Goal: Task Accomplishment & Management: Manage account settings

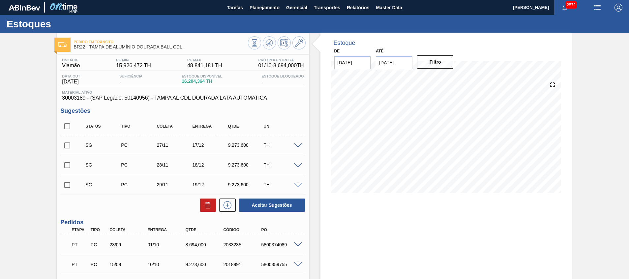
click at [297, 148] on div "SG PC 27/11 17/12 9.273,600 TH" at bounding box center [182, 145] width 245 height 16
click at [298, 147] on span at bounding box center [298, 146] width 8 height 5
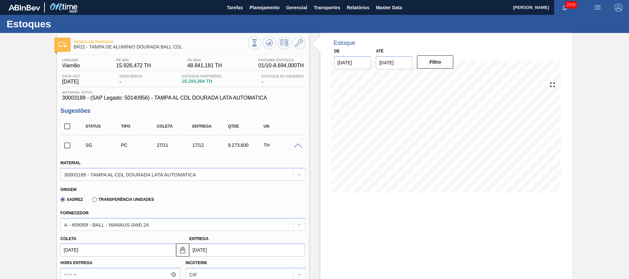
click at [298, 147] on span at bounding box center [298, 146] width 8 height 5
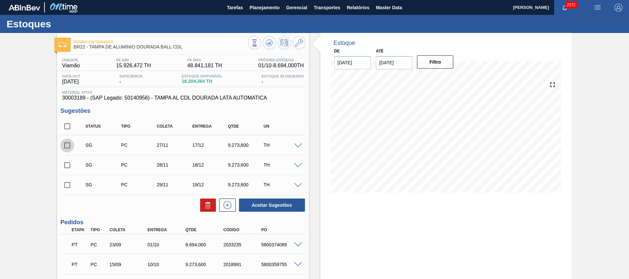
click at [67, 146] on input "checkbox" at bounding box center [67, 146] width 14 height 14
checkbox input "true"
click at [69, 167] on input "checkbox" at bounding box center [67, 165] width 14 height 14
checkbox input "true"
click at [67, 184] on input "checkbox" at bounding box center [67, 185] width 14 height 14
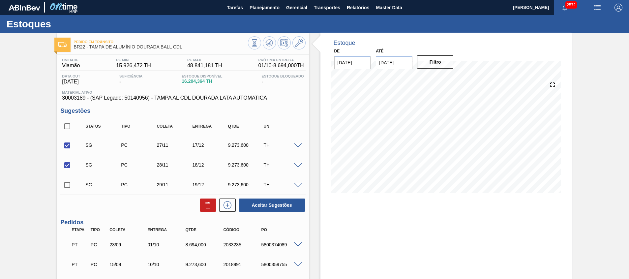
checkbox input "true"
click at [280, 208] on button "Aceitar Sugestões" at bounding box center [272, 205] width 66 height 13
checkbox input "false"
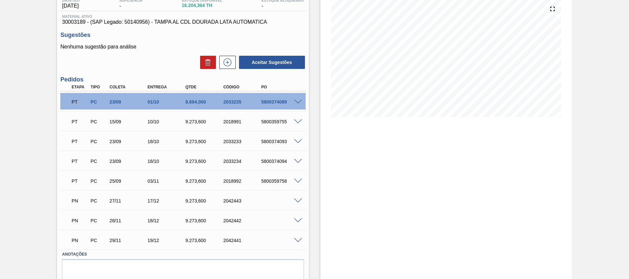
scroll to position [101, 0]
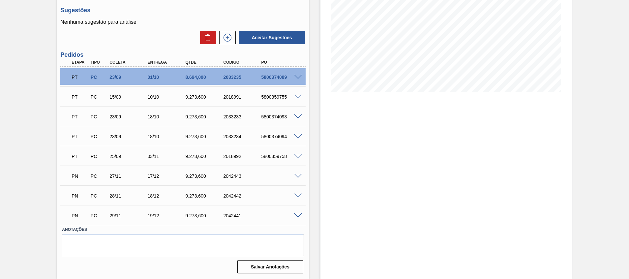
click at [299, 177] on span at bounding box center [298, 176] width 8 height 5
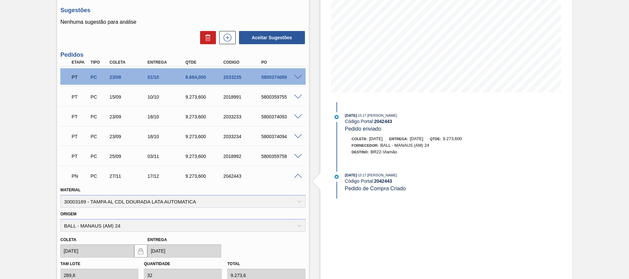
click at [299, 177] on span at bounding box center [298, 176] width 8 height 5
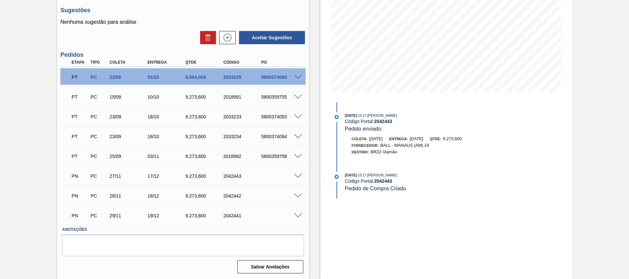
scroll to position [0, 0]
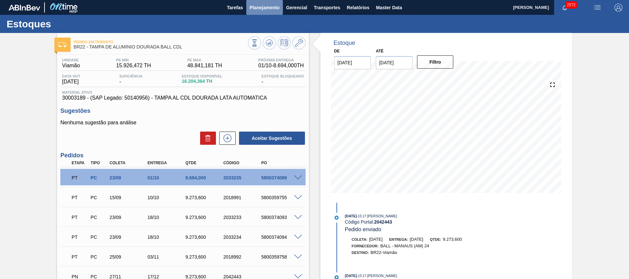
click at [267, 11] on span "Planejamento" at bounding box center [265, 8] width 30 height 8
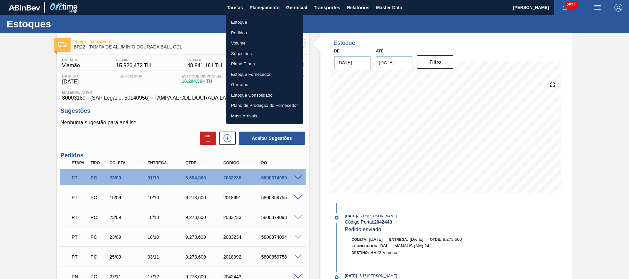
click at [259, 23] on li "Estoque" at bounding box center [265, 22] width 78 height 11
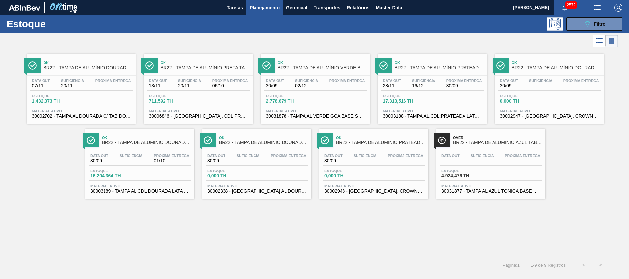
drag, startPoint x: 599, startPoint y: 22, endPoint x: 581, endPoint y: 42, distance: 26.6
click at [599, 22] on span "Filtro" at bounding box center [600, 23] width 12 height 5
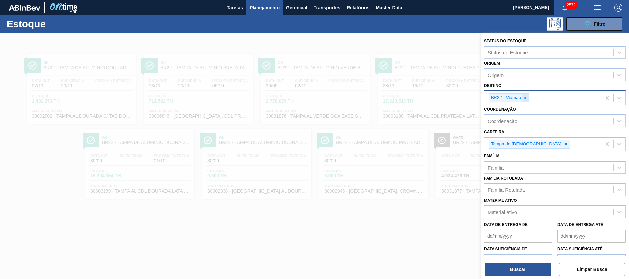
click at [528, 99] on icon at bounding box center [526, 98] width 5 height 5
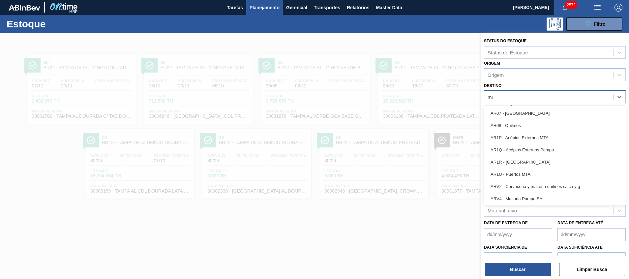
type input "maca"
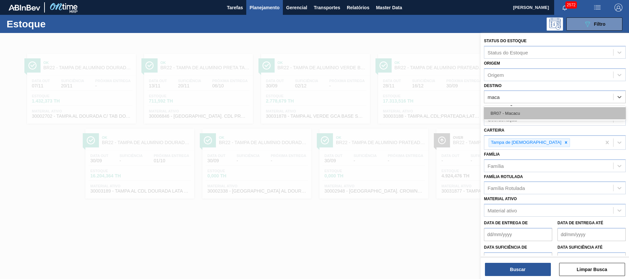
click at [537, 117] on div "BR07 - Macacu" at bounding box center [555, 113] width 142 height 12
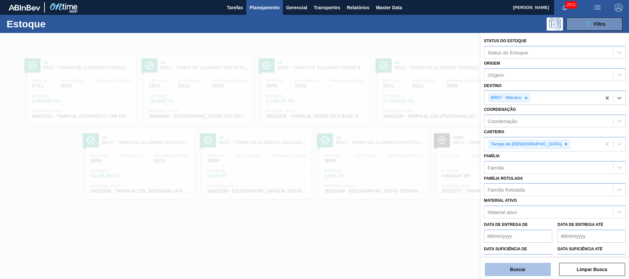
click at [493, 268] on button "Buscar" at bounding box center [518, 269] width 66 height 13
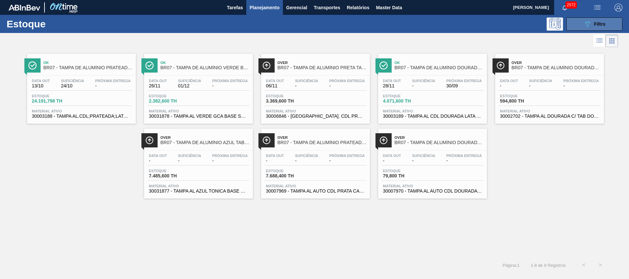
click at [590, 24] on icon "089F7B8B-B2A5-4AFE-B5C0-19BA573D28AC" at bounding box center [588, 24] width 8 height 8
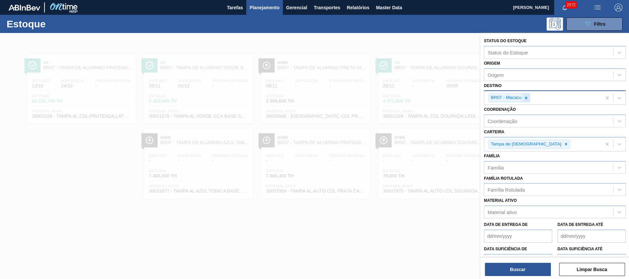
click at [525, 97] on icon at bounding box center [526, 98] width 5 height 5
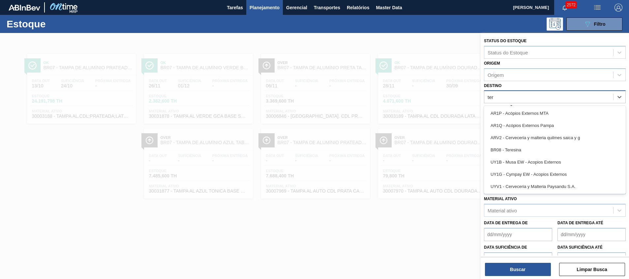
type input "tere"
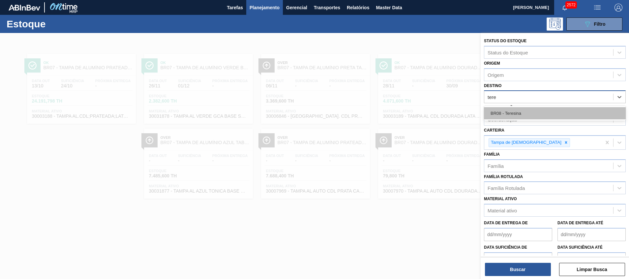
click at [521, 111] on div "BR08 - Teresina" at bounding box center [555, 113] width 142 height 12
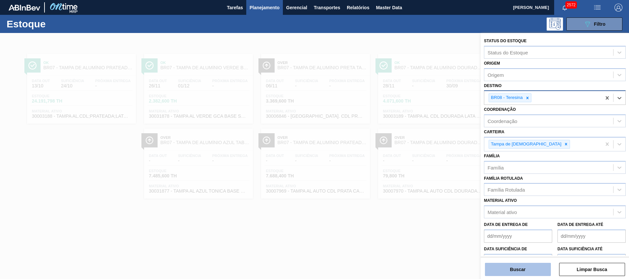
click at [502, 266] on button "Buscar" at bounding box center [518, 269] width 66 height 13
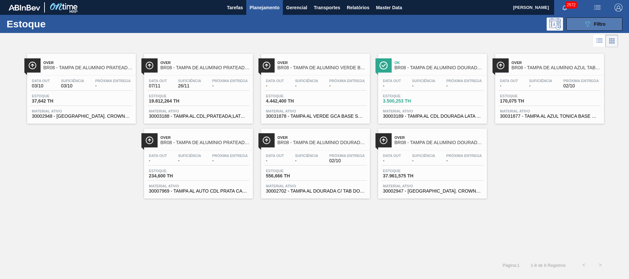
click at [579, 25] on button "089F7B8B-B2A5-4AFE-B5C0-19BA573D28AC Filtro" at bounding box center [595, 23] width 56 height 13
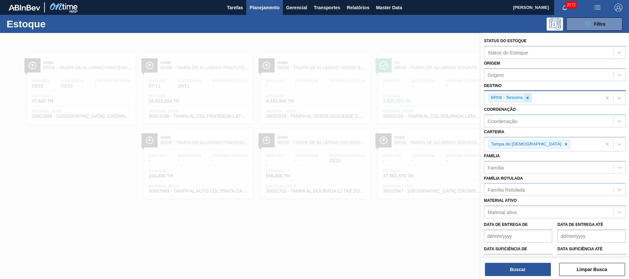
click at [526, 100] on div at bounding box center [527, 98] width 7 height 8
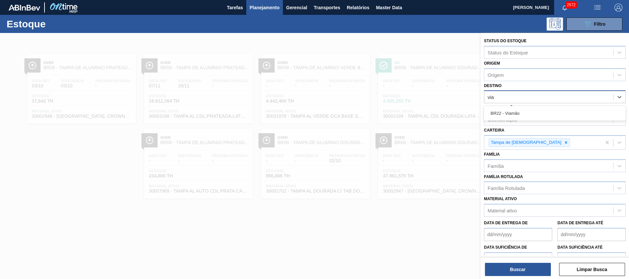
type input "viam"
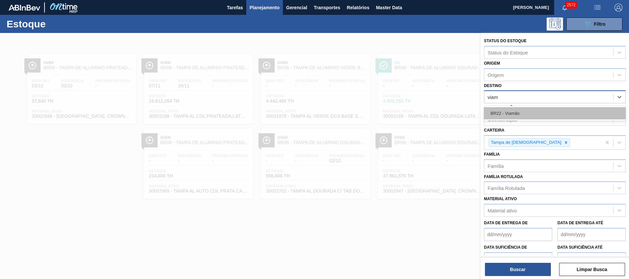
click at [540, 109] on div "BR22 - Viamão" at bounding box center [555, 113] width 142 height 12
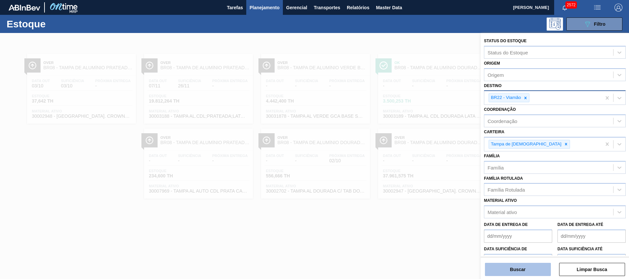
click at [493, 267] on button "Buscar" at bounding box center [518, 269] width 66 height 13
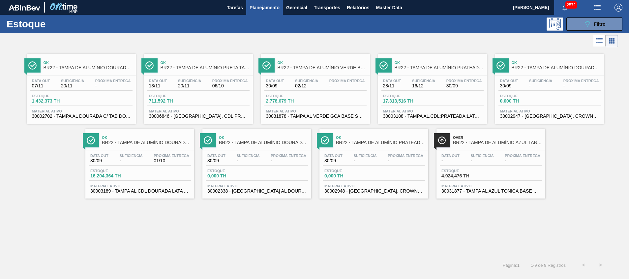
click at [425, 122] on div "Ok BR22 - TAMPA DE ALUMÍNIO PRATEADA BALL CDL Data out 28/11 Suficiência 16/12 …" at bounding box center [432, 89] width 109 height 70
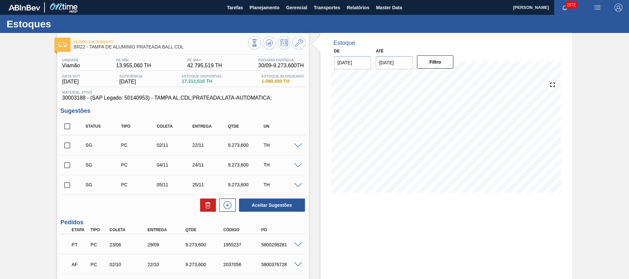
click at [299, 147] on span at bounding box center [298, 146] width 8 height 5
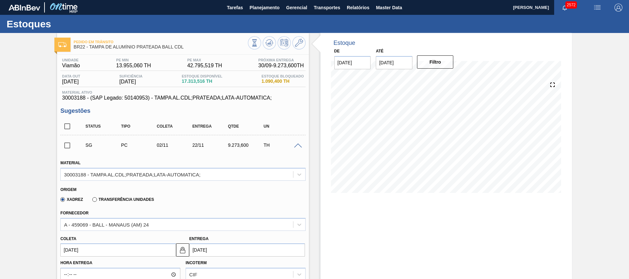
click at [299, 147] on span at bounding box center [298, 146] width 8 height 5
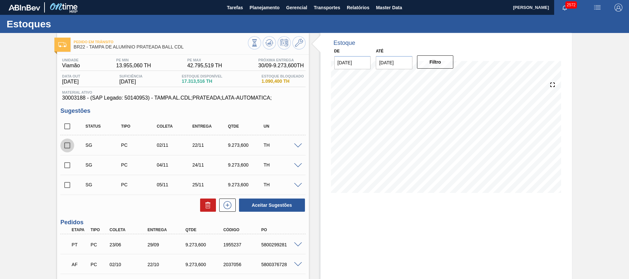
click at [66, 147] on input "checkbox" at bounding box center [67, 146] width 14 height 14
checkbox input "true"
click at [69, 156] on div "SG PC 04/11 24/11 9.273,600 TH Material 30003188 - TAMPA AL.CDL;PRATEADA;LATA-A…" at bounding box center [182, 165] width 245 height 20
click at [70, 163] on input "checkbox" at bounding box center [67, 165] width 14 height 14
checkbox input "true"
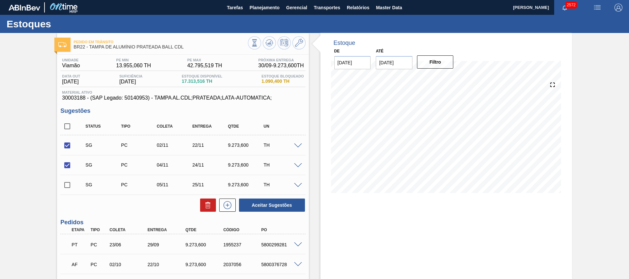
click at [69, 184] on input "checkbox" at bounding box center [67, 185] width 14 height 14
checkbox input "true"
click at [251, 209] on button "Aceitar Sugestões" at bounding box center [272, 205] width 66 height 13
checkbox input "false"
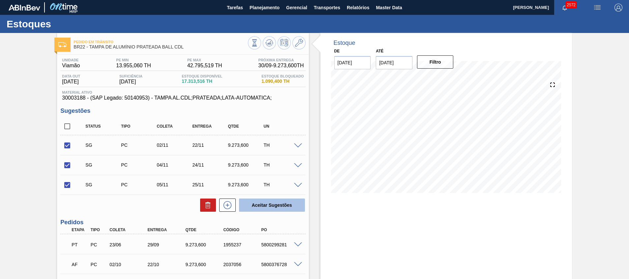
checkbox input "false"
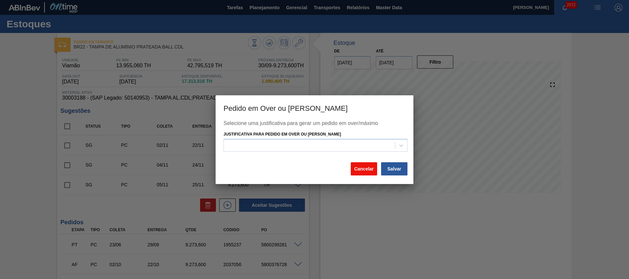
click at [359, 167] on button "Cancelar" at bounding box center [364, 168] width 26 height 13
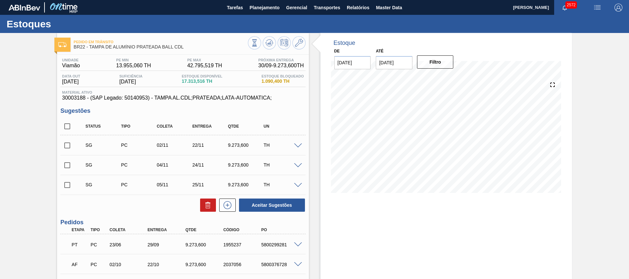
drag, startPoint x: 67, startPoint y: 146, endPoint x: 68, endPoint y: 162, distance: 15.5
click at [67, 146] on input "checkbox" at bounding box center [67, 146] width 14 height 14
checkbox input "true"
click at [68, 169] on input "checkbox" at bounding box center [67, 165] width 14 height 14
checkbox input "true"
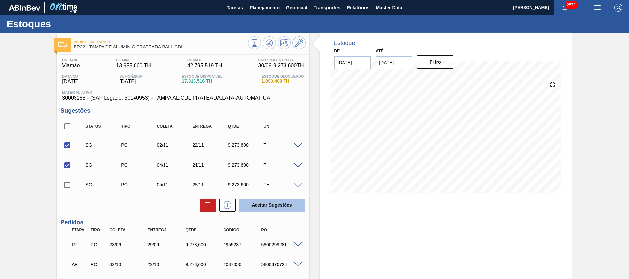
click at [258, 202] on button "Aceitar Sugestões" at bounding box center [272, 205] width 66 height 13
checkbox input "false"
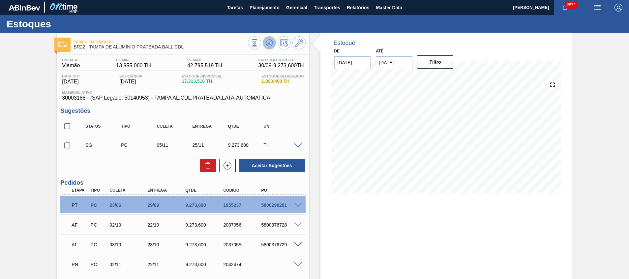
click at [268, 45] on icon at bounding box center [270, 43] width 8 height 8
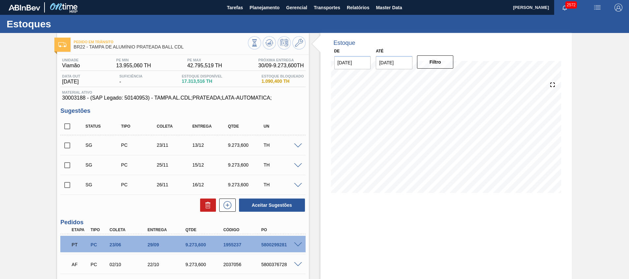
click at [392, 63] on input "[DATE]" at bounding box center [394, 62] width 37 height 13
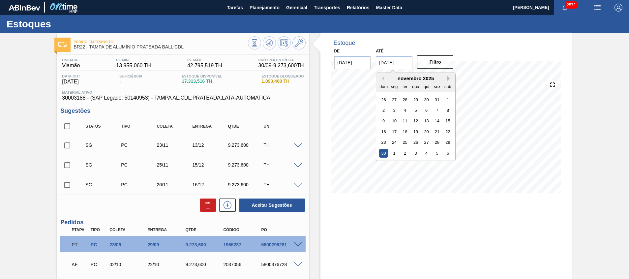
click at [448, 79] on button "Next Month" at bounding box center [450, 78] width 5 height 5
click at [417, 143] on div "31" at bounding box center [416, 142] width 9 height 9
type input "31/12/2025"
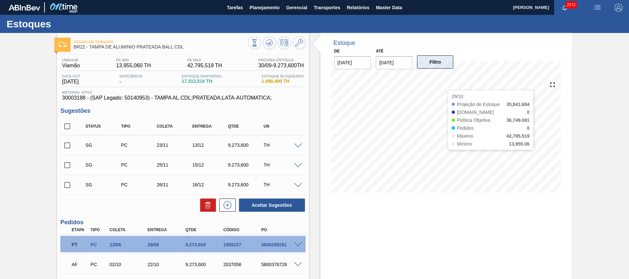
click at [443, 61] on button "Filtro" at bounding box center [435, 61] width 37 height 13
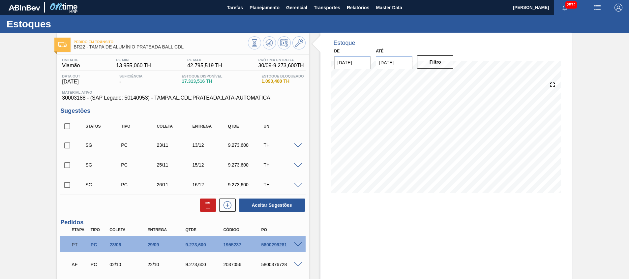
click at [63, 148] on input "checkbox" at bounding box center [67, 146] width 14 height 14
checkbox input "true"
click at [71, 165] on input "checkbox" at bounding box center [67, 165] width 14 height 14
checkbox input "true"
click at [266, 208] on button "Aceitar Sugestões" at bounding box center [272, 205] width 66 height 13
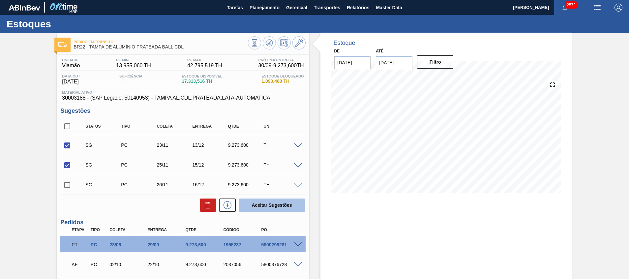
checkbox input "false"
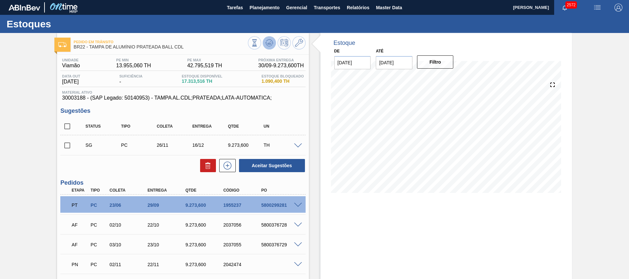
click at [269, 48] on button at bounding box center [269, 42] width 13 height 13
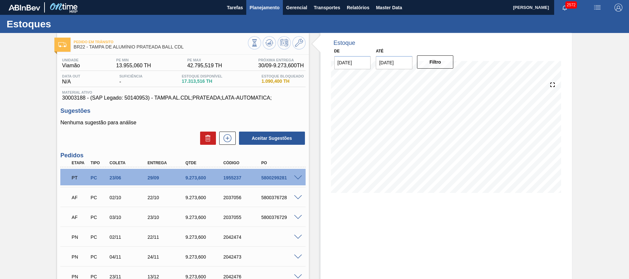
click at [266, 6] on span "Planejamento" at bounding box center [265, 8] width 30 height 8
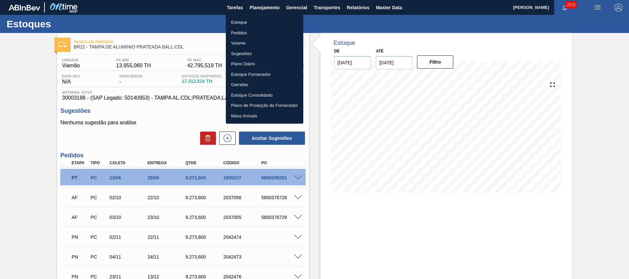
drag, startPoint x: 265, startPoint y: 26, endPoint x: 269, endPoint y: 1, distance: 25.7
click at [265, 26] on li "Estoque" at bounding box center [265, 22] width 78 height 11
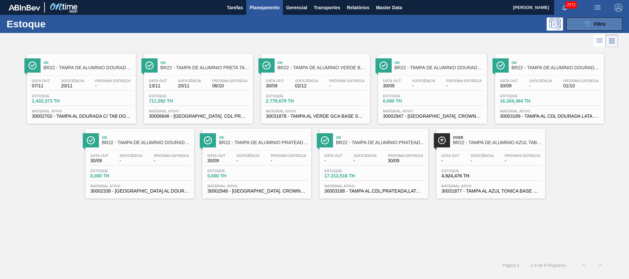
click at [590, 22] on icon at bounding box center [588, 24] width 5 height 6
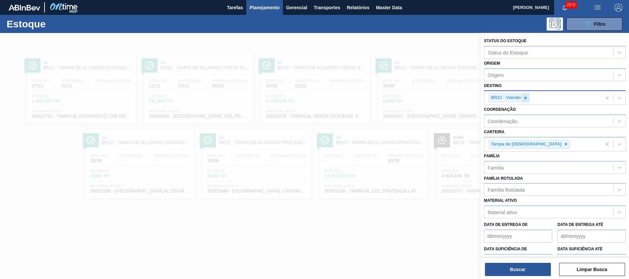
click at [525, 99] on icon at bounding box center [526, 98] width 2 height 2
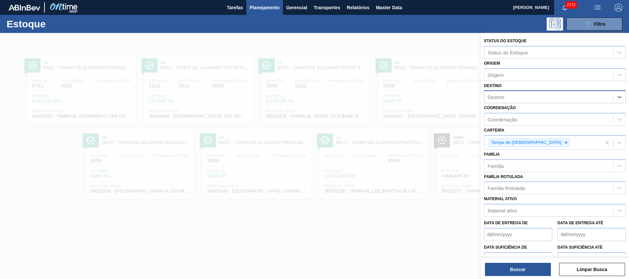
type input "e"
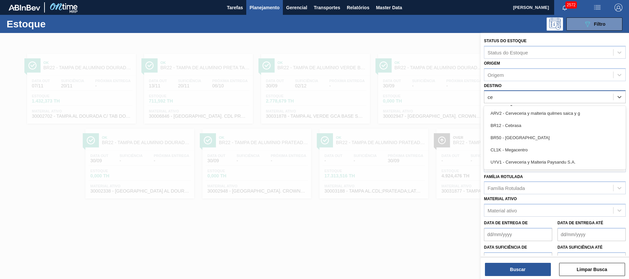
type input "ceb"
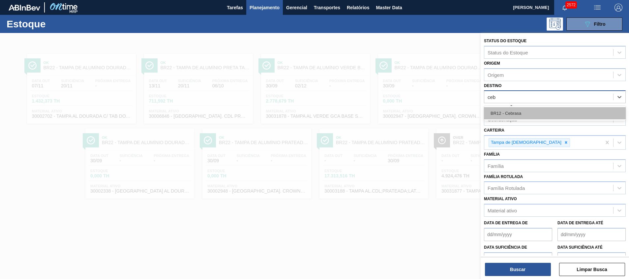
click at [525, 115] on div "BR12 - Cebrasa" at bounding box center [555, 113] width 142 height 12
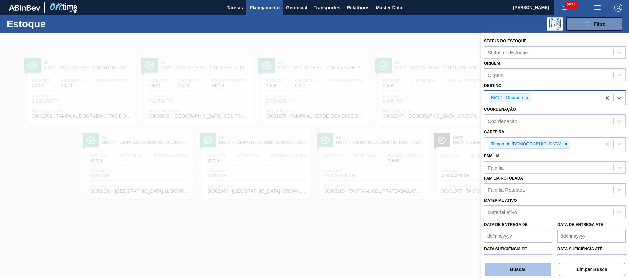
click at [534, 269] on button "Buscar" at bounding box center [518, 269] width 66 height 13
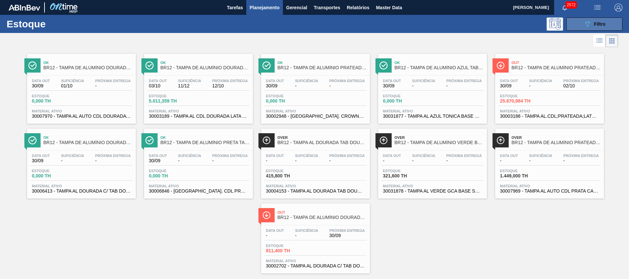
click at [597, 23] on span "Filtro" at bounding box center [600, 23] width 12 height 5
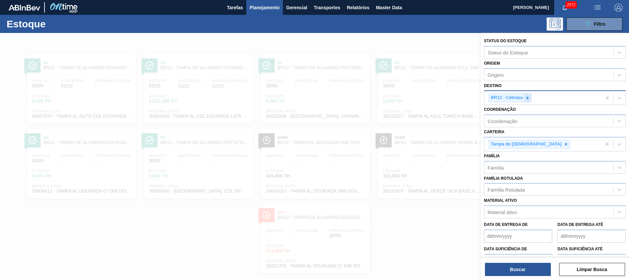
click at [530, 96] on icon at bounding box center [528, 98] width 5 height 5
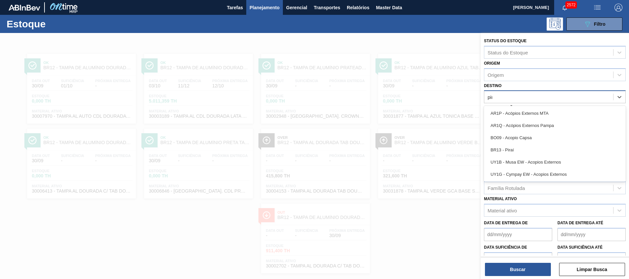
type input "pira"
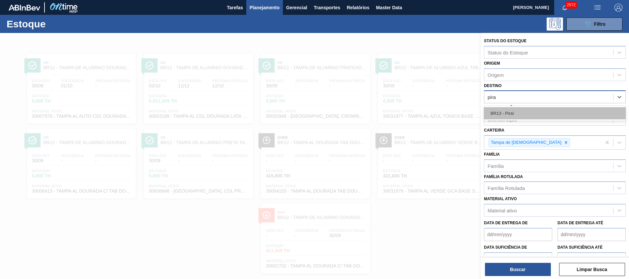
click at [519, 110] on div "BR13 - Piraí" at bounding box center [555, 113] width 142 height 12
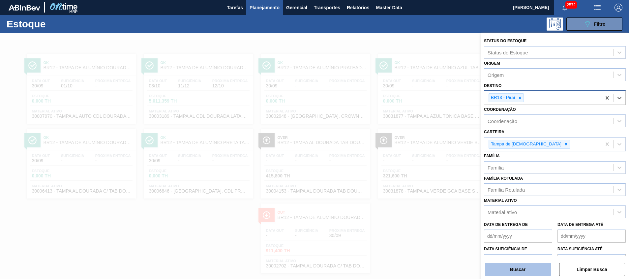
click at [535, 274] on button "Buscar" at bounding box center [518, 269] width 66 height 13
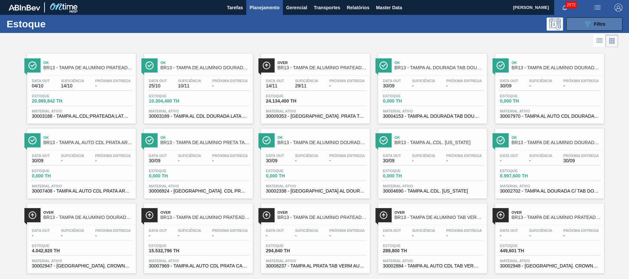
click at [581, 28] on button "089F7B8B-B2A5-4AFE-B5C0-19BA573D28AC Filtro" at bounding box center [595, 23] width 56 height 13
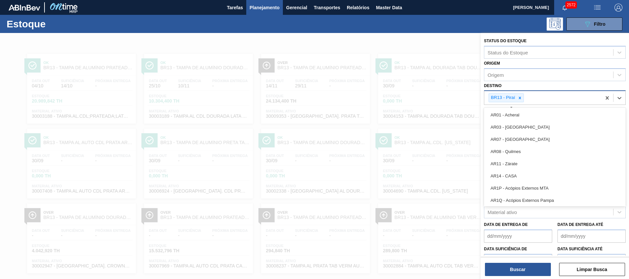
click at [516, 96] on div "BR13 - Piraí" at bounding box center [502, 98] width 27 height 8
click at [520, 99] on icon at bounding box center [520, 98] width 5 height 5
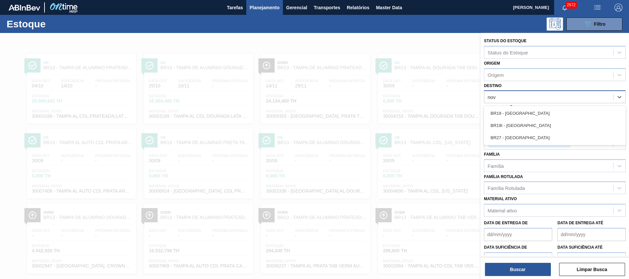
type input "nova"
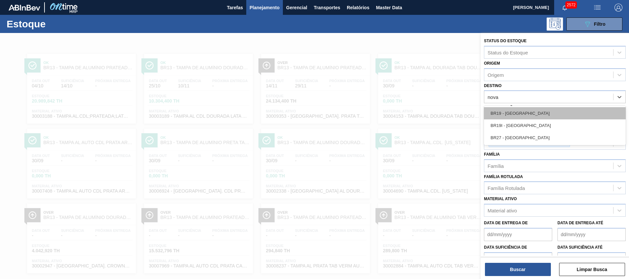
click at [528, 112] on div "BR19 - Nova Rio" at bounding box center [555, 113] width 142 height 12
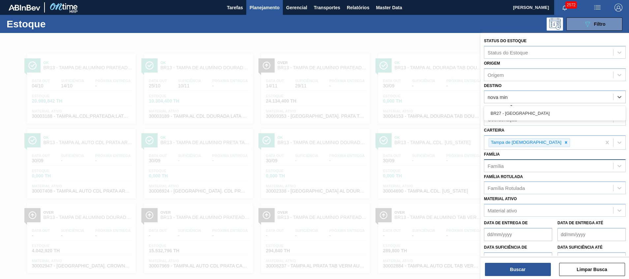
type input "nova mina"
click at [523, 111] on div "BR27 - Nova Minas" at bounding box center [555, 113] width 142 height 12
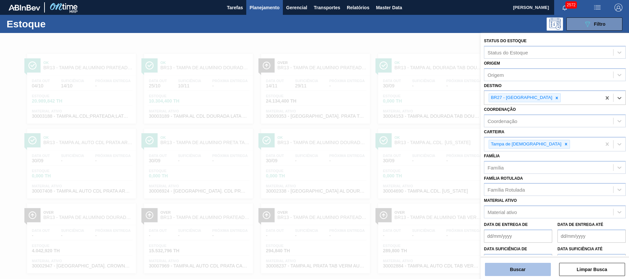
click at [521, 272] on button "Buscar" at bounding box center [518, 269] width 66 height 13
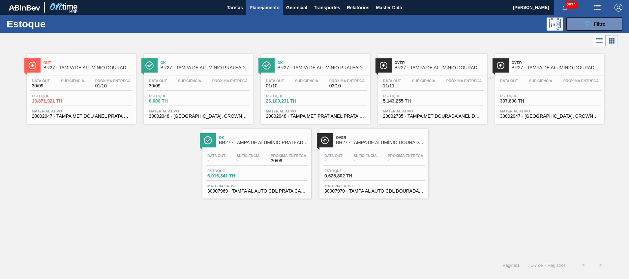
click at [317, 107] on div "Data out 01/10 Suficiência - Próxima Entrega 03/10 Estoque 26.100,231 TH Materi…" at bounding box center [315, 98] width 109 height 45
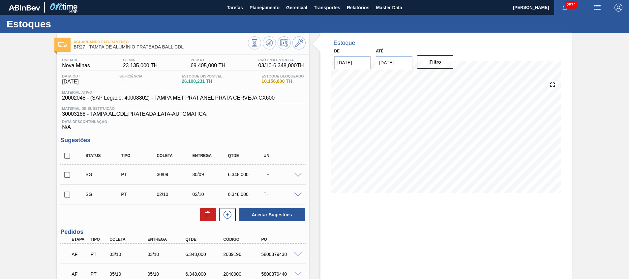
scroll to position [49, 0]
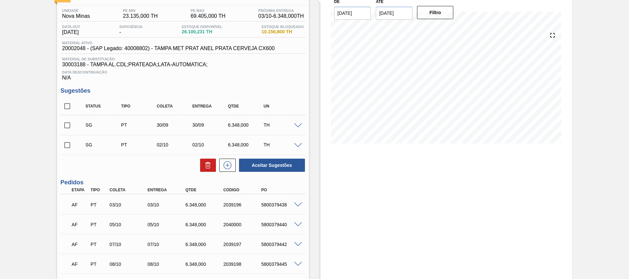
click at [71, 110] on input "checkbox" at bounding box center [67, 106] width 14 height 14
checkbox input "true"
click at [205, 167] on icon at bounding box center [208, 165] width 8 height 8
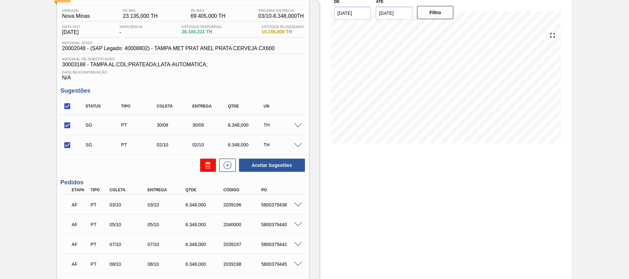
checkbox input "false"
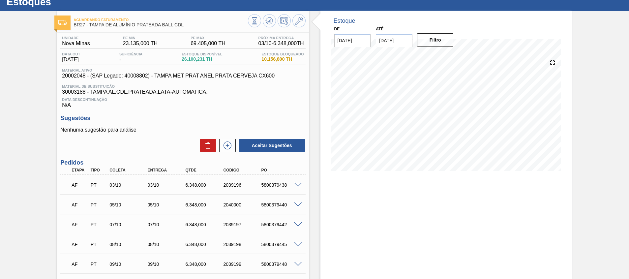
scroll to position [0, 0]
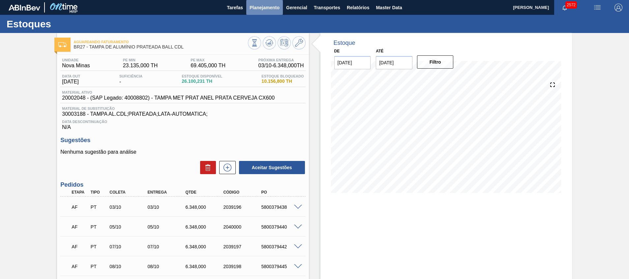
click at [256, 10] on span "Planejamento" at bounding box center [265, 8] width 30 height 8
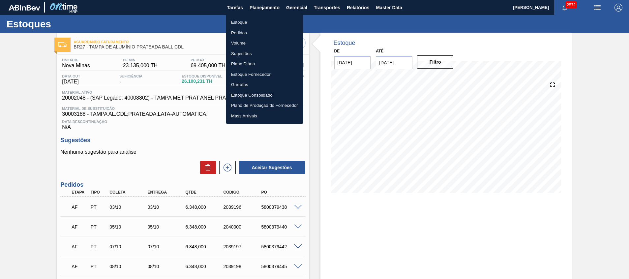
click at [250, 23] on li "Estoque" at bounding box center [265, 22] width 78 height 11
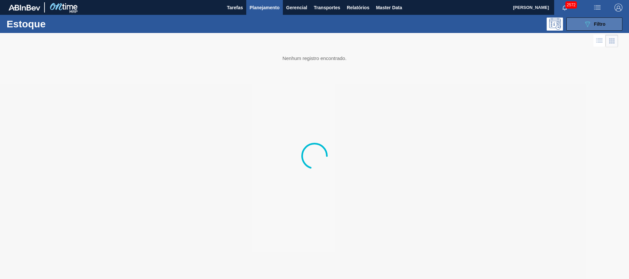
click at [592, 23] on div "089F7B8B-B2A5-4AFE-B5C0-19BA573D28AC Filtro" at bounding box center [595, 24] width 22 height 8
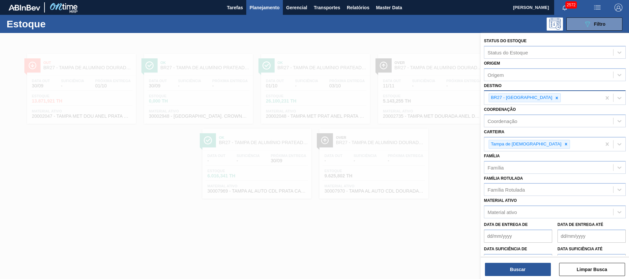
click at [556, 98] on icon at bounding box center [557, 98] width 2 height 2
type input "jaca"
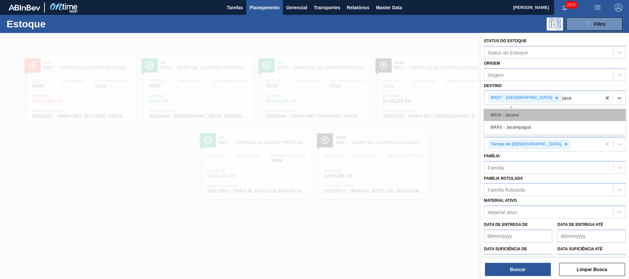
click at [525, 116] on div "BR16 - Jacareí" at bounding box center [555, 115] width 142 height 12
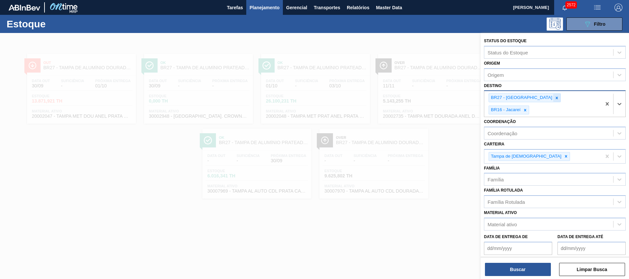
click at [556, 99] on icon at bounding box center [557, 98] width 2 height 2
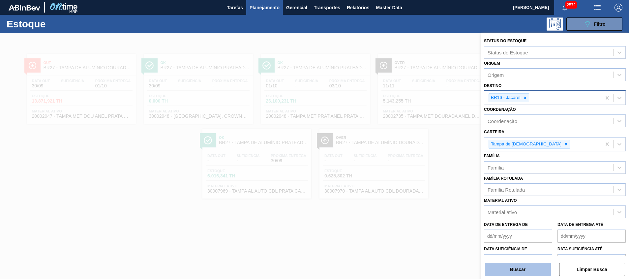
click at [525, 268] on button "Buscar" at bounding box center [518, 269] width 66 height 13
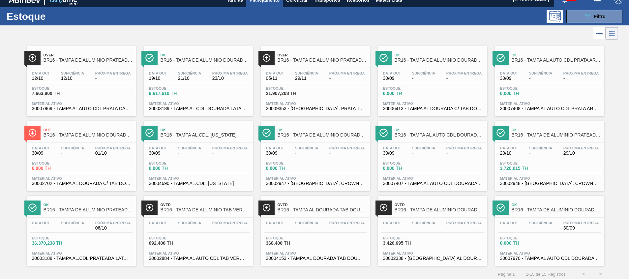
scroll to position [11, 0]
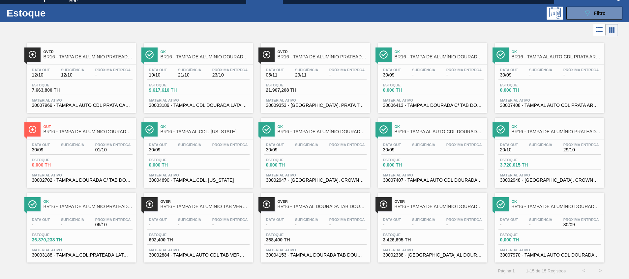
click at [72, 162] on div "Estoque 0,000 TH" at bounding box center [54, 163] width 49 height 10
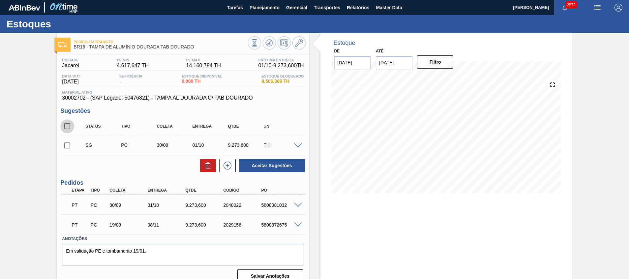
click at [73, 124] on input "checkbox" at bounding box center [67, 126] width 14 height 14
checkbox input "true"
click at [199, 163] on div at bounding box center [206, 165] width 19 height 13
click at [203, 166] on button at bounding box center [208, 165] width 16 height 13
checkbox input "false"
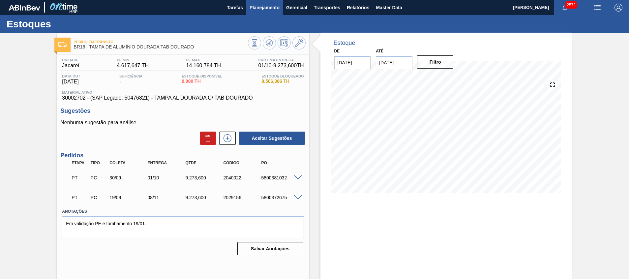
click at [265, 7] on span "Planejamento" at bounding box center [265, 8] width 30 height 8
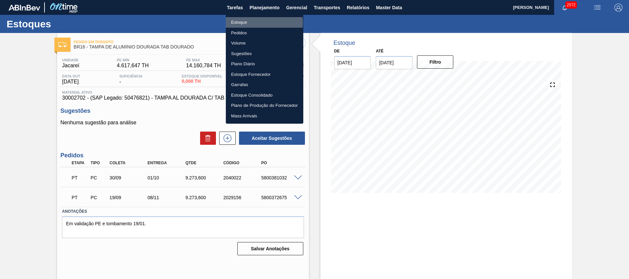
drag, startPoint x: 259, startPoint y: 23, endPoint x: 384, endPoint y: 21, distance: 125.7
click at [259, 23] on li "Estoque" at bounding box center [265, 22] width 78 height 11
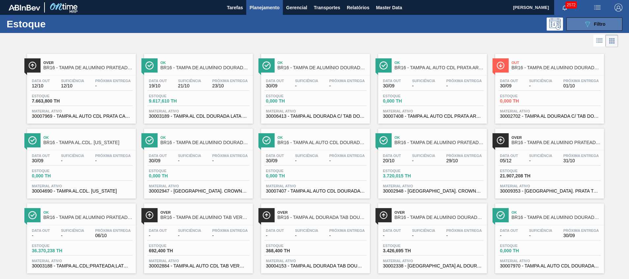
click at [596, 27] on div "089F7B8B-B2A5-4AFE-B5C0-19BA573D28AC Filtro" at bounding box center [595, 24] width 22 height 8
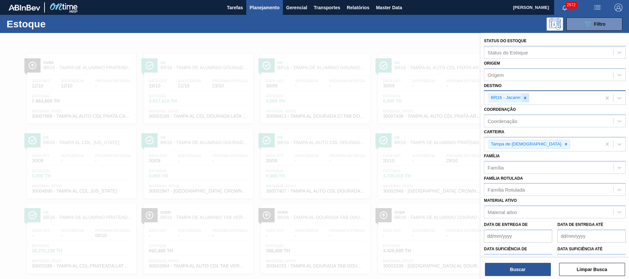
click at [527, 98] on icon at bounding box center [525, 98] width 5 height 5
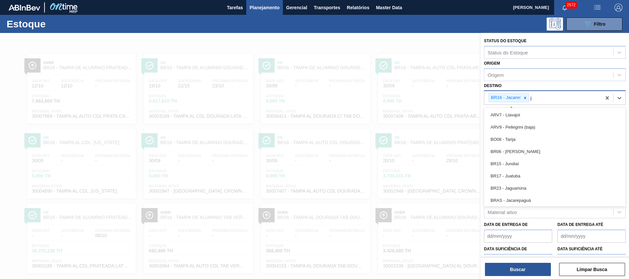
type input "ju"
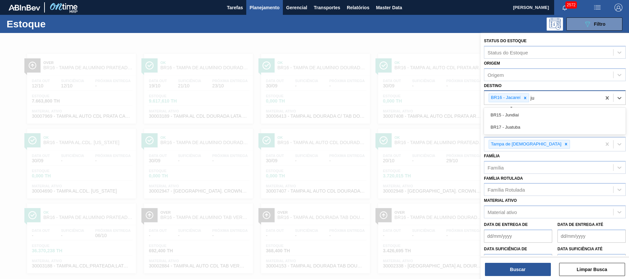
drag, startPoint x: 518, startPoint y: 123, endPoint x: 519, endPoint y: 117, distance: 5.7
click at [518, 123] on div "BR17 - Juatuba" at bounding box center [555, 127] width 142 height 12
click at [526, 100] on icon at bounding box center [525, 98] width 5 height 5
click at [499, 276] on div "Status do Estoque Status do Estoque Origem Origem Destino option BR16 - Jacareí…" at bounding box center [555, 156] width 148 height 247
click at [501, 268] on button "Buscar" at bounding box center [518, 269] width 66 height 13
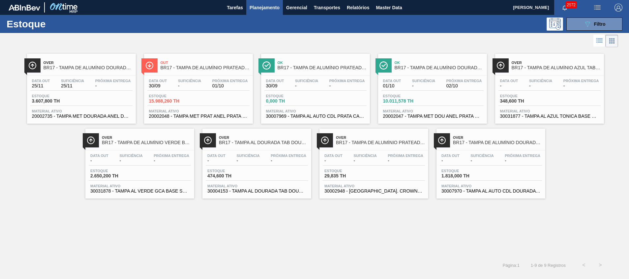
click at [70, 79] on span "Suficiência" at bounding box center [72, 81] width 23 height 4
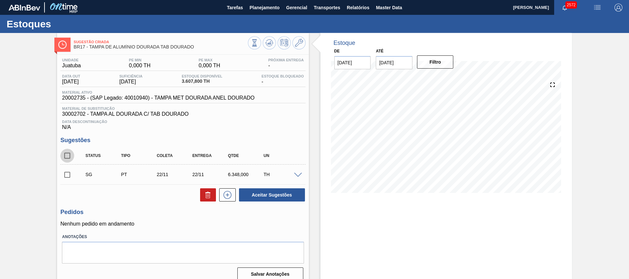
click at [69, 155] on input "checkbox" at bounding box center [67, 156] width 14 height 14
checkbox input "true"
click at [207, 199] on icon at bounding box center [208, 195] width 8 height 8
checkbox input "false"
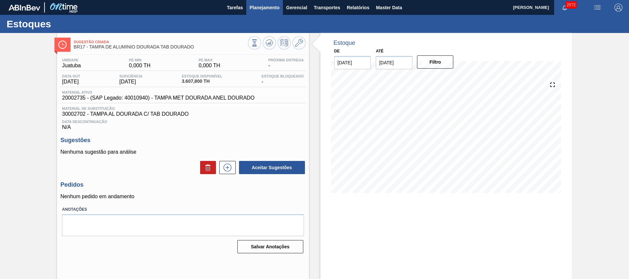
click at [278, 9] on span "Planejamento" at bounding box center [265, 8] width 30 height 8
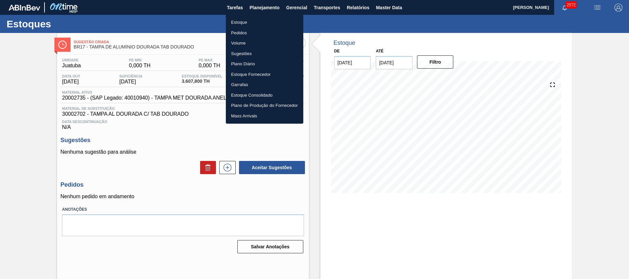
click at [278, 24] on li "Estoque" at bounding box center [265, 22] width 78 height 11
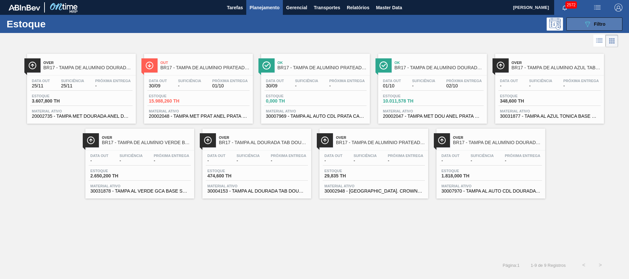
click at [587, 30] on button "089F7B8B-B2A5-4AFE-B5C0-19BA573D28AC Filtro" at bounding box center [595, 23] width 56 height 13
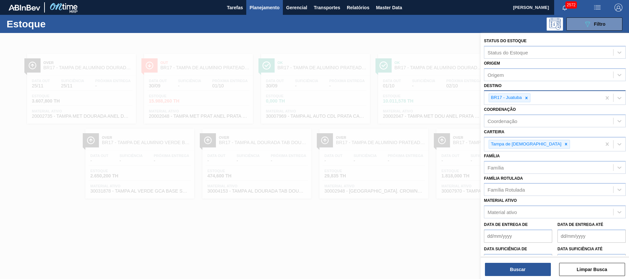
drag, startPoint x: 528, startPoint y: 100, endPoint x: 531, endPoint y: 93, distance: 7.7
click at [528, 100] on icon at bounding box center [527, 98] width 5 height 5
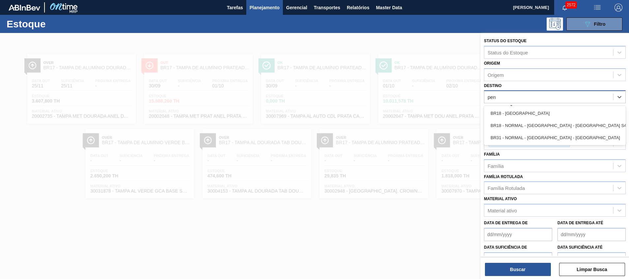
type input "perna"
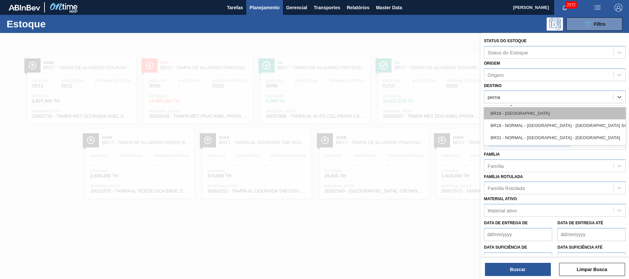
click at [532, 114] on div "BR18 - Pernambuco" at bounding box center [555, 113] width 142 height 12
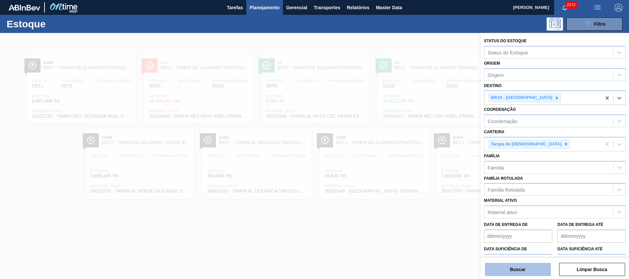
click at [530, 269] on button "Buscar" at bounding box center [518, 269] width 66 height 13
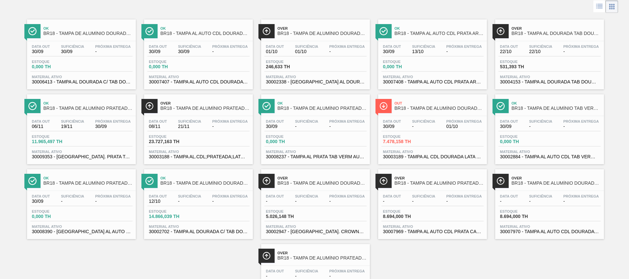
scroll to position [49, 0]
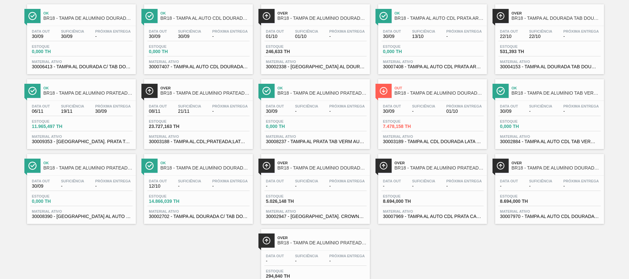
click at [219, 129] on div "Estoque 23.727,163 TH" at bounding box center [198, 125] width 102 height 12
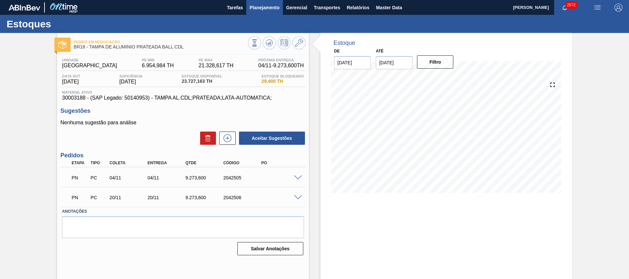
click at [264, 8] on span "Planejamento" at bounding box center [265, 8] width 30 height 8
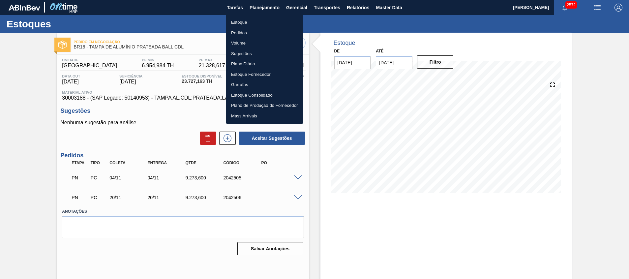
click at [256, 18] on li "Estoque" at bounding box center [265, 22] width 78 height 11
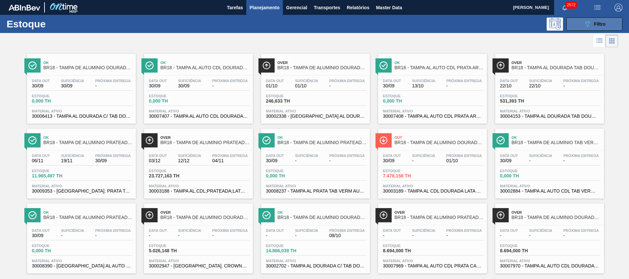
click at [567, 19] on button "089F7B8B-B2A5-4AFE-B5C0-19BA573D28AC Filtro" at bounding box center [595, 23] width 56 height 13
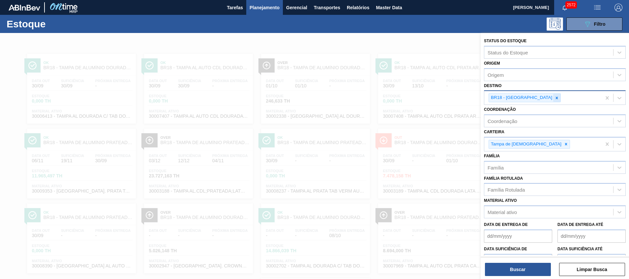
click at [555, 96] on icon at bounding box center [557, 98] width 5 height 5
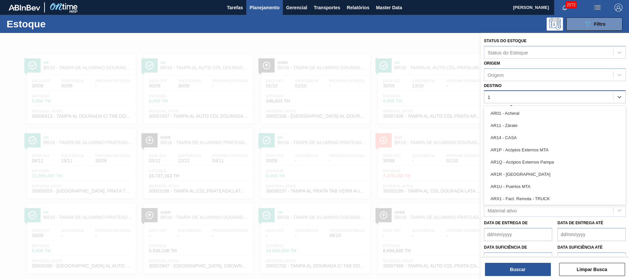
type input "19"
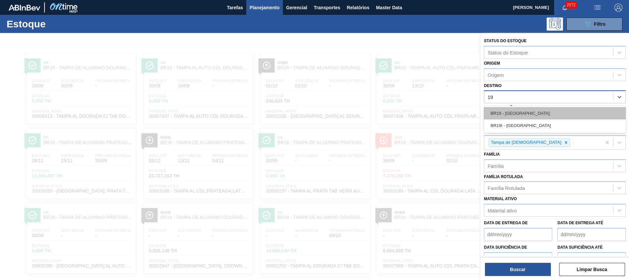
click at [524, 111] on div "BR19 - Nova Rio" at bounding box center [555, 113] width 142 height 12
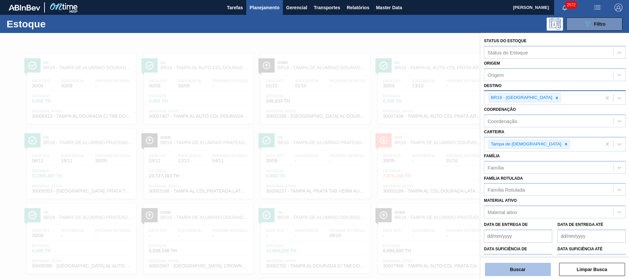
click at [528, 268] on button "Buscar" at bounding box center [518, 269] width 66 height 13
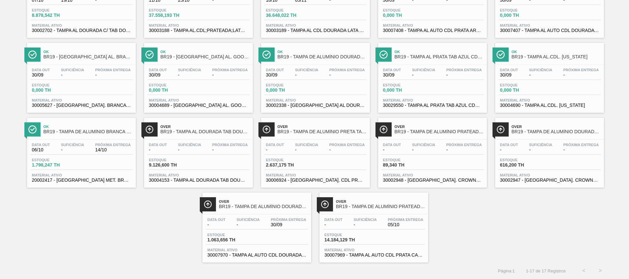
scroll to position [36, 0]
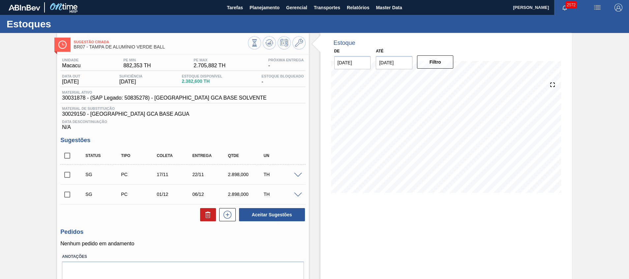
click at [69, 154] on input "checkbox" at bounding box center [67, 156] width 14 height 14
checkbox input "true"
click at [202, 216] on button at bounding box center [208, 214] width 16 height 13
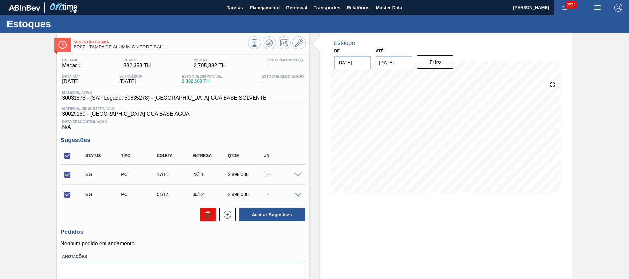
checkbox input "false"
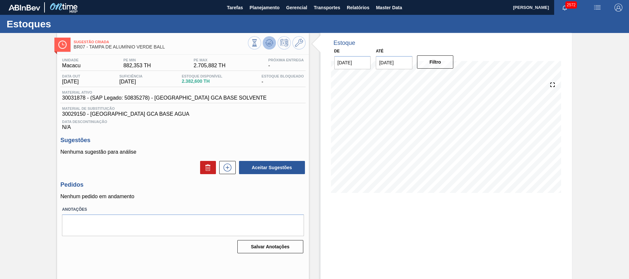
click at [270, 43] on icon at bounding box center [270, 43] width 1 height 3
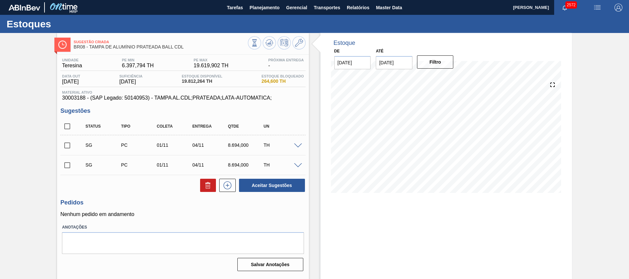
click at [73, 169] on input "checkbox" at bounding box center [67, 165] width 14 height 14
click at [201, 187] on button at bounding box center [208, 185] width 16 height 13
checkbox input "false"
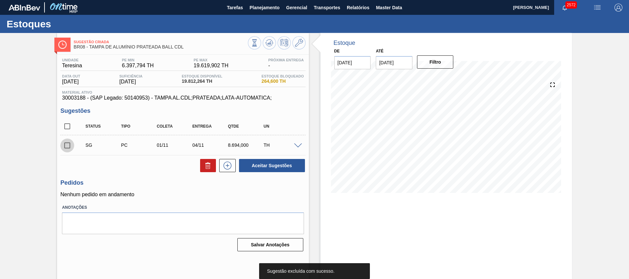
click at [70, 147] on input "checkbox" at bounding box center [67, 146] width 14 height 14
checkbox input "true"
click at [297, 146] on span at bounding box center [298, 146] width 8 height 5
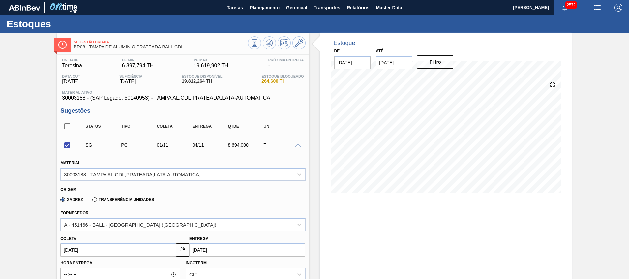
click at [297, 146] on span at bounding box center [298, 146] width 8 height 5
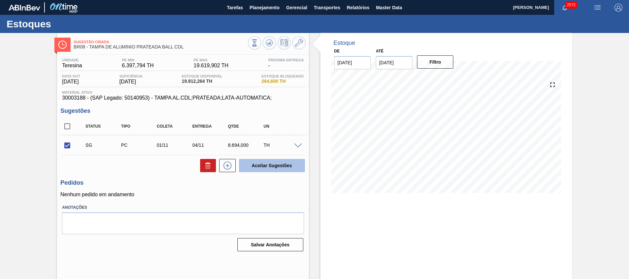
click at [275, 167] on button "Aceitar Sugestões" at bounding box center [272, 165] width 66 height 13
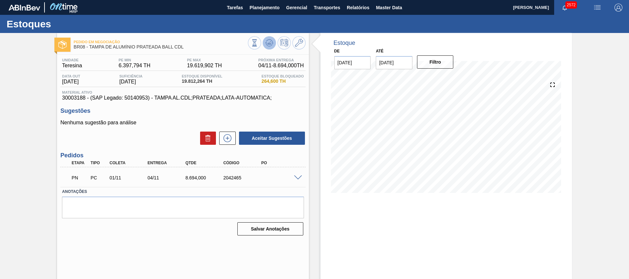
click at [270, 39] on icon at bounding box center [270, 43] width 8 height 8
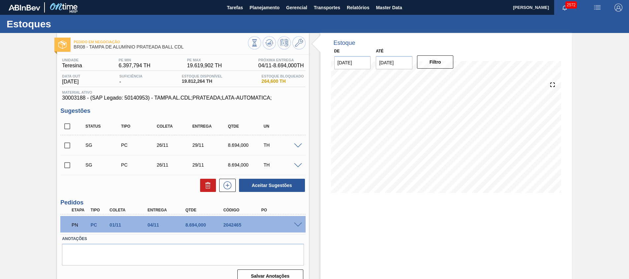
click at [68, 127] on input "checkbox" at bounding box center [67, 126] width 14 height 14
checkbox input "true"
click at [206, 186] on icon at bounding box center [208, 186] width 4 height 5
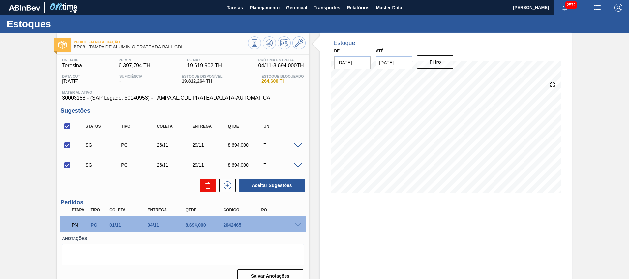
checkbox input "false"
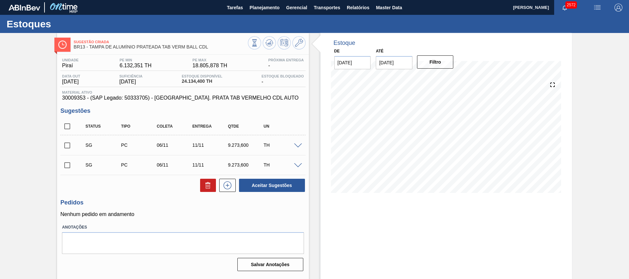
click at [69, 148] on input "checkbox" at bounding box center [67, 146] width 14 height 14
click at [256, 182] on button "Aceitar Sugestões" at bounding box center [272, 185] width 66 height 13
checkbox input "false"
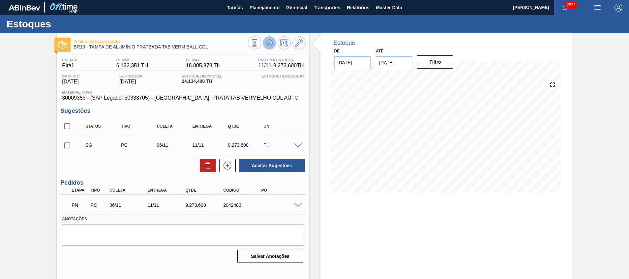
click at [271, 45] on icon at bounding box center [270, 43] width 8 height 8
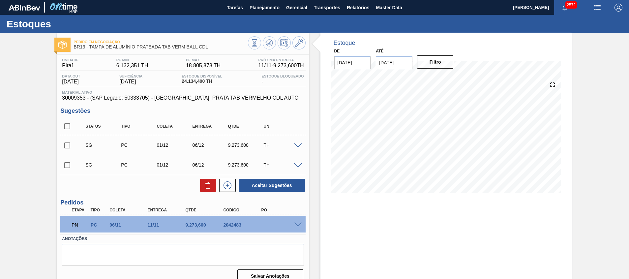
click at [69, 124] on input "checkbox" at bounding box center [67, 126] width 14 height 14
checkbox input "true"
click at [206, 185] on icon at bounding box center [208, 186] width 4 height 5
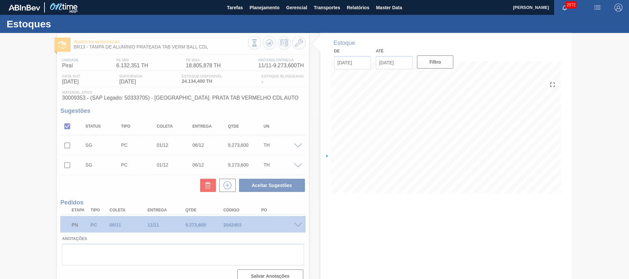
checkbox input "false"
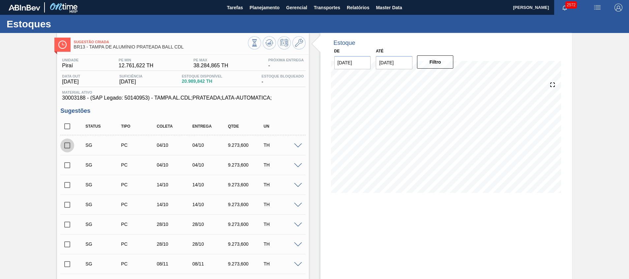
click at [70, 146] on input "checkbox" at bounding box center [67, 146] width 14 height 14
checkbox input "true"
click at [71, 183] on input "checkbox" at bounding box center [67, 185] width 14 height 14
checkbox input "true"
click at [69, 223] on input "checkbox" at bounding box center [67, 225] width 14 height 14
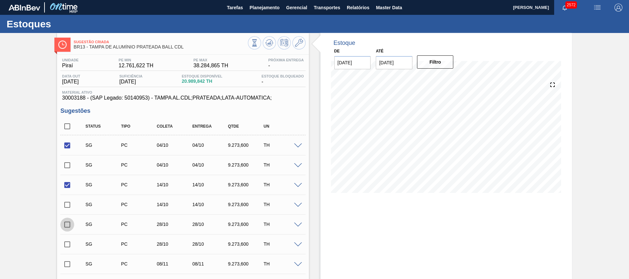
checkbox input "true"
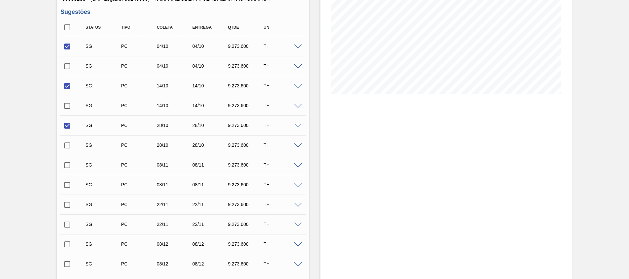
scroll to position [198, 0]
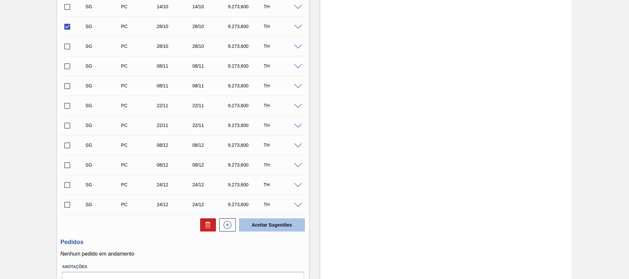
click at [285, 222] on button "Aceitar Sugestões" at bounding box center [272, 224] width 66 height 13
checkbox input "false"
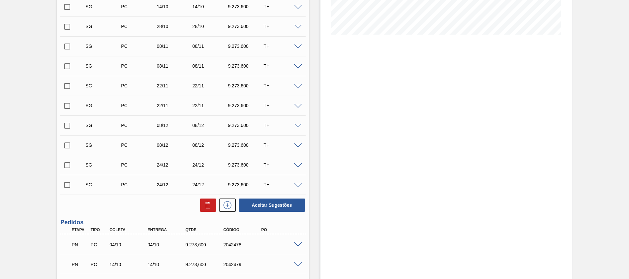
scroll to position [0, 0]
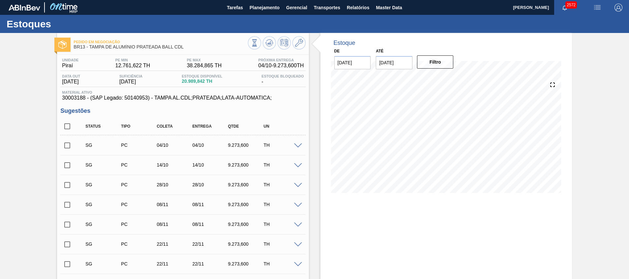
click at [62, 124] on input "checkbox" at bounding box center [67, 126] width 14 height 14
checkbox input "true"
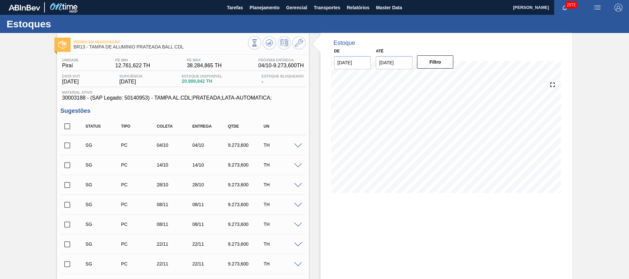
checkbox input "true"
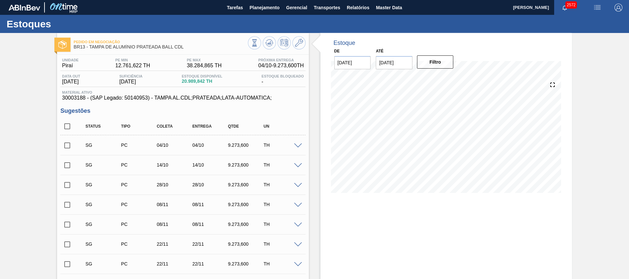
checkbox input "true"
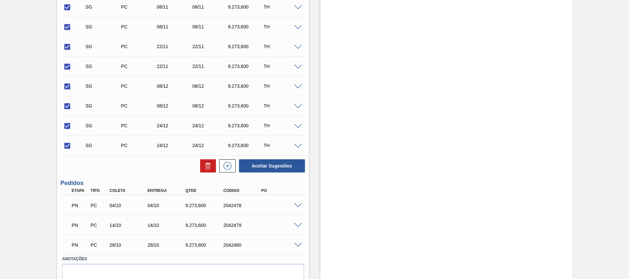
scroll to position [198, 0]
click at [206, 166] on icon at bounding box center [208, 166] width 8 height 8
checkbox input "false"
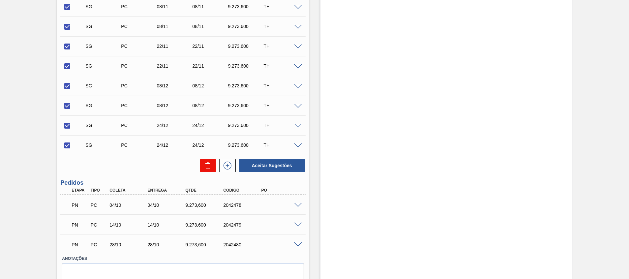
checkbox input "false"
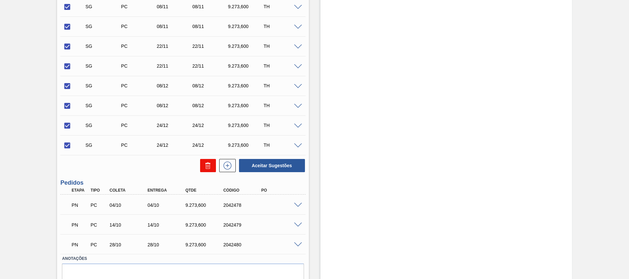
checkbox input "false"
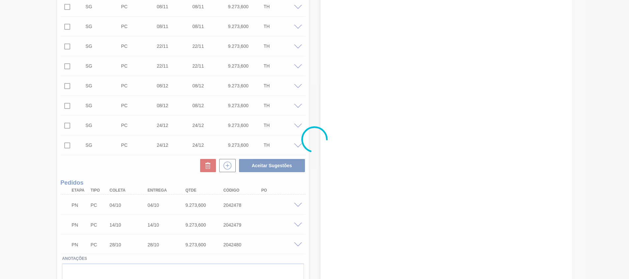
scroll to position [5, 0]
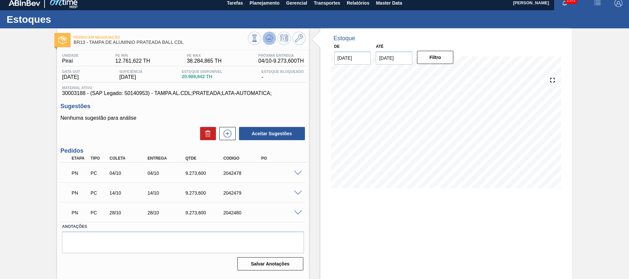
click at [270, 37] on icon at bounding box center [269, 38] width 4 height 3
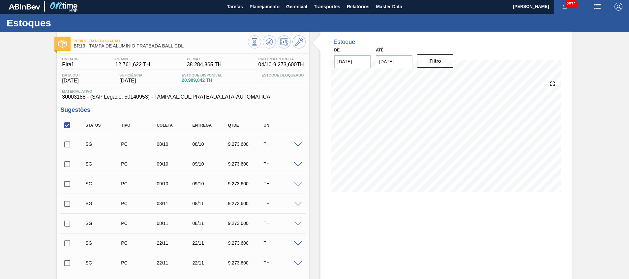
scroll to position [0, 0]
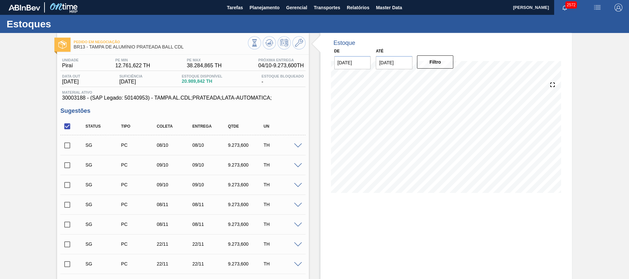
click at [401, 64] on input "31/12/2025" at bounding box center [394, 62] width 37 height 13
click at [383, 79] on button "Previous Month" at bounding box center [382, 78] width 5 height 5
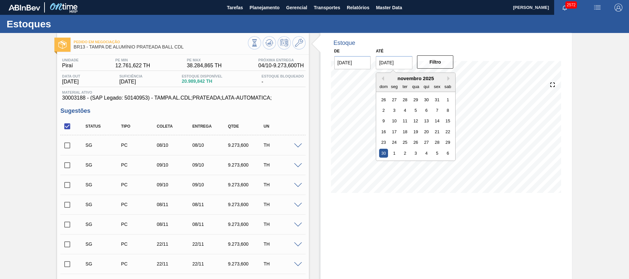
drag, startPoint x: 383, startPoint y: 79, endPoint x: 400, endPoint y: 102, distance: 28.9
click at [383, 79] on button "Previous Month" at bounding box center [382, 78] width 5 height 5
click at [435, 141] on div "31" at bounding box center [437, 142] width 9 height 9
type input "[DATE]"
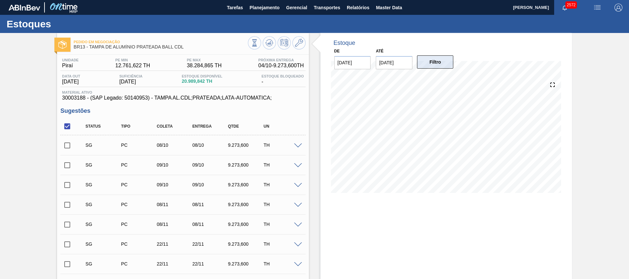
click at [431, 65] on button "Filtro" at bounding box center [435, 61] width 37 height 13
click at [270, 44] on icon at bounding box center [269, 42] width 4 height 3
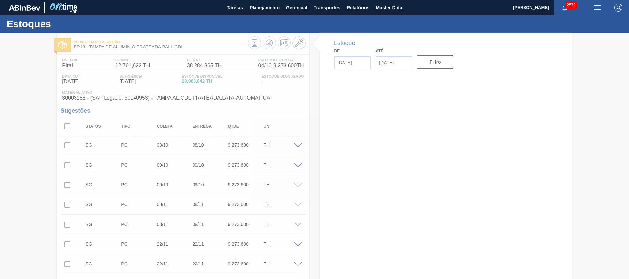
type input "30/09/2025"
type input "31/10/2025"
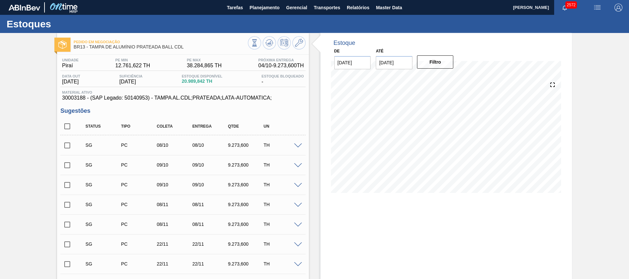
click at [66, 145] on input "checkbox" at bounding box center [67, 146] width 14 height 14
drag, startPoint x: 69, startPoint y: 141, endPoint x: 68, endPoint y: 148, distance: 7.8
click at [69, 141] on input "checkbox" at bounding box center [67, 146] width 14 height 14
checkbox input "false"
click at [67, 164] on input "checkbox" at bounding box center [67, 165] width 14 height 14
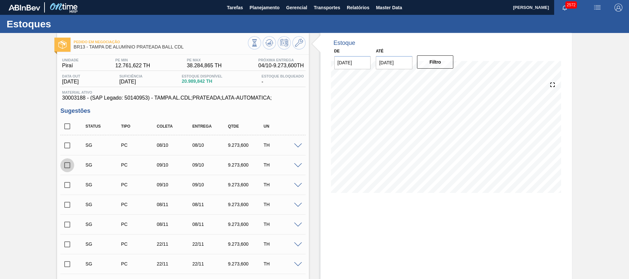
checkbox input "true"
click at [66, 124] on input "checkbox" at bounding box center [67, 126] width 14 height 14
checkbox input "true"
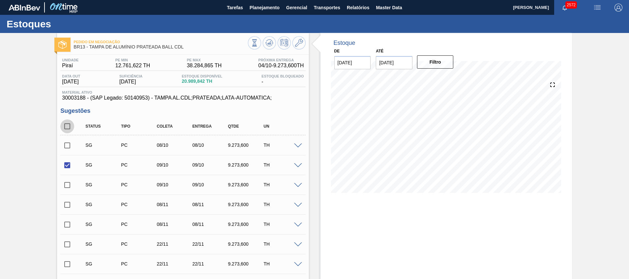
checkbox input "true"
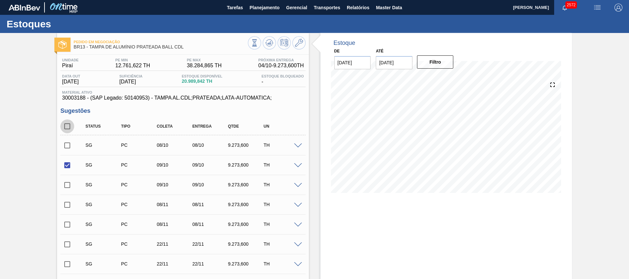
checkbox input "true"
click at [68, 163] on input "checkbox" at bounding box center [67, 165] width 14 height 14
checkbox input "false"
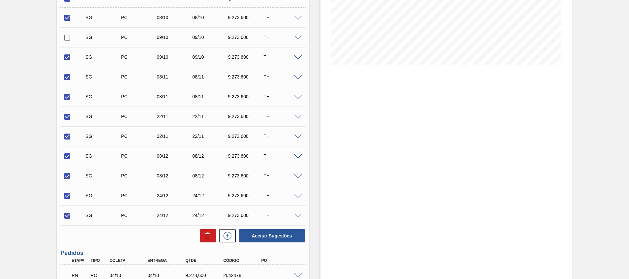
scroll to position [227, 0]
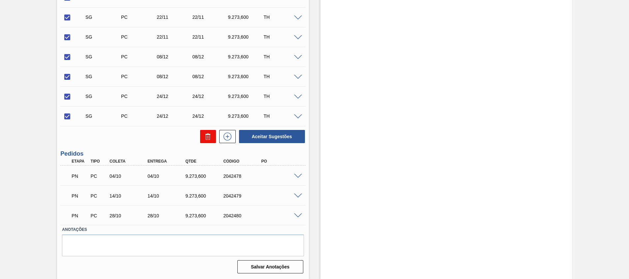
click at [200, 138] on button at bounding box center [208, 136] width 16 height 13
checkbox input "false"
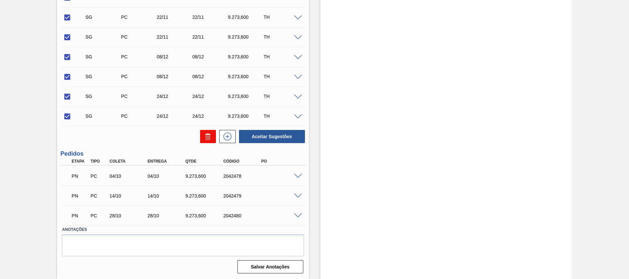
checkbox input "false"
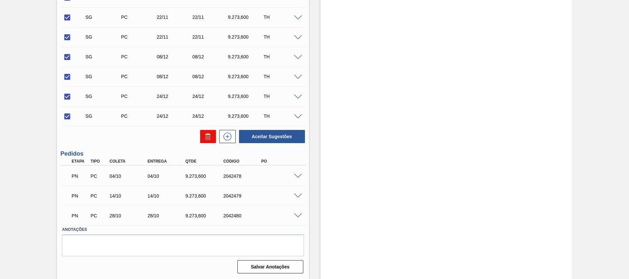
checkbox input "false"
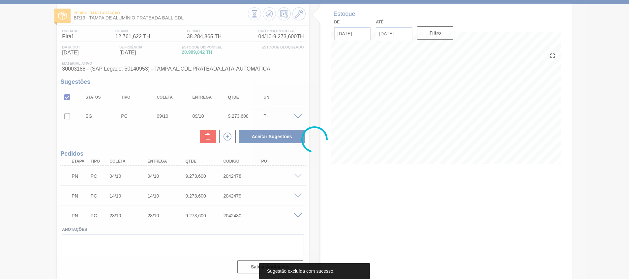
scroll to position [29, 0]
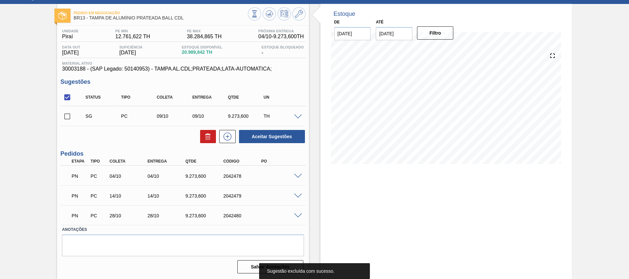
click at [66, 116] on input "checkbox" at bounding box center [67, 117] width 14 height 14
checkbox input "true"
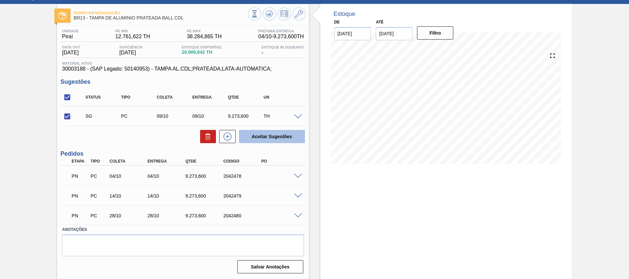
click at [286, 135] on button "Aceitar Sugestões" at bounding box center [272, 136] width 66 height 13
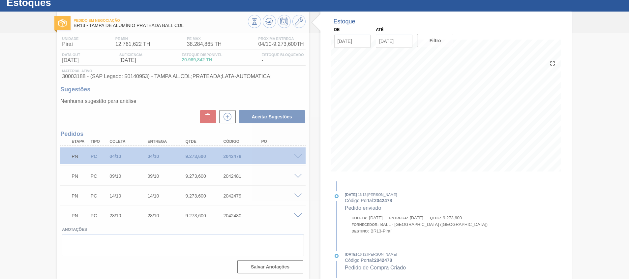
scroll to position [21, 0]
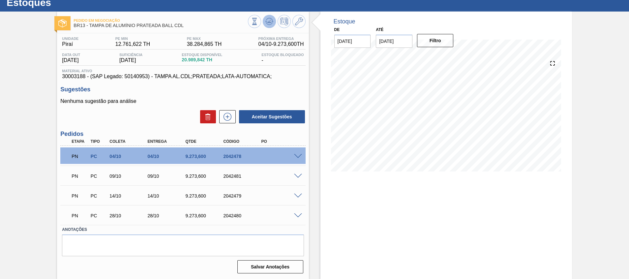
click at [271, 21] on icon at bounding box center [270, 21] width 8 height 8
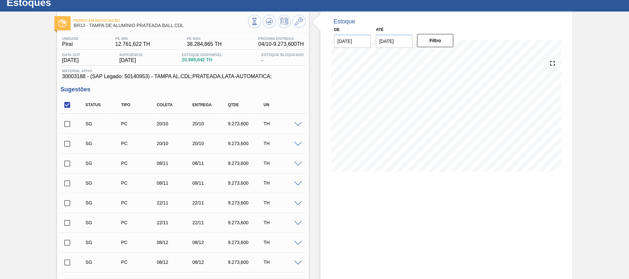
click at [67, 125] on input "checkbox" at bounding box center [67, 124] width 14 height 14
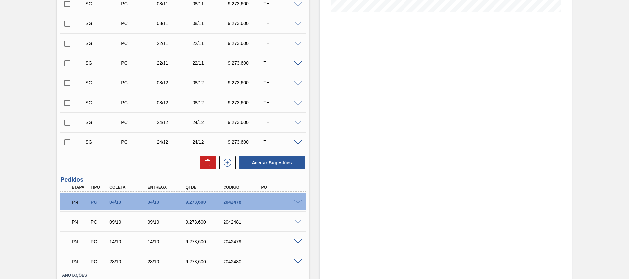
scroll to position [227, 0]
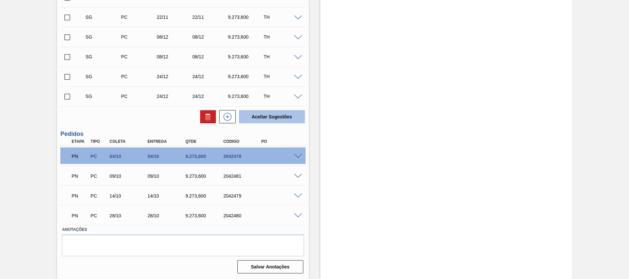
click at [255, 121] on button "Aceitar Sugestões" at bounding box center [272, 116] width 66 height 13
checkbox input "false"
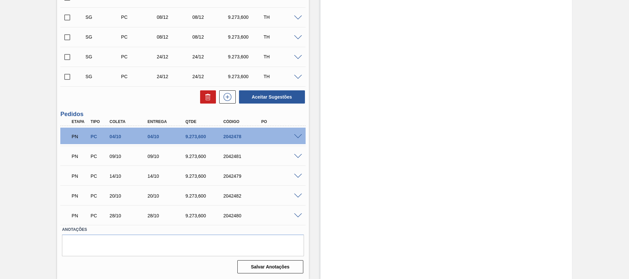
scroll to position [207, 0]
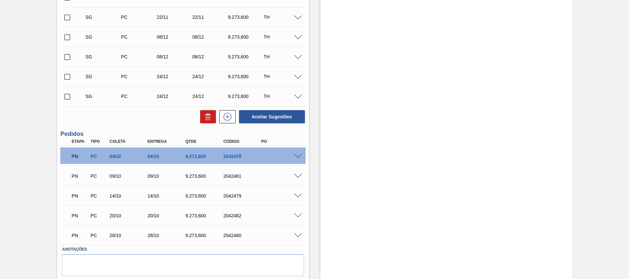
click at [351, 149] on div "Estoque De 30/09/2025 Até 31/10/2025 Filtro" at bounding box center [447, 62] width 252 height 473
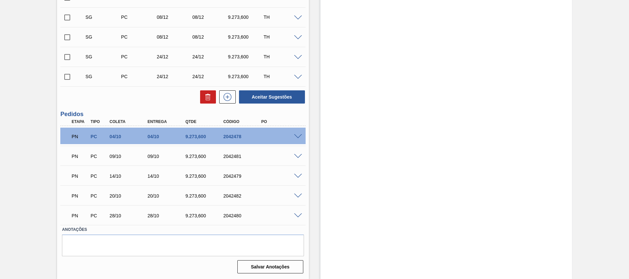
scroll to position [0, 0]
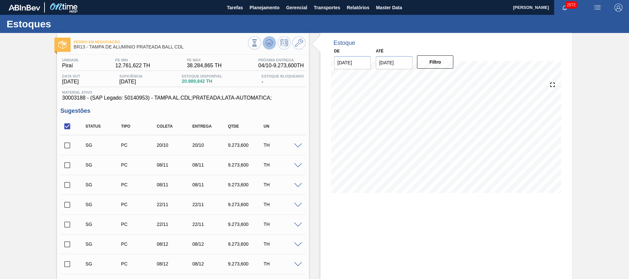
click at [271, 43] on icon at bounding box center [270, 43] width 8 height 8
click at [270, 44] on icon at bounding box center [269, 42] width 4 height 3
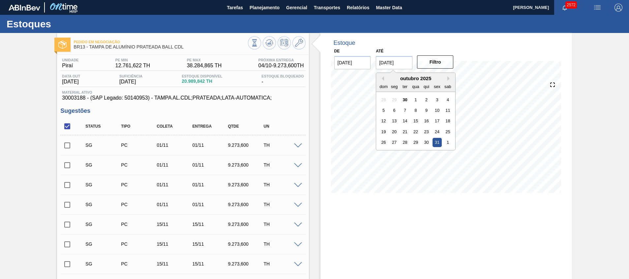
click at [390, 69] on input "[DATE]" at bounding box center [394, 62] width 37 height 13
drag, startPoint x: 452, startPoint y: 82, endPoint x: 448, endPoint y: 80, distance: 3.6
click at [451, 82] on div "sab" at bounding box center [448, 86] width 9 height 9
click at [448, 80] on button "Next Month" at bounding box center [450, 78] width 5 height 5
click at [386, 152] on div "30" at bounding box center [383, 153] width 9 height 9
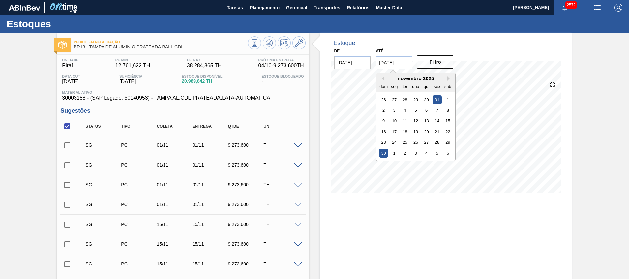
type input "[DATE]"
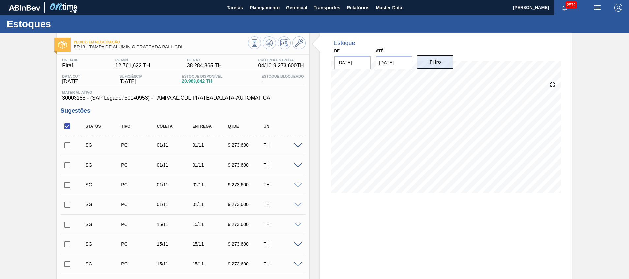
click at [431, 59] on button "Filtro" at bounding box center [435, 61] width 37 height 13
click at [70, 145] on input "checkbox" at bounding box center [67, 146] width 14 height 14
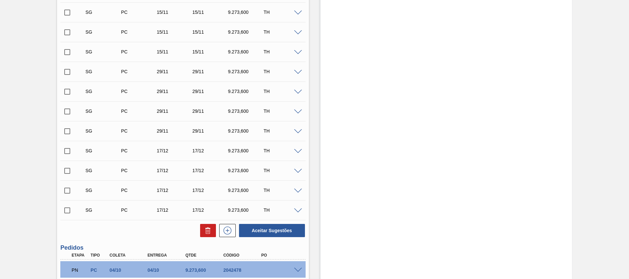
scroll to position [346, 0]
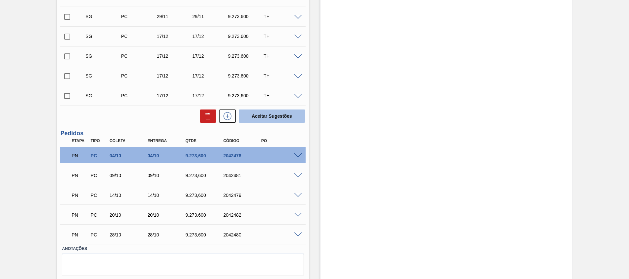
click at [282, 112] on button "Aceitar Sugestões" at bounding box center [272, 116] width 66 height 13
checkbox input "false"
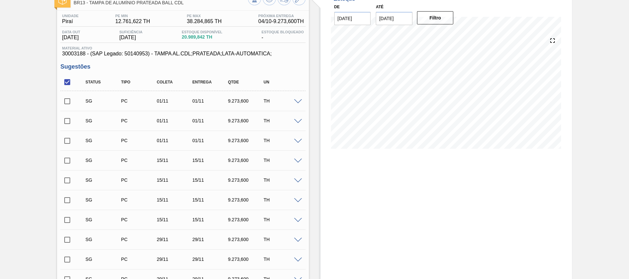
scroll to position [0, 0]
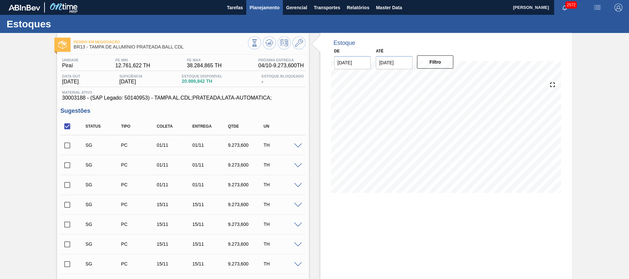
click at [258, 3] on button "Planejamento" at bounding box center [264, 7] width 37 height 15
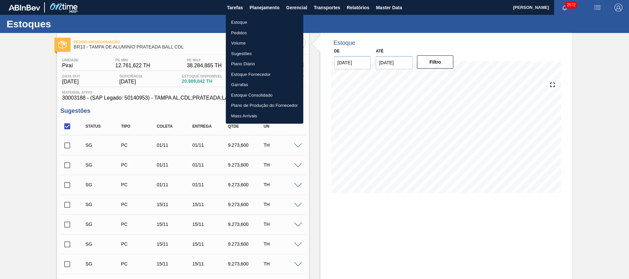
click at [262, 19] on li "Estoque" at bounding box center [265, 22] width 78 height 11
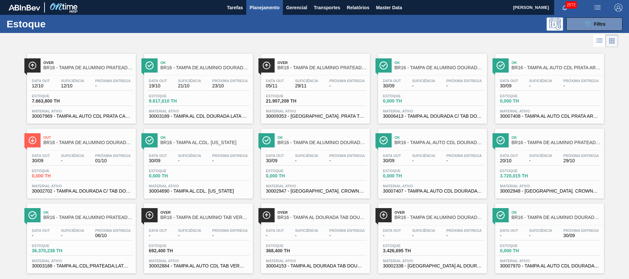
drag, startPoint x: 585, startPoint y: 21, endPoint x: 583, endPoint y: 31, distance: 10.2
click at [585, 21] on icon "089F7B8B-B2A5-4AFE-B5C0-19BA573D28AC" at bounding box center [588, 24] width 8 height 8
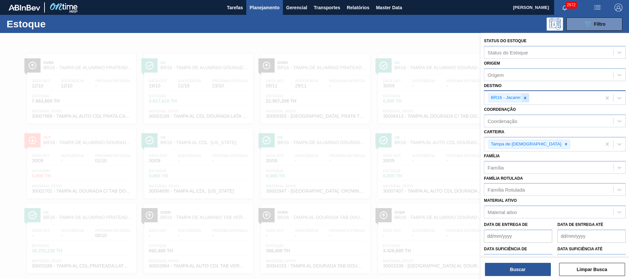
click at [526, 100] on icon at bounding box center [525, 98] width 5 height 5
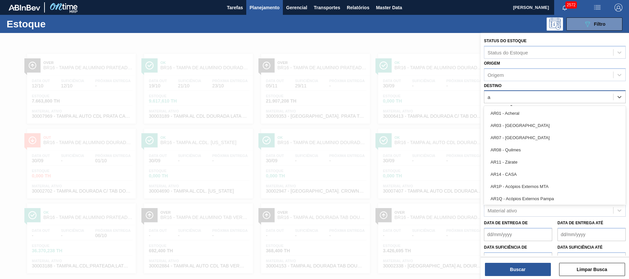
type input "aq"
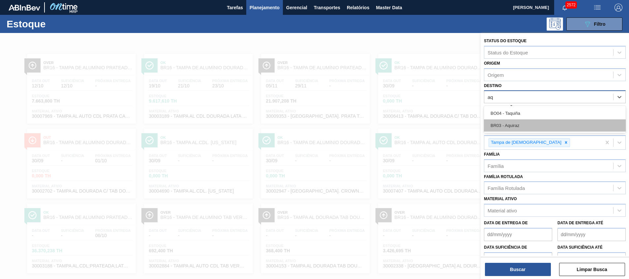
click at [515, 122] on div "BR03 - Aquiraz" at bounding box center [555, 125] width 142 height 12
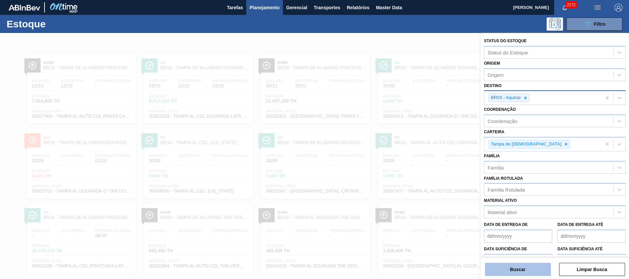
click at [505, 275] on button "Buscar" at bounding box center [518, 269] width 66 height 13
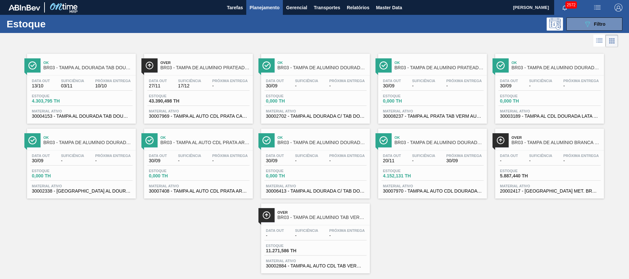
drag, startPoint x: 447, startPoint y: 182, endPoint x: 443, endPoint y: 177, distance: 6.3
click at [447, 182] on div "Data out 20/11 Suficiência - Próxima Entrega 30/09 Estoque 4.152,131 TH Materia…" at bounding box center [432, 172] width 109 height 45
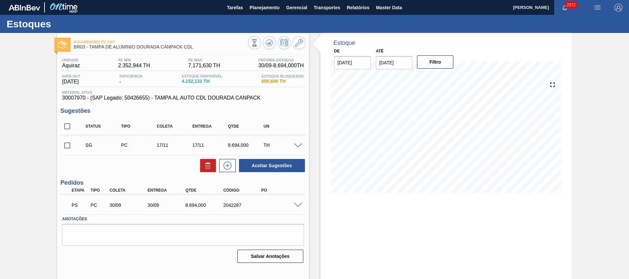
click at [297, 205] on span at bounding box center [298, 205] width 8 height 5
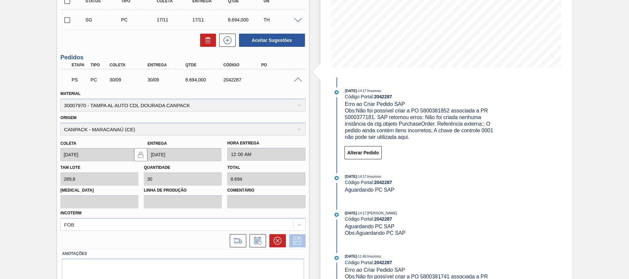
scroll to position [148, 0]
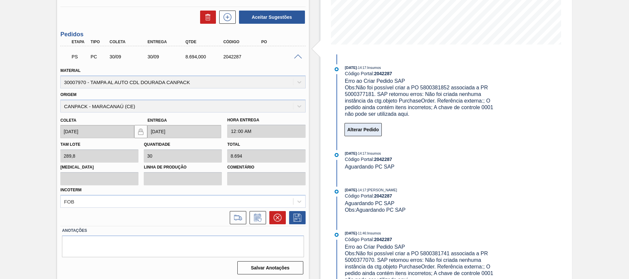
click at [361, 132] on button "Alterar Pedido" at bounding box center [364, 129] width 38 height 13
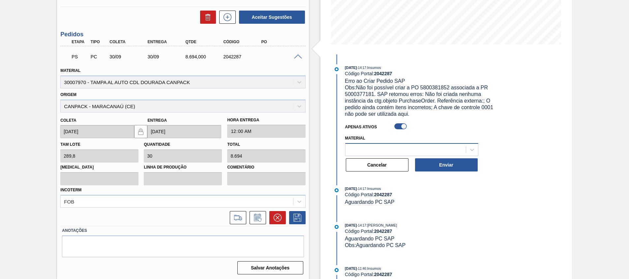
click at [377, 144] on div at bounding box center [411, 149] width 133 height 13
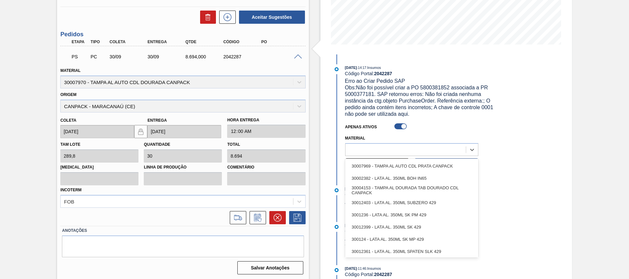
click at [550, 166] on div "Estoque De 30/09/2025 Até 30/11/2025 Filtro 30/09/2025 - 14:17 : Insumos Código…" at bounding box center [447, 83] width 252 height 396
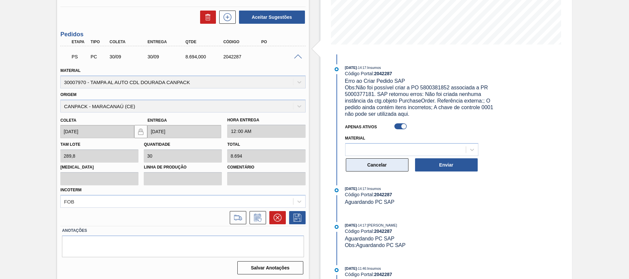
click at [385, 163] on button "Cancelar" at bounding box center [377, 164] width 63 height 13
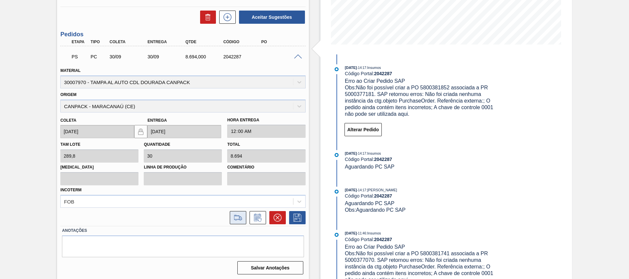
click at [241, 218] on icon at bounding box center [238, 218] width 11 height 8
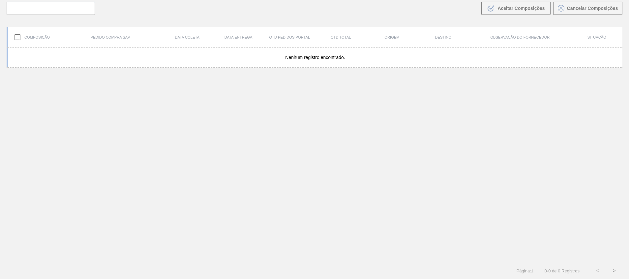
scroll to position [48, 0]
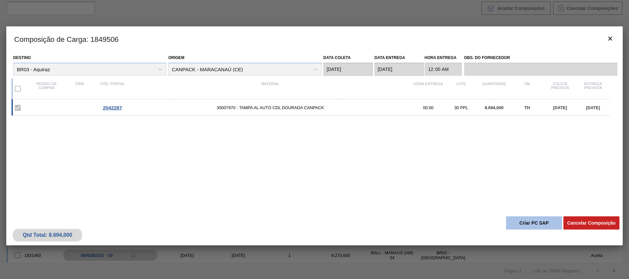
click at [536, 222] on button "Criar PC SAP" at bounding box center [534, 222] width 56 height 13
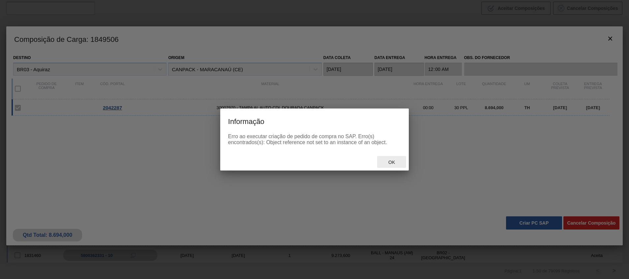
click at [393, 161] on span "Ok" at bounding box center [391, 162] width 17 height 5
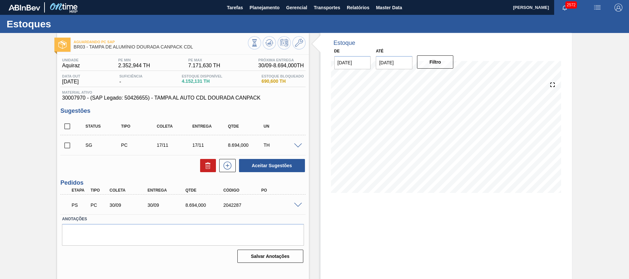
click at [302, 207] on div at bounding box center [299, 204] width 13 height 5
click at [301, 207] on span at bounding box center [298, 205] width 8 height 5
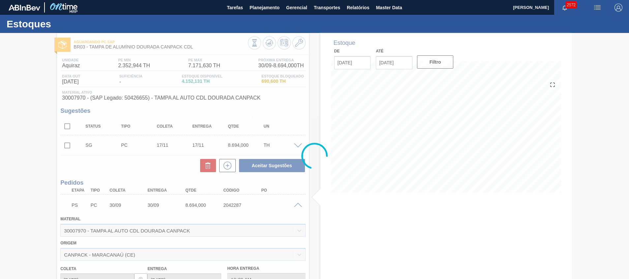
click at [305, 220] on div at bounding box center [314, 156] width 629 height 246
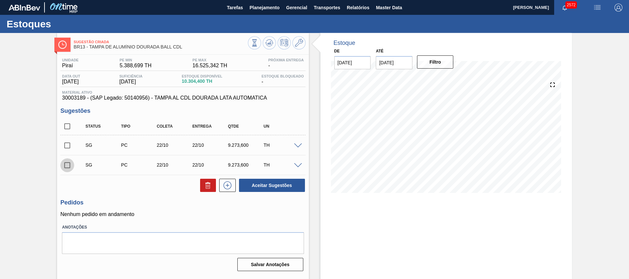
click at [72, 163] on input "checkbox" at bounding box center [67, 165] width 14 height 14
click at [208, 185] on icon at bounding box center [208, 185] width 0 height 3
checkbox input "false"
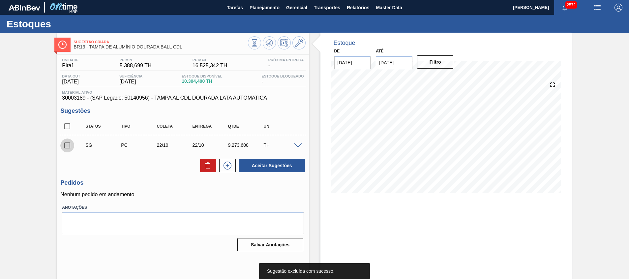
click at [68, 148] on input "checkbox" at bounding box center [67, 146] width 14 height 14
checkbox input "true"
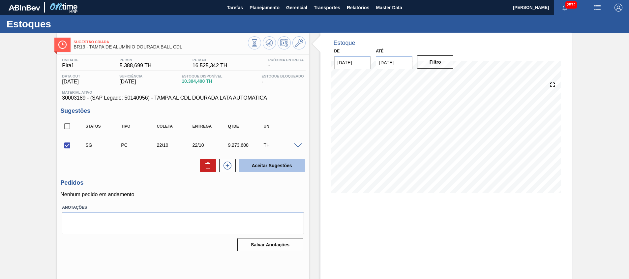
click at [258, 161] on button "Aceitar Sugestões" at bounding box center [272, 165] width 66 height 13
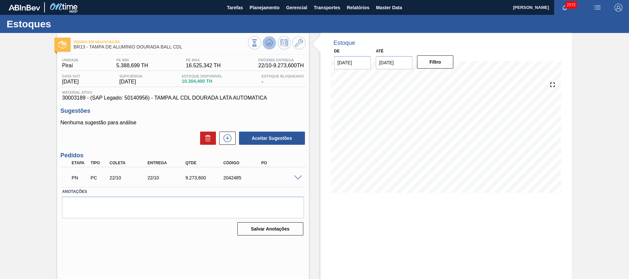
click at [269, 45] on icon at bounding box center [270, 43] width 8 height 8
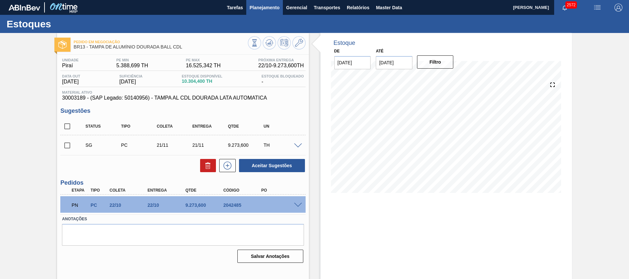
click at [269, 4] on span "Planejamento" at bounding box center [265, 8] width 30 height 8
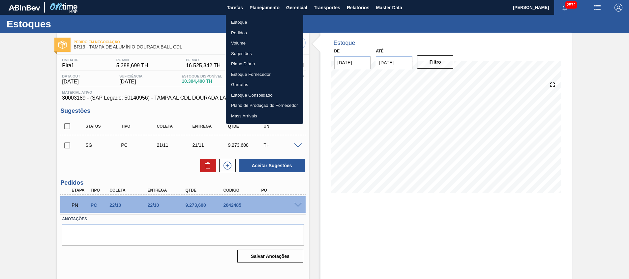
drag, startPoint x: 273, startPoint y: 24, endPoint x: 279, endPoint y: 1, distance: 23.4
click at [273, 24] on li "Estoque" at bounding box center [265, 22] width 78 height 11
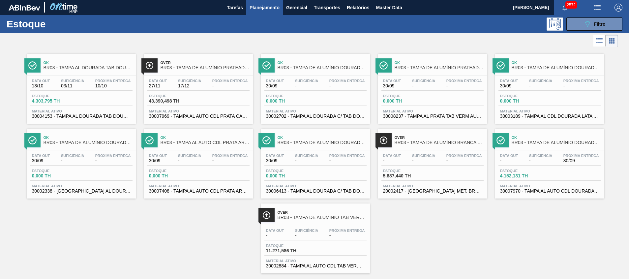
click at [578, 31] on div "Estoque 089F7B8B-B2A5-4AFE-B5C0-19BA573D28AC Filtro" at bounding box center [314, 24] width 629 height 18
click at [578, 24] on button "089F7B8B-B2A5-4AFE-B5C0-19BA573D28AC Filtro" at bounding box center [595, 23] width 56 height 13
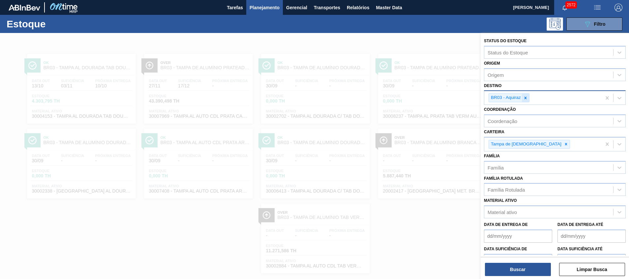
click at [529, 98] on div at bounding box center [525, 98] width 7 height 8
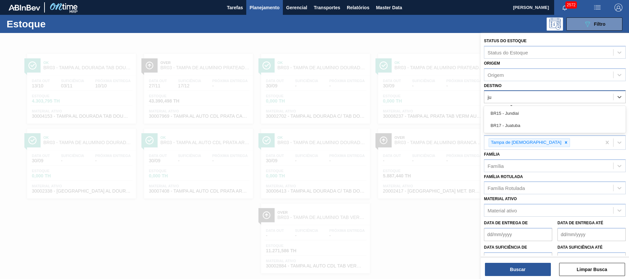
type input "jun"
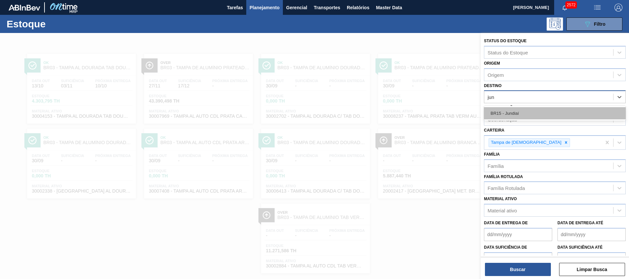
click at [524, 116] on div "BR15 - Jundiaí" at bounding box center [555, 113] width 142 height 12
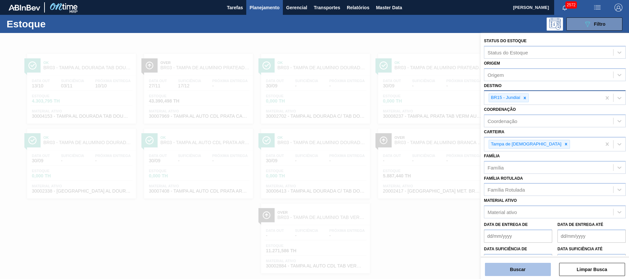
click at [548, 272] on button "Buscar" at bounding box center [518, 269] width 66 height 13
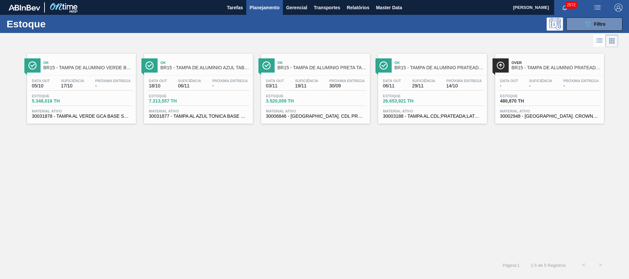
drag, startPoint x: 585, startPoint y: 29, endPoint x: 569, endPoint y: 41, distance: 19.9
click at [585, 28] on button "089F7B8B-B2A5-4AFE-B5C0-19BA573D28AC Filtro" at bounding box center [595, 23] width 56 height 13
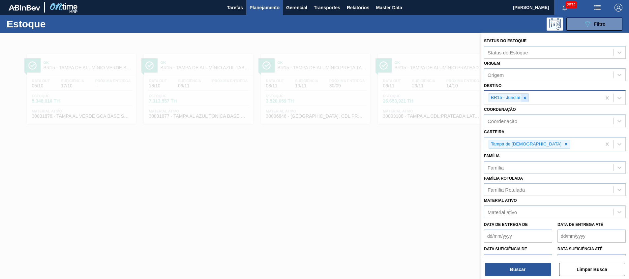
click at [525, 98] on icon at bounding box center [525, 98] width 2 height 2
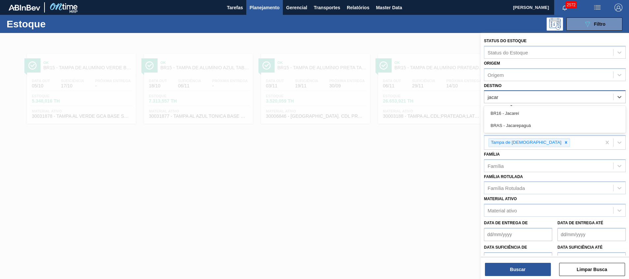
type input "jacare"
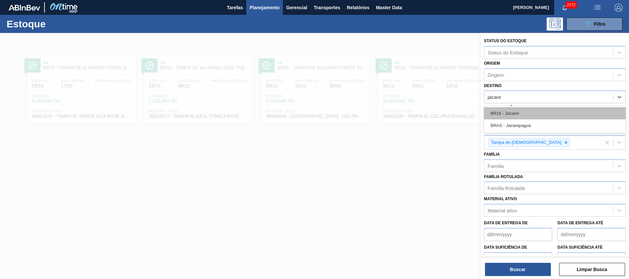
click at [523, 110] on div "BR16 - Jacareí" at bounding box center [555, 113] width 142 height 12
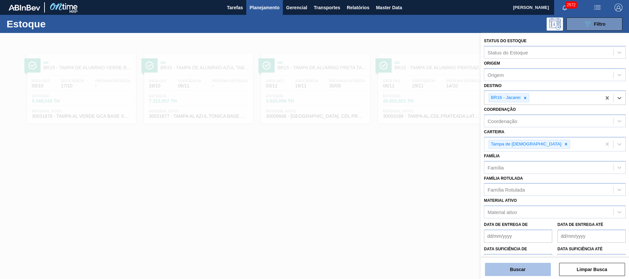
click at [511, 268] on button "Buscar" at bounding box center [518, 269] width 66 height 13
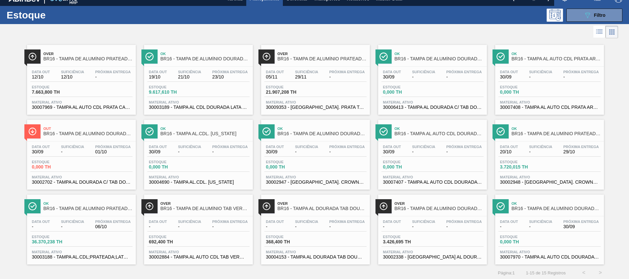
scroll to position [11, 0]
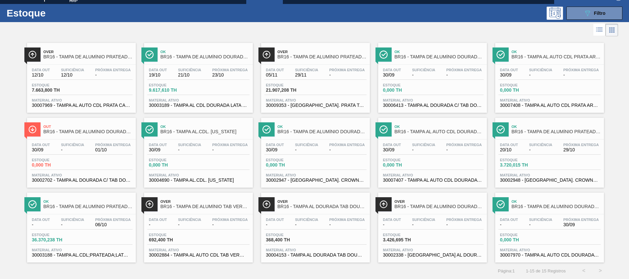
click at [340, 105] on span "30009353 - [GEOGRAPHIC_DATA]. PRATA TAB VERMELHO CDL AUTO" at bounding box center [315, 105] width 99 height 5
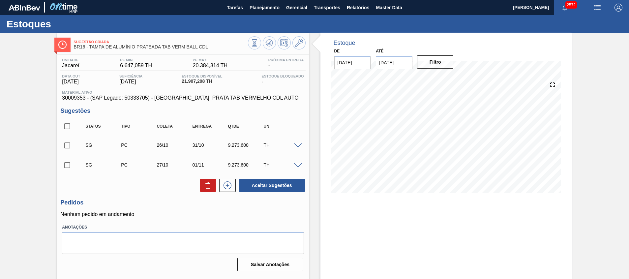
click at [599, 190] on div "Sugestão Criada BR16 - TAMPA DE ALUMÍNIO PRATEADA TAB VERM BALL CDL Unidade Jac…" at bounding box center [314, 158] width 629 height 251
click at [68, 145] on input "checkbox" at bounding box center [67, 146] width 14 height 14
click at [287, 187] on button "Aceitar Sugestões" at bounding box center [272, 185] width 66 height 13
checkbox input "false"
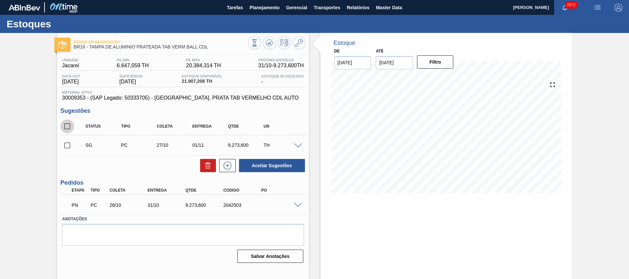
drag, startPoint x: 72, startPoint y: 126, endPoint x: 83, endPoint y: 127, distance: 11.6
click at [72, 126] on input "checkbox" at bounding box center [67, 126] width 14 height 14
checkbox input "true"
drag, startPoint x: 207, startPoint y: 158, endPoint x: 207, endPoint y: 162, distance: 4.3
click at [207, 158] on div "Status Tipo Coleta Entrega Qtde UN SG PC 27/10 01/11 9.273,600 TH Material 3000…" at bounding box center [182, 145] width 245 height 55
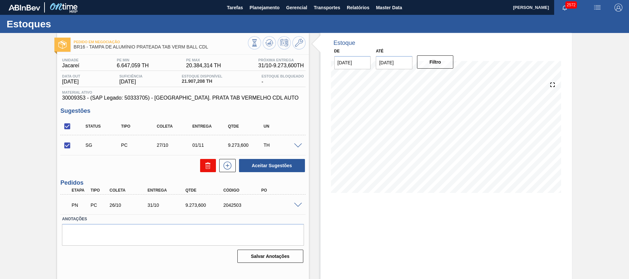
click at [207, 162] on icon at bounding box center [208, 166] width 8 height 8
checkbox input "false"
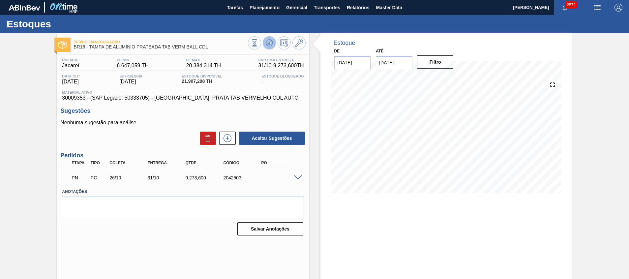
click at [268, 45] on icon at bounding box center [270, 43] width 8 height 8
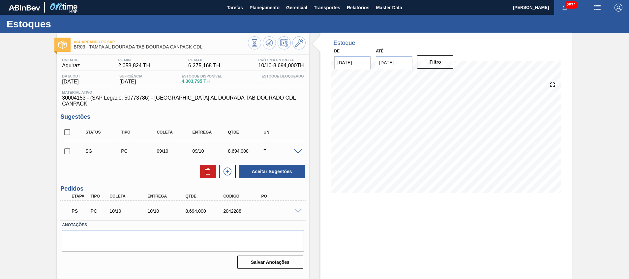
click at [297, 209] on span at bounding box center [298, 211] width 8 height 5
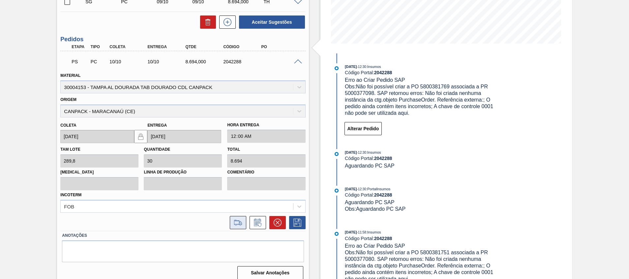
click at [236, 219] on icon at bounding box center [238, 223] width 11 height 8
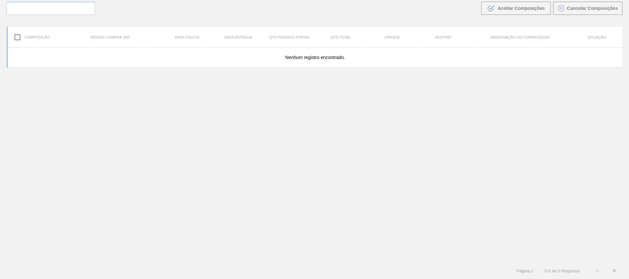
scroll to position [48, 0]
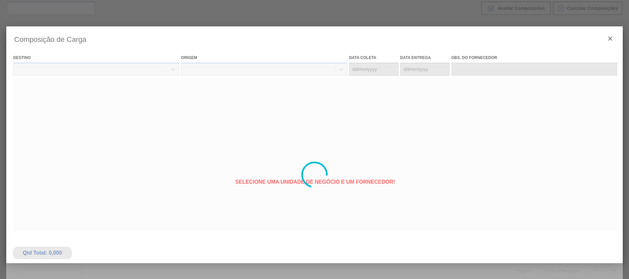
type coleta "[DATE]"
type entrega "[DATE]"
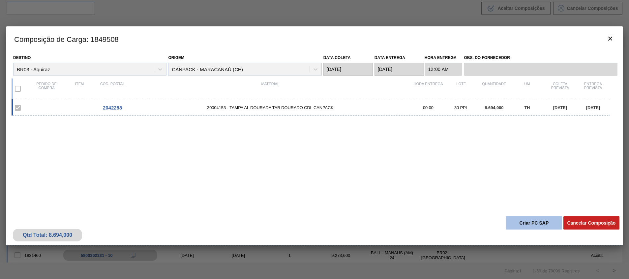
click at [527, 224] on button "Criar PC SAP" at bounding box center [534, 222] width 56 height 13
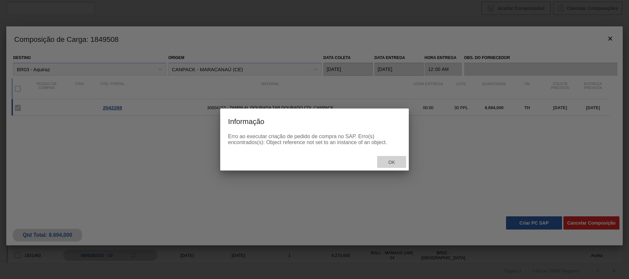
click at [385, 164] on span "Ok" at bounding box center [391, 162] width 17 height 5
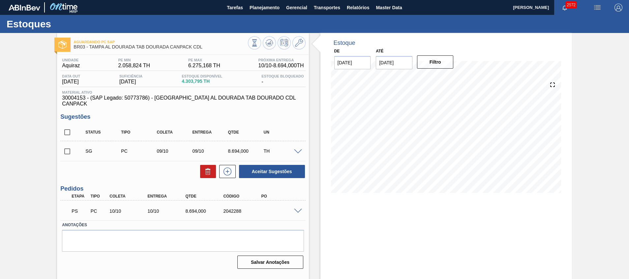
click at [300, 209] on span at bounding box center [298, 211] width 8 height 5
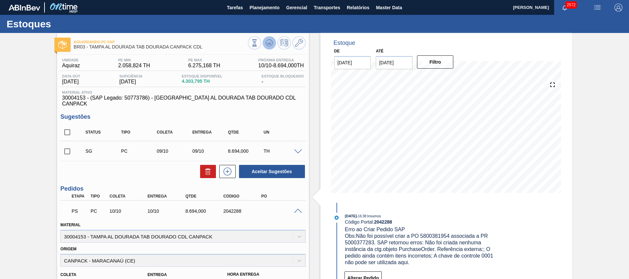
click at [268, 45] on icon at bounding box center [270, 43] width 8 height 8
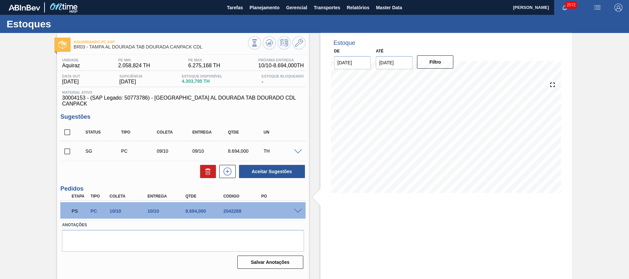
click at [300, 209] on span at bounding box center [298, 211] width 8 height 5
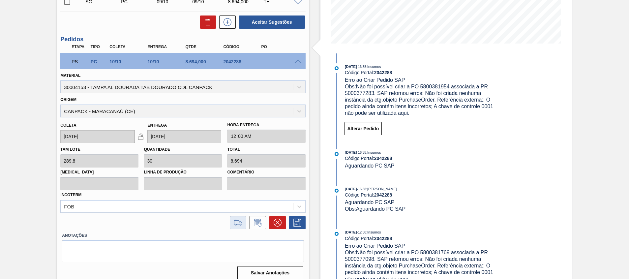
click at [237, 219] on icon at bounding box center [238, 223] width 11 height 8
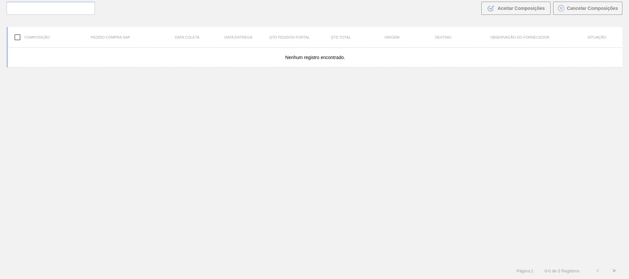
scroll to position [48, 0]
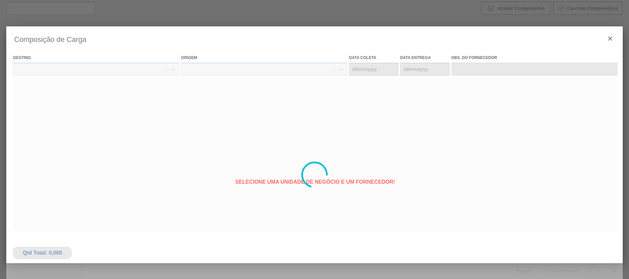
type coleta "10/10/2025"
type entrega "10/10/2025"
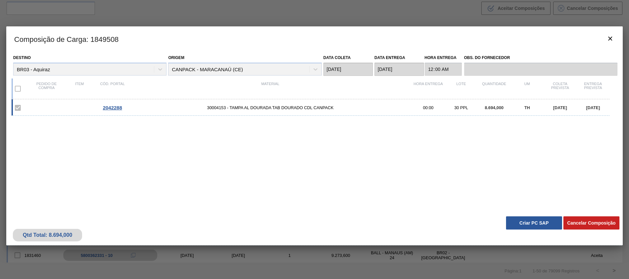
click at [549, 223] on button "Criar PC SAP" at bounding box center [534, 222] width 56 height 13
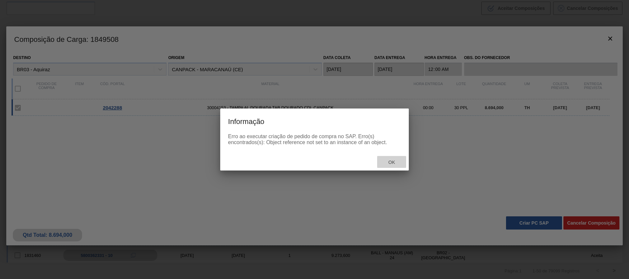
click at [398, 160] on span "Ok" at bounding box center [391, 162] width 17 height 5
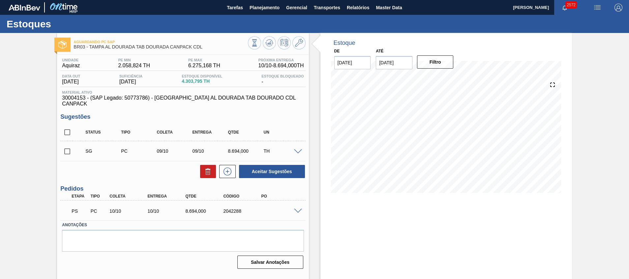
click at [297, 209] on span at bounding box center [298, 211] width 8 height 5
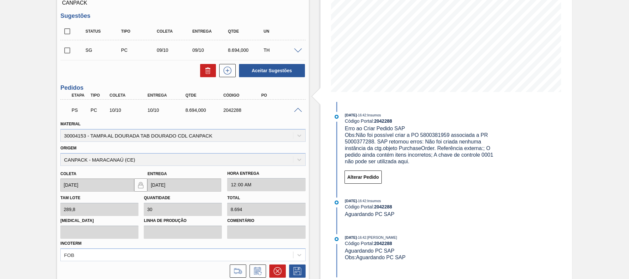
scroll to position [149, 0]
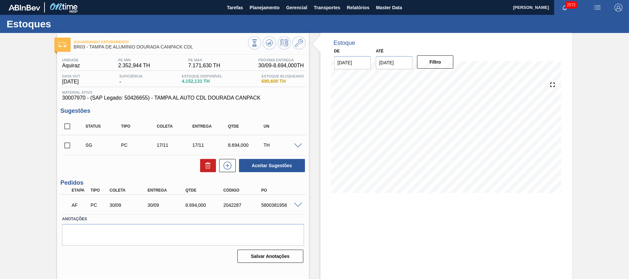
click at [278, 206] on div "5800381958" at bounding box center [281, 205] width 43 height 5
click at [273, 44] on button at bounding box center [269, 42] width 13 height 13
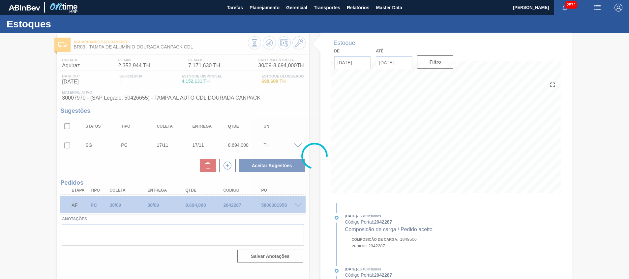
click at [315, 206] on div at bounding box center [314, 156] width 629 height 246
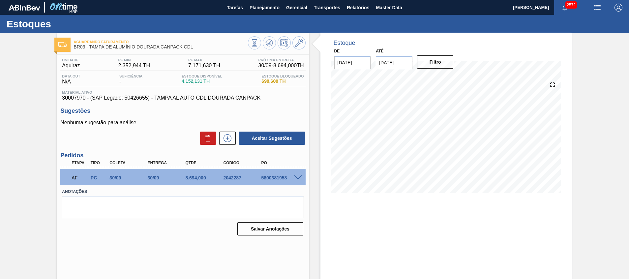
click at [280, 178] on div "5800381958" at bounding box center [281, 177] width 43 height 5
copy div "5800381958"
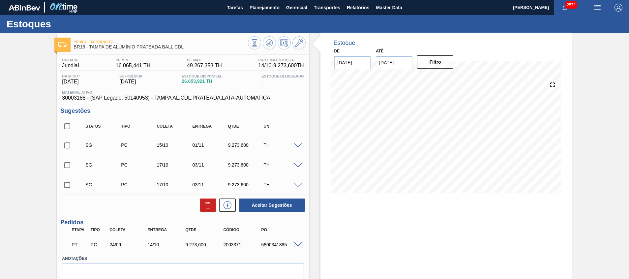
click at [68, 145] on input "checkbox" at bounding box center [67, 146] width 14 height 14
checkbox input "true"
click at [67, 165] on input "checkbox" at bounding box center [67, 165] width 14 height 14
checkbox input "true"
click at [278, 202] on button "Aceitar Sugestões" at bounding box center [272, 205] width 66 height 13
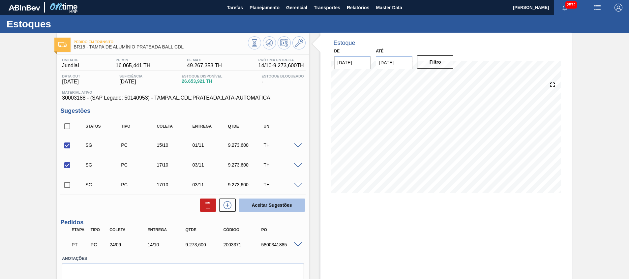
checkbox input "false"
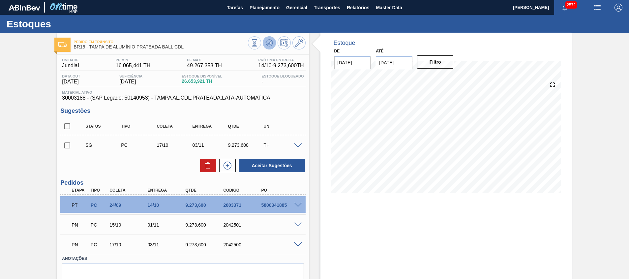
click at [266, 42] on icon at bounding box center [270, 43] width 8 height 8
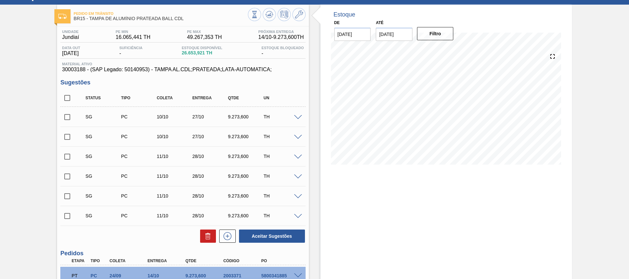
scroll to position [99, 0]
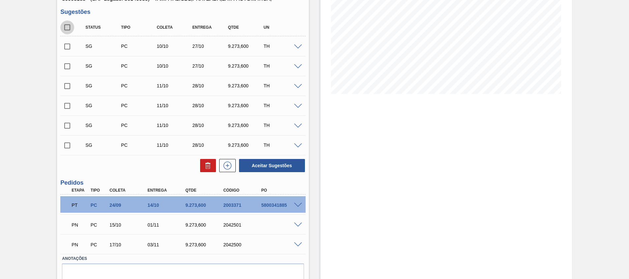
click at [69, 27] on input "checkbox" at bounding box center [67, 27] width 14 height 14
checkbox input "true"
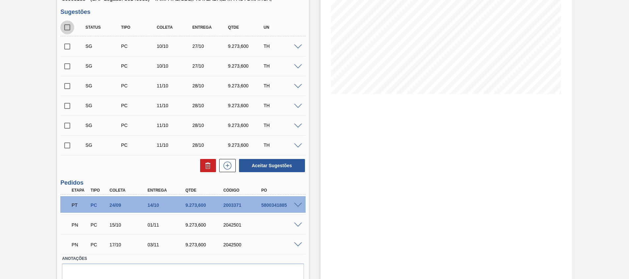
checkbox input "true"
click at [205, 162] on icon at bounding box center [208, 166] width 8 height 8
checkbox input "false"
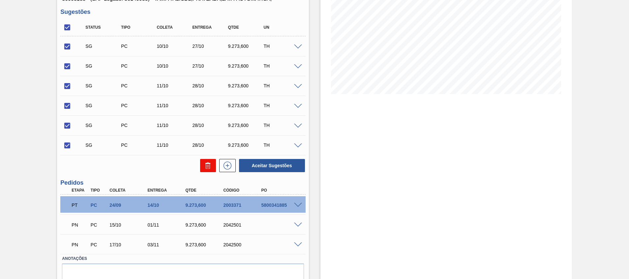
checkbox input "false"
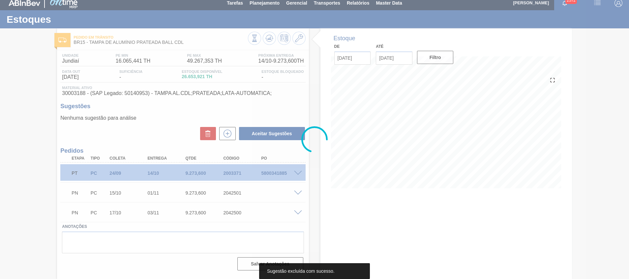
scroll to position [5, 0]
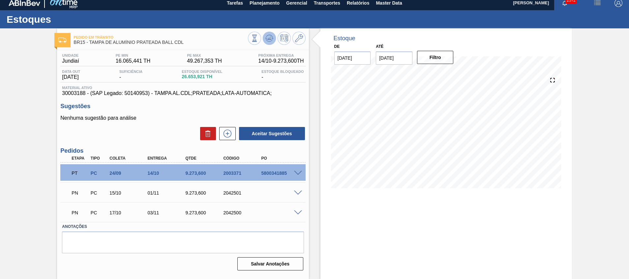
click at [269, 41] on icon at bounding box center [270, 38] width 8 height 8
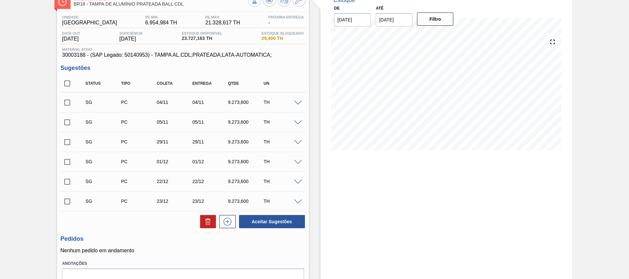
scroll to position [27, 0]
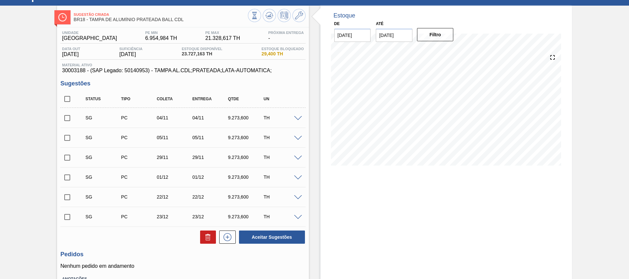
click at [67, 116] on input "checkbox" at bounding box center [67, 118] width 14 height 14
click at [264, 236] on button "Aceitar Sugestões" at bounding box center [272, 237] width 66 height 13
checkbox input "false"
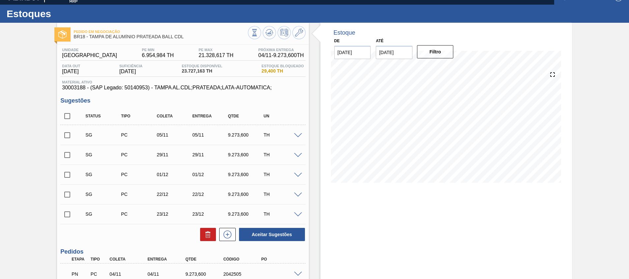
scroll to position [0, 0]
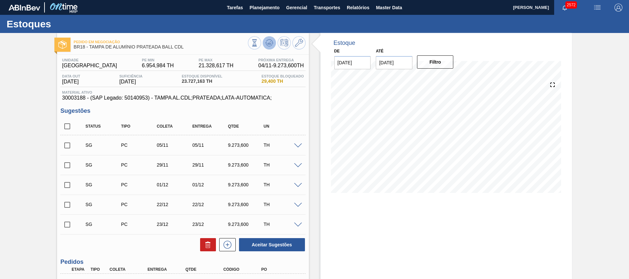
click at [269, 36] on button at bounding box center [269, 42] width 13 height 13
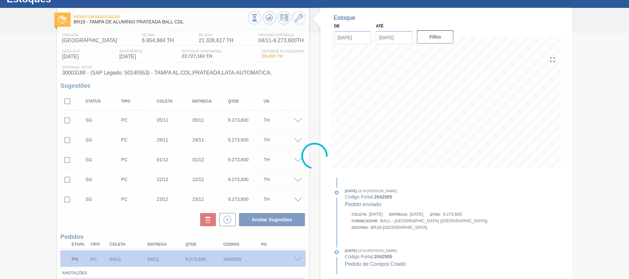
scroll to position [31, 0]
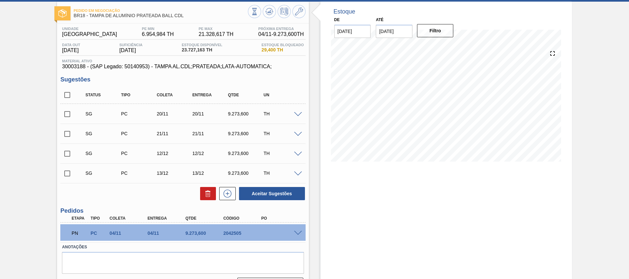
click at [68, 94] on input "checkbox" at bounding box center [67, 95] width 14 height 14
checkbox input "true"
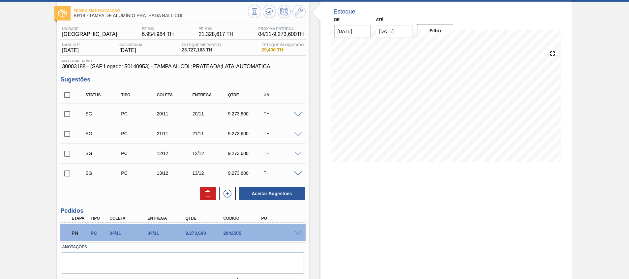
checkbox input "true"
click at [67, 94] on input "checkbox" at bounding box center [67, 95] width 14 height 14
checkbox input "false"
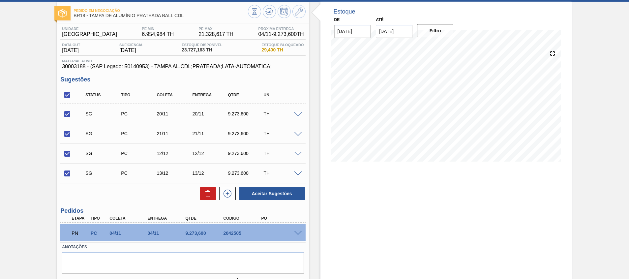
checkbox input "false"
click at [66, 111] on input "checkbox" at bounding box center [67, 114] width 14 height 14
click at [259, 191] on button "Aceitar Sugestões" at bounding box center [272, 193] width 66 height 13
checkbox input "false"
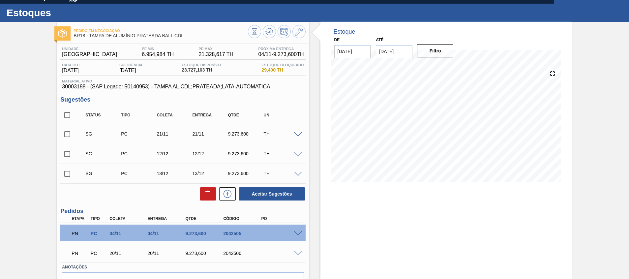
scroll to position [0, 0]
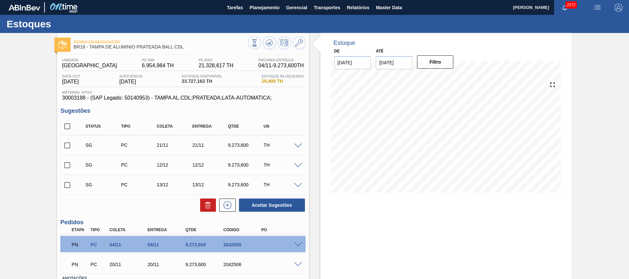
click at [274, 38] on div at bounding box center [277, 43] width 58 height 15
click at [68, 124] on input "checkbox" at bounding box center [67, 126] width 14 height 14
checkbox input "true"
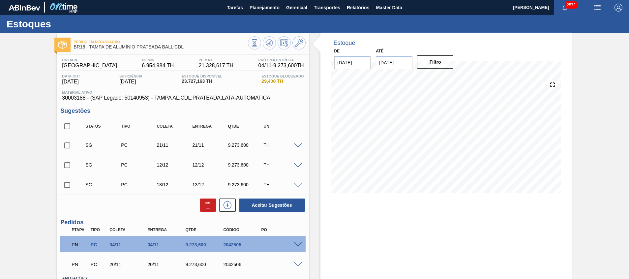
checkbox input "true"
click at [200, 208] on button at bounding box center [208, 205] width 16 height 13
checkbox input "false"
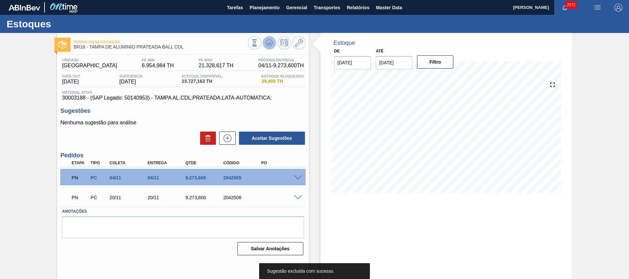
click at [266, 41] on icon at bounding box center [270, 43] width 8 height 8
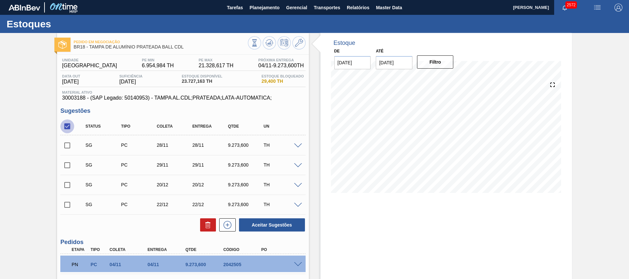
click at [72, 126] on input "checkbox" at bounding box center [67, 126] width 14 height 14
drag, startPoint x: 68, startPoint y: 123, endPoint x: 94, endPoint y: 146, distance: 34.6
click at [68, 123] on input "checkbox" at bounding box center [67, 126] width 14 height 14
checkbox input "true"
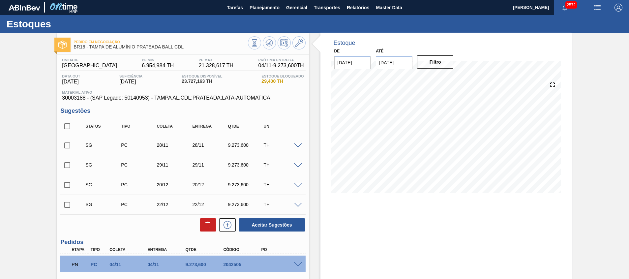
checkbox input "true"
click at [201, 224] on button at bounding box center [208, 224] width 16 height 13
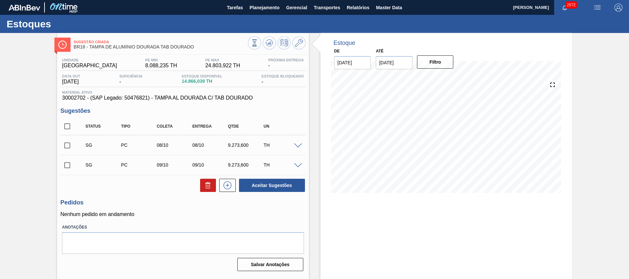
click at [69, 144] on input "checkbox" at bounding box center [67, 146] width 14 height 14
click at [273, 193] on div "Unidade Pernambuco PE MIN 8.088,235 TH PE MAX 24.803,922 TH Próxima Entrega - D…" at bounding box center [183, 164] width 252 height 219
click at [277, 186] on button "Aceitar Sugestões" at bounding box center [272, 185] width 66 height 13
checkbox input "false"
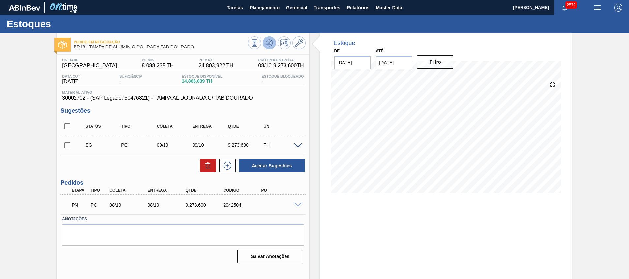
click at [270, 43] on icon at bounding box center [269, 42] width 4 height 3
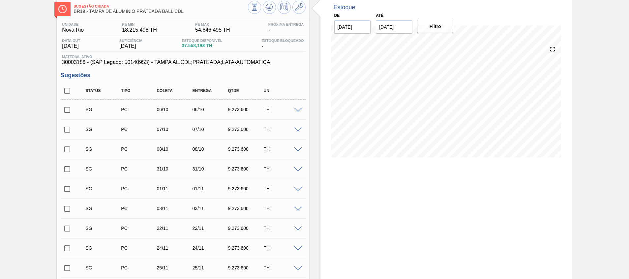
scroll to position [49, 0]
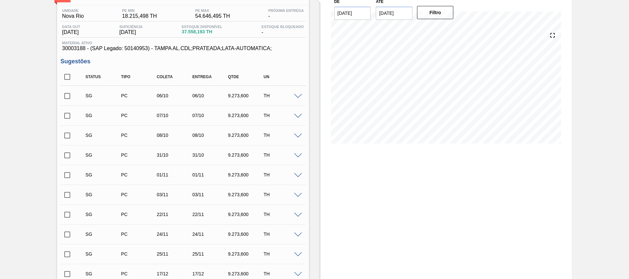
click at [68, 140] on input "checkbox" at bounding box center [67, 136] width 14 height 14
checkbox input "true"
click at [68, 157] on input "checkbox" at bounding box center [67, 155] width 14 height 14
checkbox input "true"
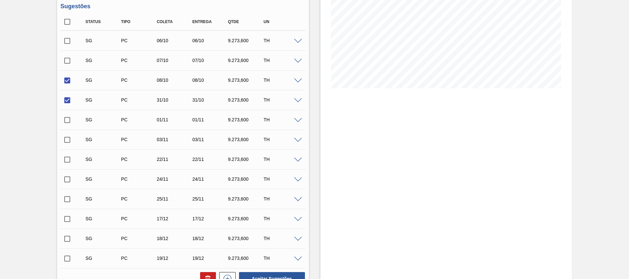
scroll to position [196, 0]
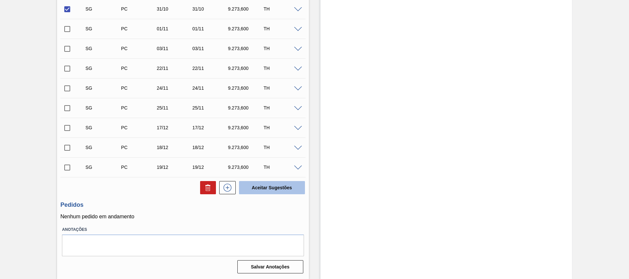
click at [260, 190] on button "Aceitar Sugestões" at bounding box center [272, 187] width 66 height 13
checkbox input "false"
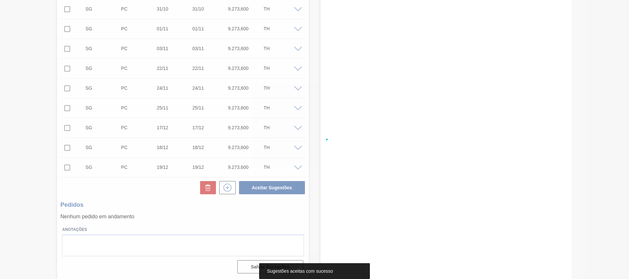
scroll to position [67, 0]
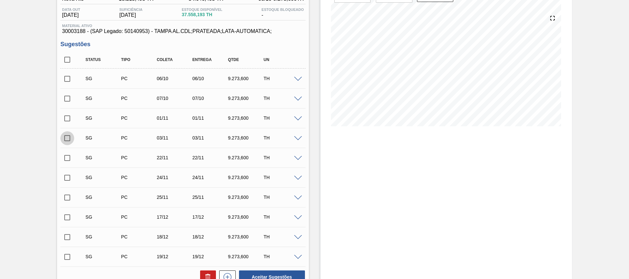
click at [68, 135] on input "checkbox" at bounding box center [67, 138] width 14 height 14
checkbox input "true"
click at [71, 122] on input "checkbox" at bounding box center [67, 119] width 14 height 14
checkbox input "true"
click at [69, 156] on input "checkbox" at bounding box center [67, 158] width 14 height 14
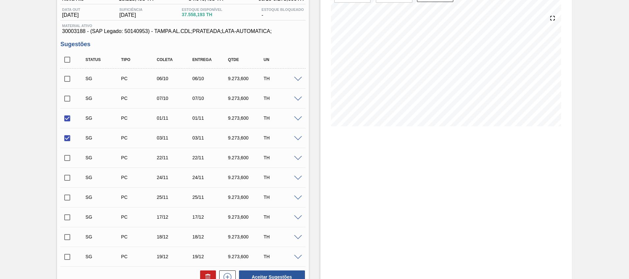
checkbox input "true"
click at [70, 197] on input "checkbox" at bounding box center [67, 198] width 14 height 14
checkbox input "true"
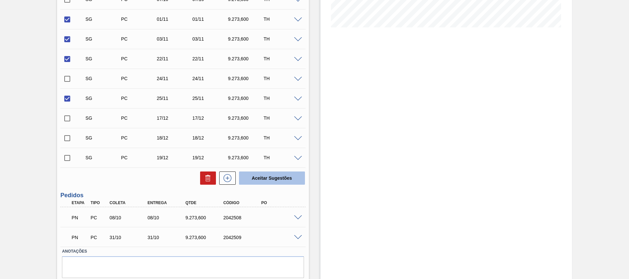
click at [270, 175] on button "Aceitar Sugestões" at bounding box center [272, 178] width 66 height 13
checkbox input "false"
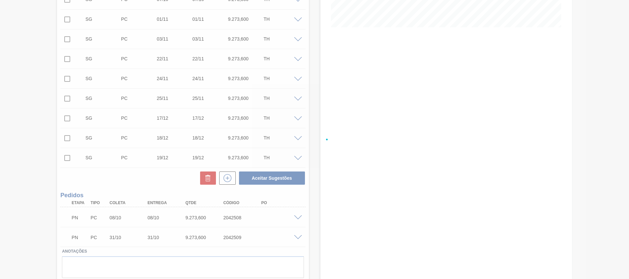
scroll to position [0, 0]
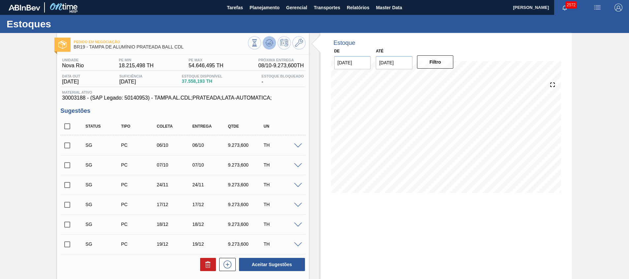
click at [269, 43] on icon at bounding box center [269, 42] width 4 height 3
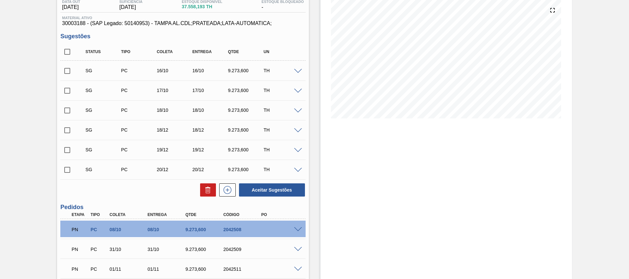
scroll to position [39, 0]
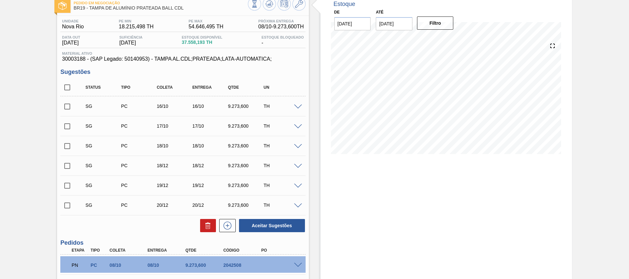
click at [67, 106] on input "checkbox" at bounding box center [67, 107] width 14 height 14
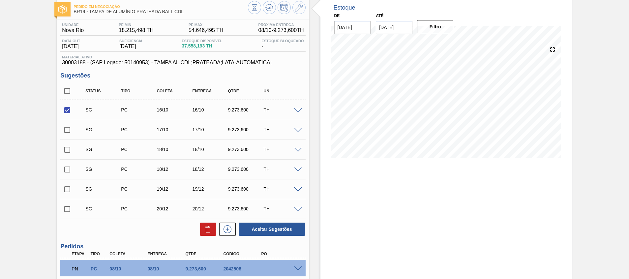
scroll to position [49, 0]
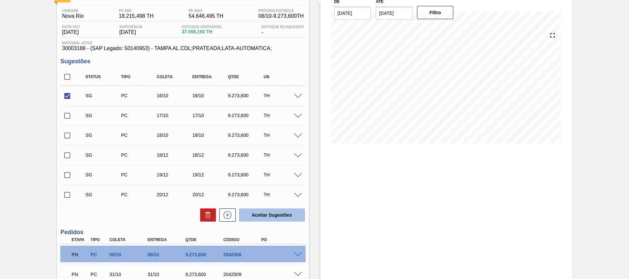
click at [280, 213] on button "Aceitar Sugestões" at bounding box center [272, 215] width 66 height 13
checkbox input "false"
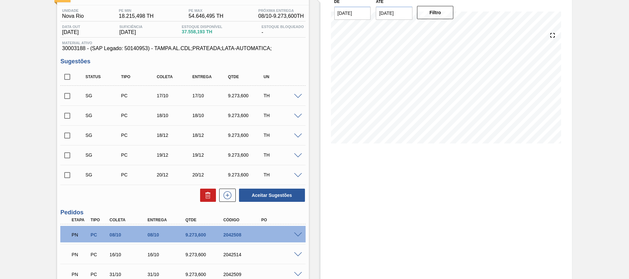
scroll to position [0, 0]
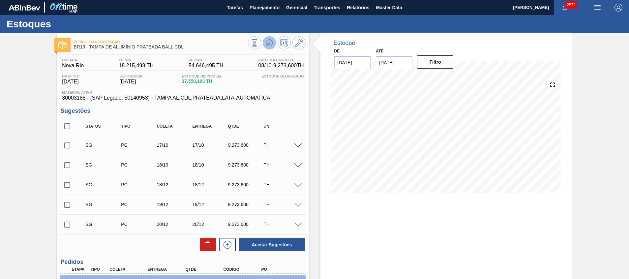
click at [267, 39] on icon at bounding box center [270, 43] width 8 height 8
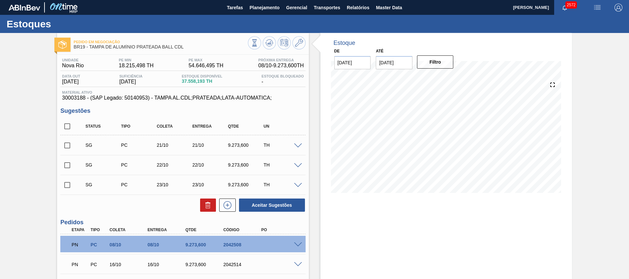
click at [64, 123] on input "checkbox" at bounding box center [67, 126] width 14 height 14
checkbox input "true"
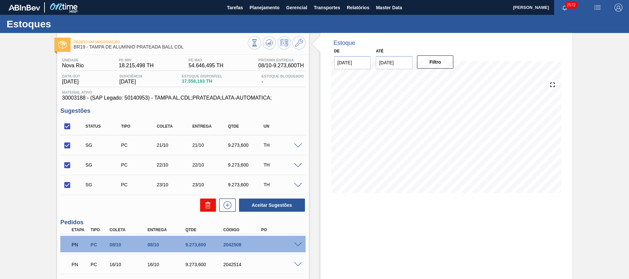
click at [207, 207] on icon at bounding box center [207, 205] width 0 height 3
checkbox input "false"
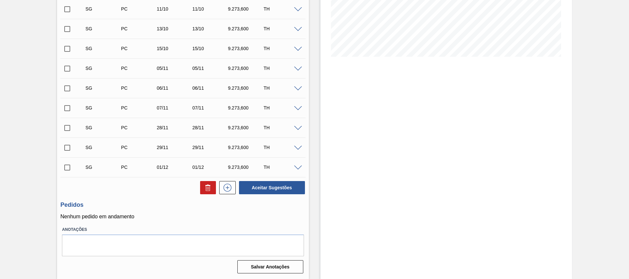
scroll to position [87, 0]
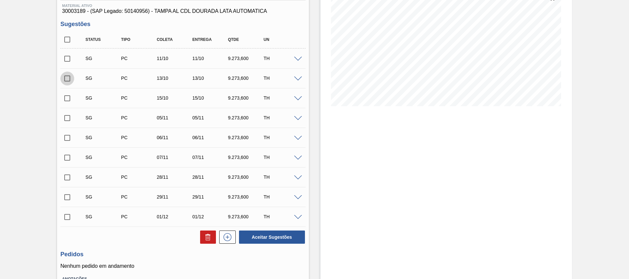
click at [70, 80] on input "checkbox" at bounding box center [67, 79] width 14 height 14
checkbox input "true"
click at [65, 119] on input "checkbox" at bounding box center [67, 118] width 14 height 14
checkbox input "true"
click at [66, 174] on input "checkbox" at bounding box center [67, 178] width 14 height 14
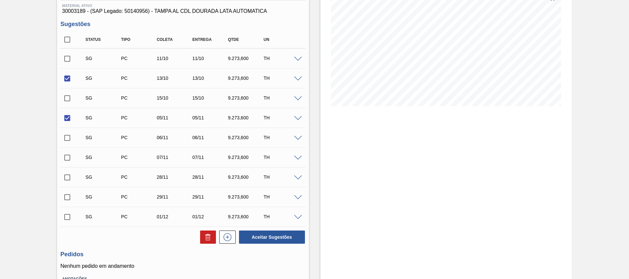
checkbox input "true"
click at [295, 234] on button "Aceitar Sugestões" at bounding box center [272, 237] width 66 height 13
checkbox input "false"
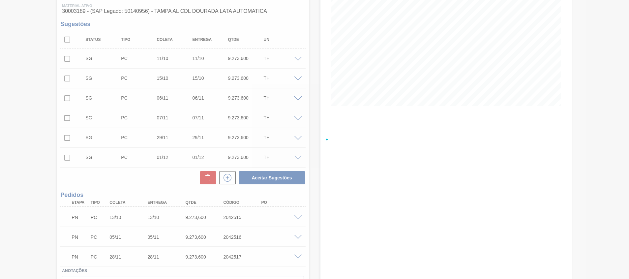
scroll to position [0, 0]
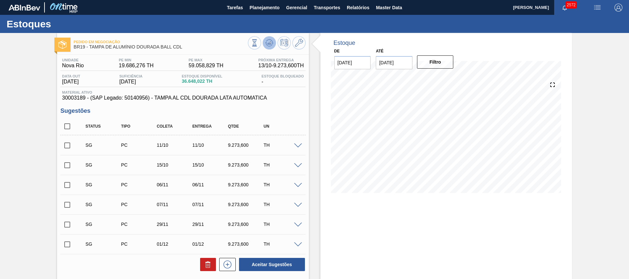
click at [268, 42] on icon at bounding box center [270, 43] width 8 height 8
click at [66, 145] on input "checkbox" at bounding box center [67, 146] width 14 height 14
click at [259, 266] on button "Aceitar Sugestões" at bounding box center [272, 264] width 66 height 13
checkbox input "false"
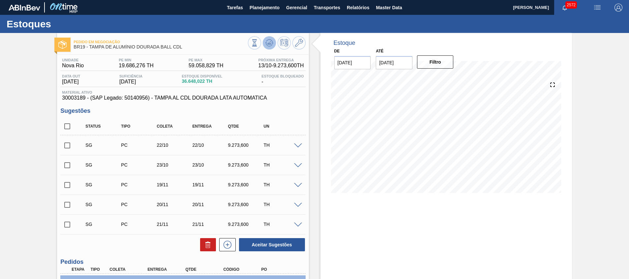
click at [267, 45] on icon at bounding box center [270, 43] width 8 height 8
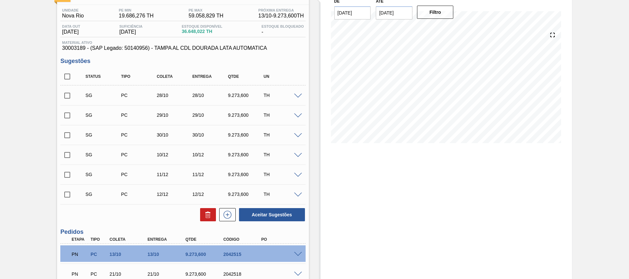
scroll to position [49, 0]
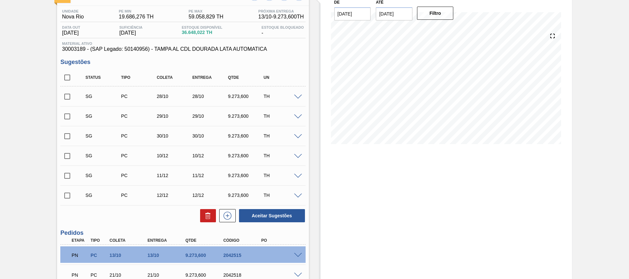
click at [70, 136] on input "checkbox" at bounding box center [67, 136] width 14 height 14
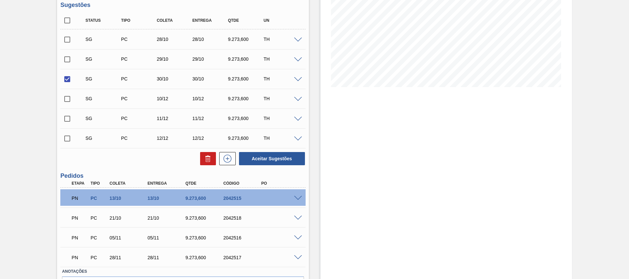
scroll to position [148, 0]
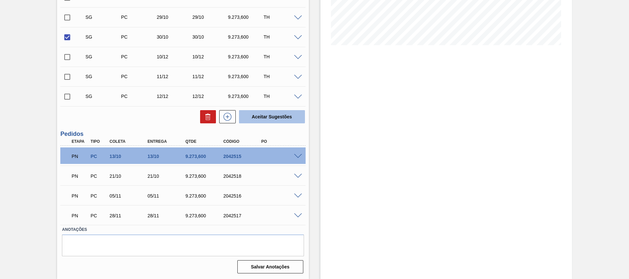
click at [297, 122] on button "Aceitar Sugestões" at bounding box center [272, 116] width 66 height 13
checkbox input "false"
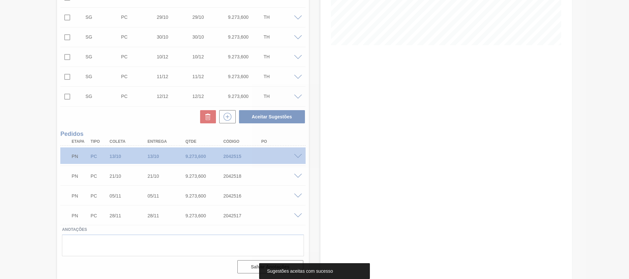
scroll to position [35, 0]
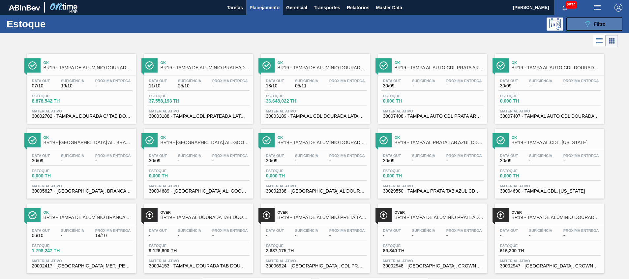
click at [579, 21] on button "089F7B8B-B2A5-4AFE-B5C0-19BA573D28AC Filtro" at bounding box center [595, 23] width 56 height 13
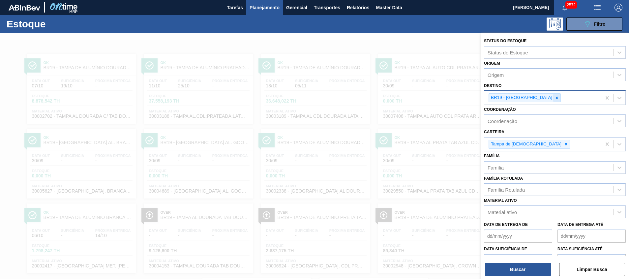
click at [554, 98] on div at bounding box center [557, 98] width 7 height 8
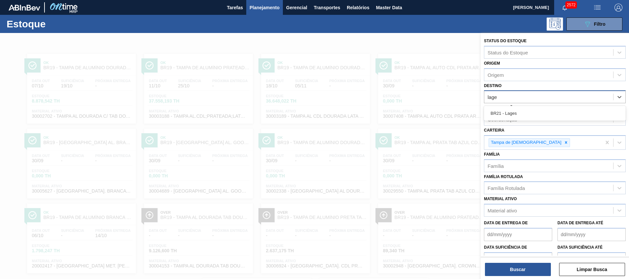
type input "lages"
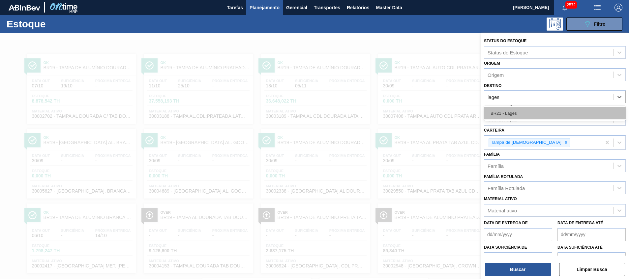
click at [538, 111] on div "BR21 - Lages" at bounding box center [555, 113] width 142 height 12
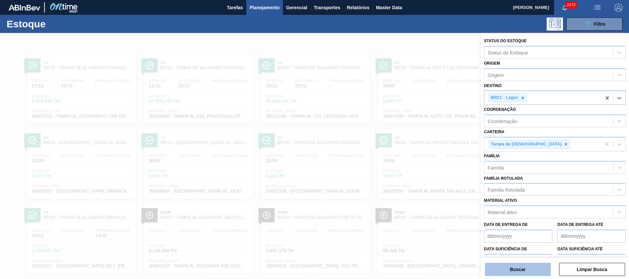
click at [502, 271] on button "Buscar" at bounding box center [518, 269] width 66 height 13
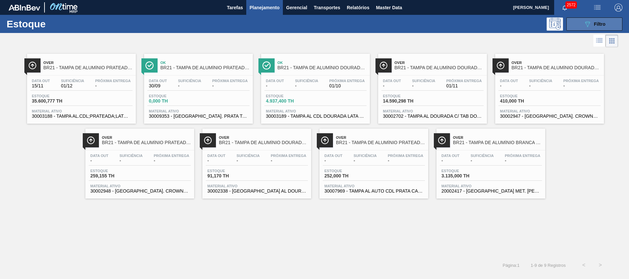
click at [584, 18] on button "089F7B8B-B2A5-4AFE-B5C0-19BA573D28AC Filtro" at bounding box center [595, 23] width 56 height 13
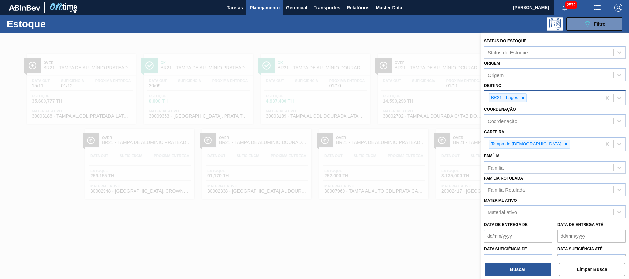
click at [527, 99] on div "BR21 - Lages" at bounding box center [543, 98] width 117 height 14
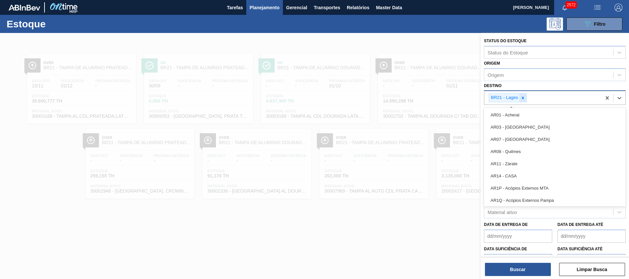
click at [524, 97] on icon at bounding box center [523, 98] width 5 height 5
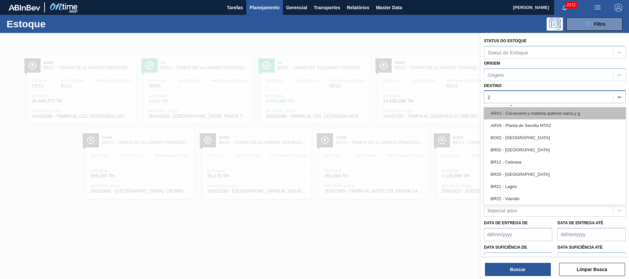
type input "22"
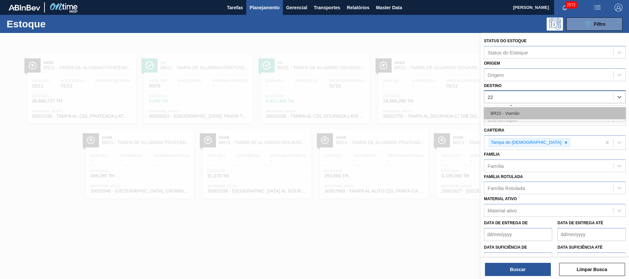
click at [518, 118] on div "BR22 - Viamão" at bounding box center [555, 113] width 142 height 12
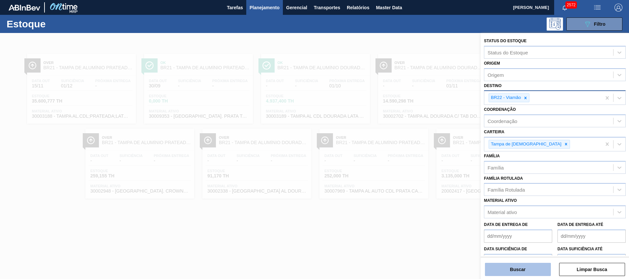
click at [523, 264] on button "Buscar" at bounding box center [518, 269] width 66 height 13
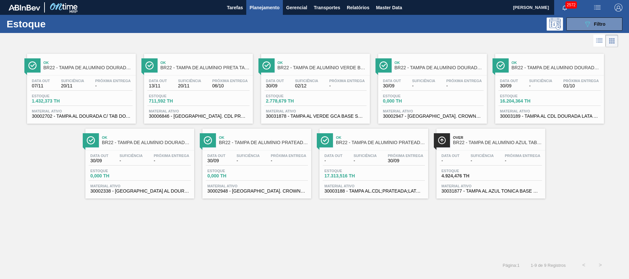
drag, startPoint x: 141, startPoint y: 149, endPoint x: 76, endPoint y: 170, distance: 68.1
click at [76, 170] on div "Ok BR22 - TAMPA DE ALUMÍNIO DOURADA TAB DOURADO Data out 07/11 Suficiência 20/1…" at bounding box center [314, 124] width 629 height 150
click at [582, 22] on button "089F7B8B-B2A5-4AFE-B5C0-19BA573D28AC Filtro" at bounding box center [595, 23] width 56 height 13
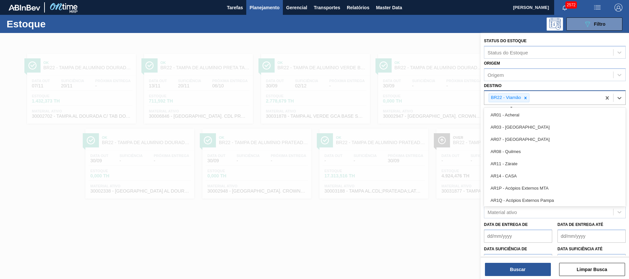
click at [520, 96] on div "BR22 - Viamão" at bounding box center [505, 98] width 33 height 8
click at [524, 96] on icon at bounding box center [526, 98] width 5 height 5
type input "ja"
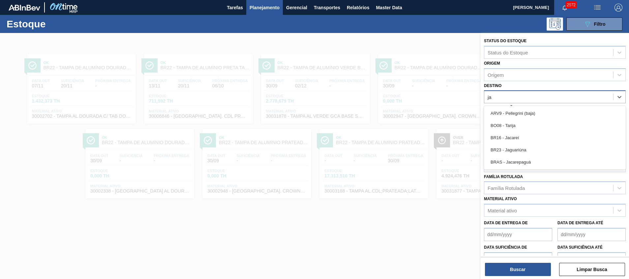
drag, startPoint x: 512, startPoint y: 145, endPoint x: 496, endPoint y: 170, distance: 30.0
click at [512, 145] on div "BR23 - Jaguariúna" at bounding box center [555, 150] width 142 height 12
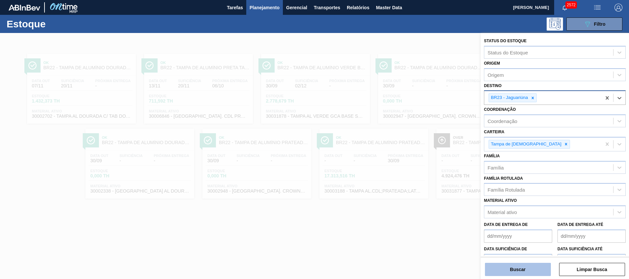
click at [508, 272] on button "Buscar" at bounding box center [518, 269] width 66 height 13
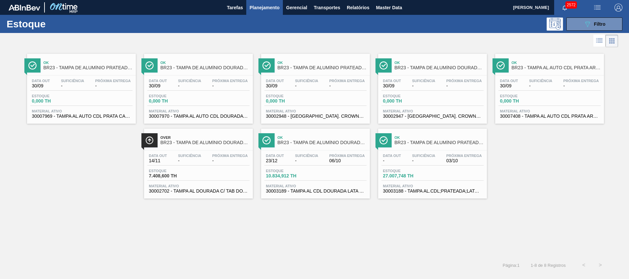
click at [587, 17] on div "Estoque 089F7B8B-B2A5-4AFE-B5C0-19BA573D28AC Filtro" at bounding box center [314, 24] width 629 height 18
click at [580, 27] on button "089F7B8B-B2A5-4AFE-B5C0-19BA573D28AC Filtro" at bounding box center [595, 23] width 56 height 13
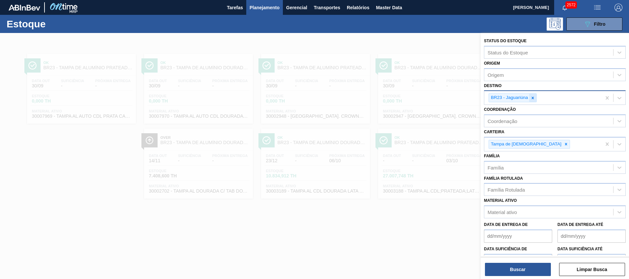
click at [531, 99] on icon at bounding box center [533, 98] width 5 height 5
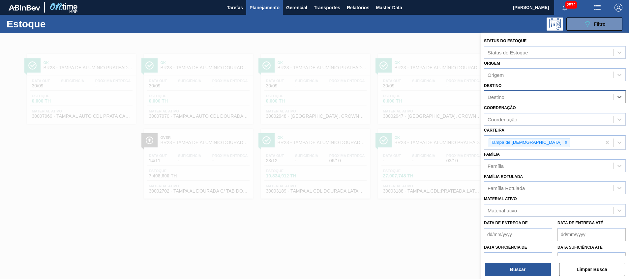
type input "po"
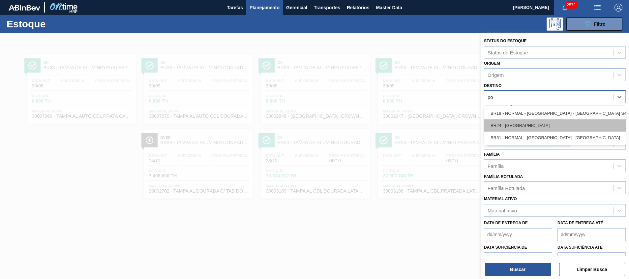
drag, startPoint x: 531, startPoint y: 119, endPoint x: 535, endPoint y: 124, distance: 6.6
click at [535, 124] on div "BR18 - NORMAL - [GEOGRAPHIC_DATA] - [GEOGRAPHIC_DATA] S4 BR24 - [GEOGRAPHIC_DAT…" at bounding box center [555, 125] width 142 height 39
click at [535, 124] on div "BR24 - Ponta Grossa" at bounding box center [555, 125] width 142 height 12
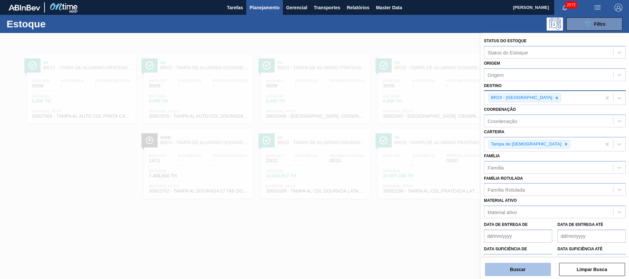
click at [495, 267] on button "Buscar" at bounding box center [518, 269] width 66 height 13
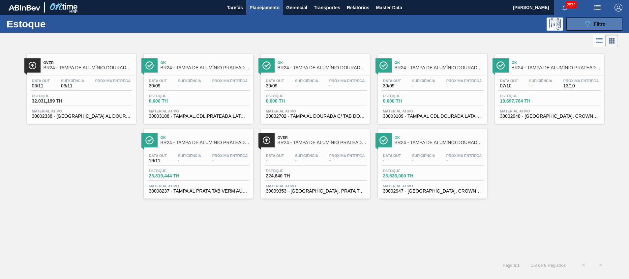
click at [586, 25] on icon "089F7B8B-B2A5-4AFE-B5C0-19BA573D28AC" at bounding box center [588, 24] width 8 height 8
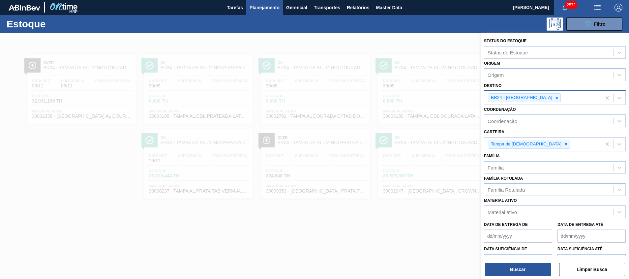
drag, startPoint x: 535, startPoint y: 94, endPoint x: 531, endPoint y: 99, distance: 6.2
click at [554, 94] on div at bounding box center [557, 98] width 7 height 8
click at [535, 94] on div "BR24 - Ponta Grossa" at bounding box center [543, 98] width 117 height 14
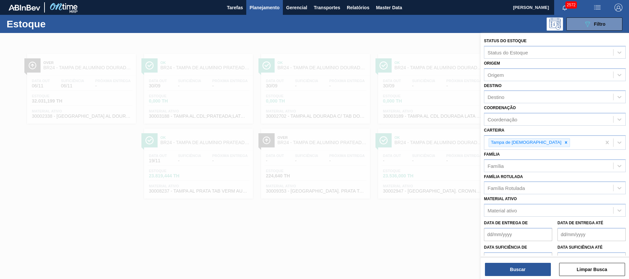
click at [523, 83] on div "Destino Destino" at bounding box center [555, 92] width 142 height 22
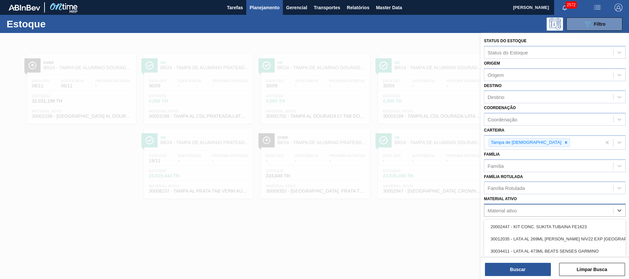
click at [501, 208] on div "Material ativo" at bounding box center [502, 211] width 29 height 6
paste ativo "30002338"
type ativo "30002338"
click at [506, 219] on div "30002338 - TAMPA AL DOURADA TAB DOUR AUTO ISE" at bounding box center [555, 226] width 142 height 15
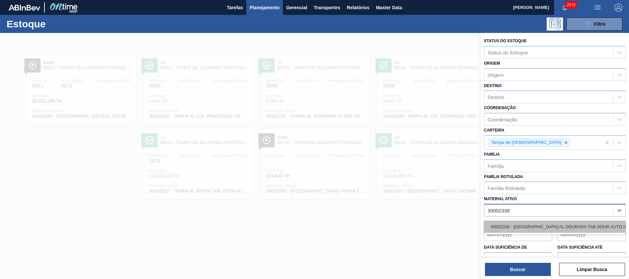
click at [508, 222] on div "30002338 - TAMPA AL DOURADA TAB DOUR AUTO ISE" at bounding box center [555, 227] width 142 height 12
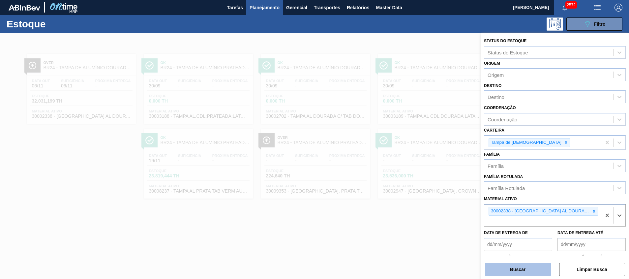
click at [492, 268] on button "Buscar" at bounding box center [518, 269] width 66 height 13
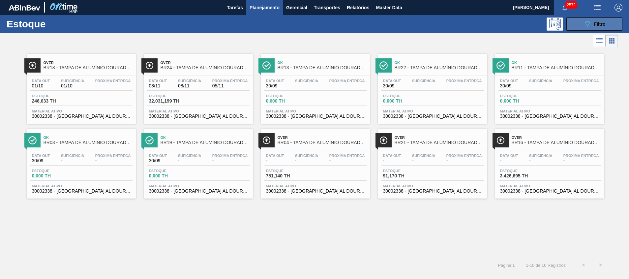
click at [576, 19] on button "089F7B8B-B2A5-4AFE-B5C0-19BA573D28AC Filtro" at bounding box center [595, 23] width 56 height 13
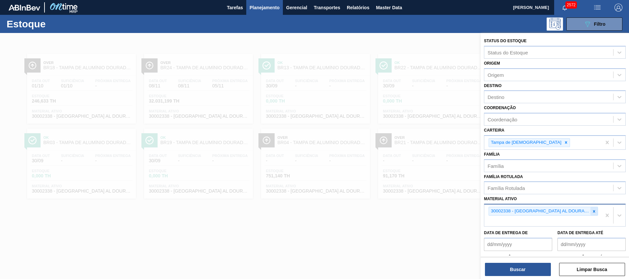
drag, startPoint x: 592, startPoint y: 210, endPoint x: 593, endPoint y: 204, distance: 6.3
click at [592, 210] on icon at bounding box center [594, 211] width 5 height 5
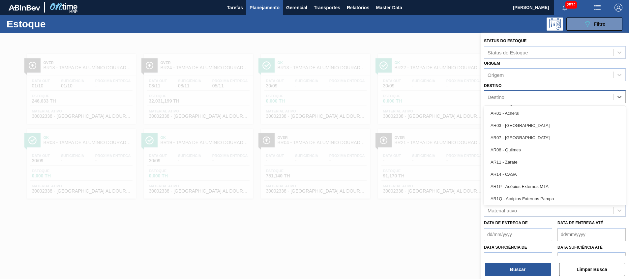
click at [515, 95] on div "Destino" at bounding box center [549, 97] width 129 height 10
type input "26"
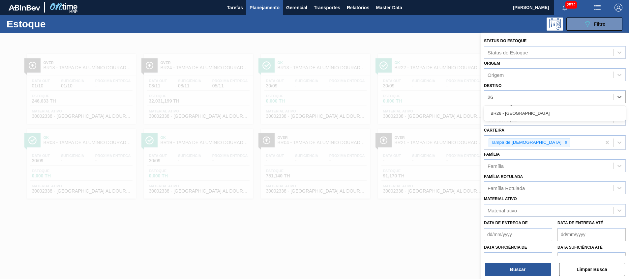
drag, startPoint x: 513, startPoint y: 117, endPoint x: 511, endPoint y: 122, distance: 5.5
click at [513, 117] on div "BR26 - Uberlândia" at bounding box center [555, 113] width 142 height 12
click at [513, 117] on div "Coordenação" at bounding box center [549, 120] width 129 height 10
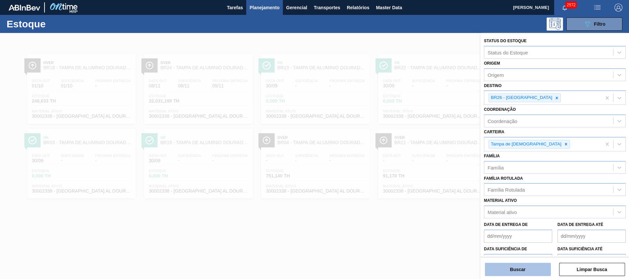
click at [507, 266] on button "Buscar" at bounding box center [518, 269] width 66 height 13
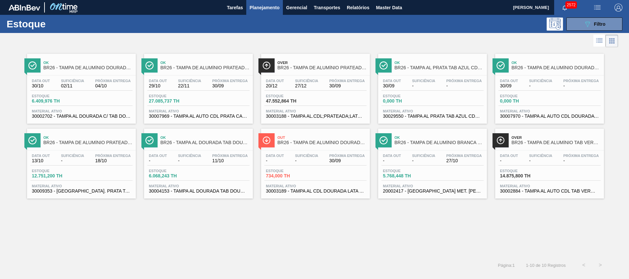
drag, startPoint x: 184, startPoint y: 191, endPoint x: 184, endPoint y: 224, distance: 33.0
drag, startPoint x: 184, startPoint y: 224, endPoint x: 137, endPoint y: 223, distance: 46.9
click at [137, 223] on div "Ok BR26 - TAMPA DE ALUMÍNIO DOURADA TAB DOURADO Data out 30/10 Suficiência 02/1…" at bounding box center [314, 153] width 629 height 208
click at [579, 18] on button "089F7B8B-B2A5-4AFE-B5C0-19BA573D28AC Filtro" at bounding box center [595, 23] width 56 height 13
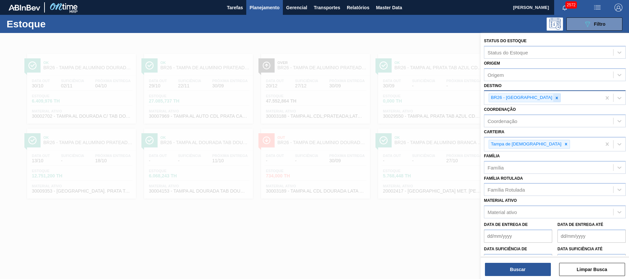
click at [555, 98] on icon at bounding box center [557, 98] width 5 height 5
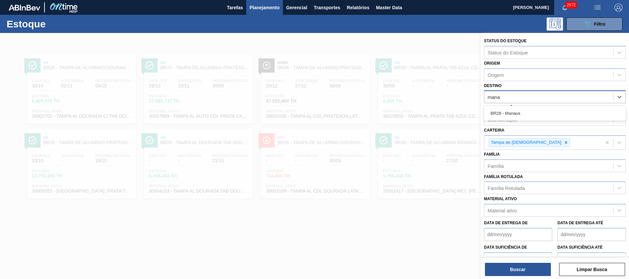
type input "mana"
click at [535, 105] on div "Coordenação Coordenação" at bounding box center [555, 114] width 142 height 22
click at [532, 97] on div "Destino" at bounding box center [549, 97] width 129 height 10
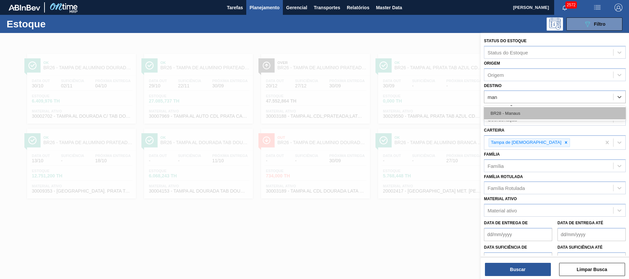
type input "mana"
click at [531, 109] on div "BR28 - Manaus" at bounding box center [555, 113] width 142 height 12
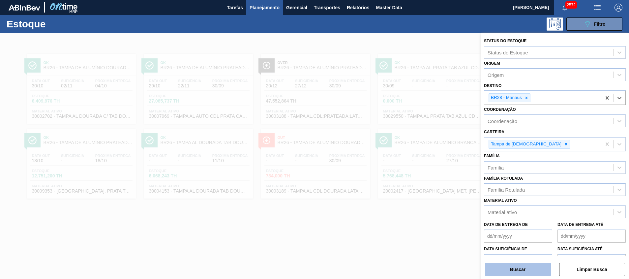
click at [492, 273] on button "Buscar" at bounding box center [518, 269] width 66 height 13
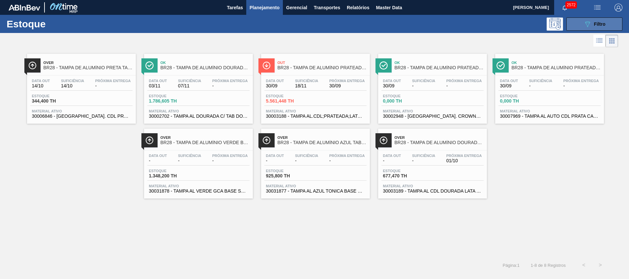
click at [580, 25] on button "089F7B8B-B2A5-4AFE-B5C0-19BA573D28AC Filtro" at bounding box center [595, 23] width 56 height 13
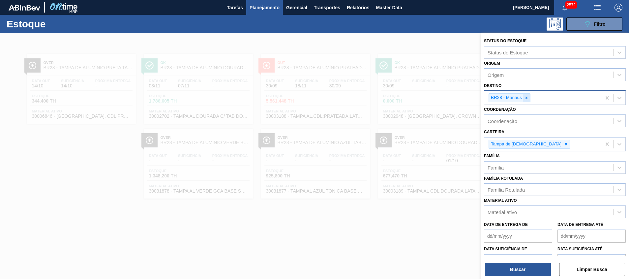
click at [526, 99] on icon at bounding box center [527, 98] width 5 height 5
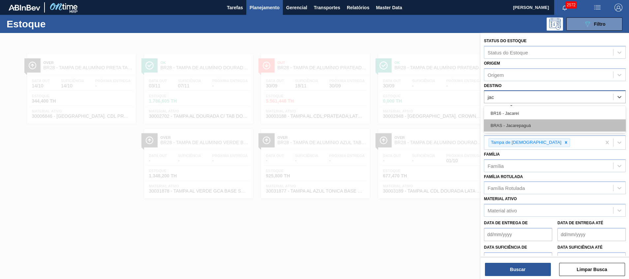
type input "jaca"
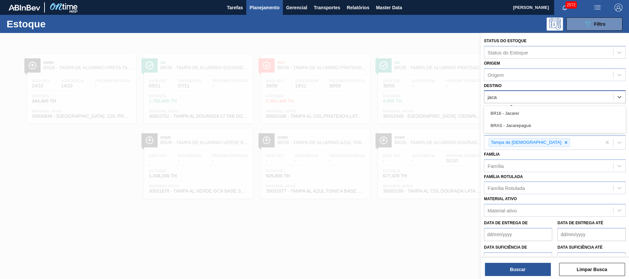
click at [511, 107] on div "BR16 - Jacareí BRAS - Jacarepaguá" at bounding box center [555, 119] width 142 height 27
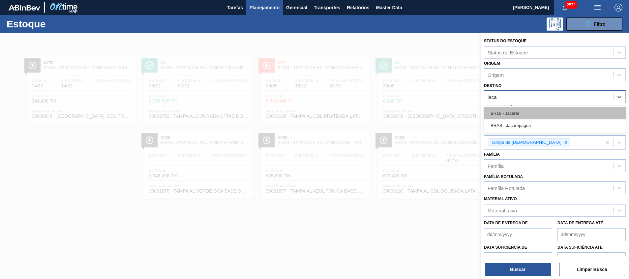
click at [505, 112] on div "BR16 - Jacareí" at bounding box center [555, 113] width 142 height 12
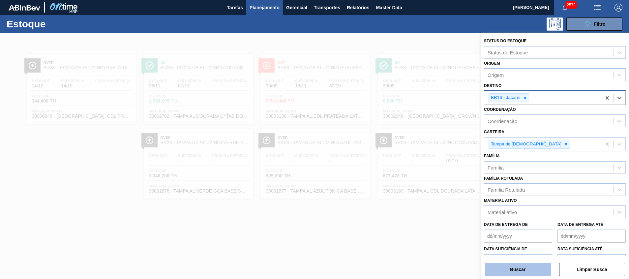
click at [513, 274] on button "Buscar" at bounding box center [518, 269] width 66 height 13
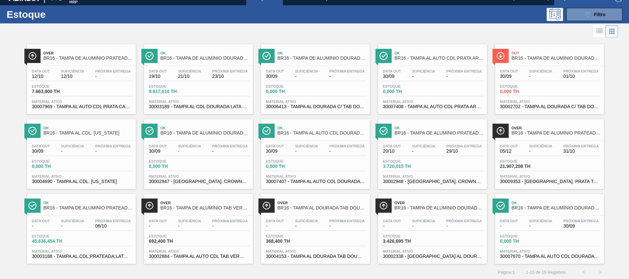
scroll to position [11, 0]
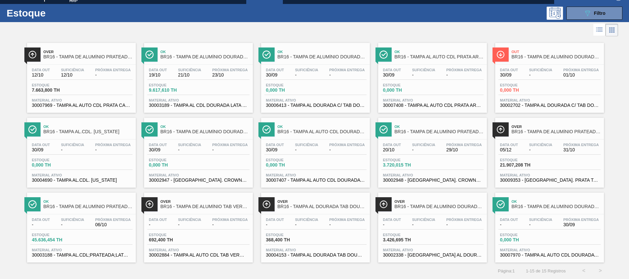
click at [103, 224] on span "06/10" at bounding box center [113, 224] width 36 height 5
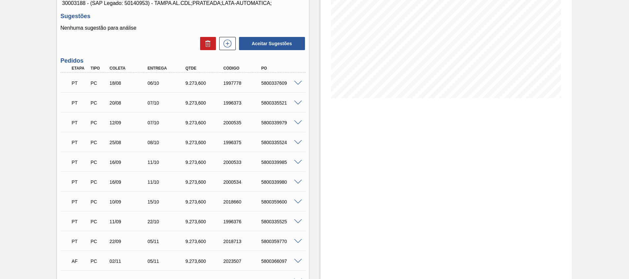
scroll to position [111, 0]
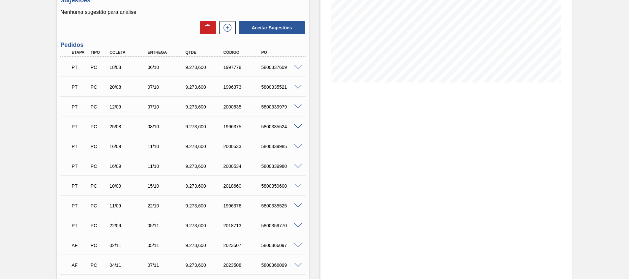
click at [299, 185] on span at bounding box center [298, 186] width 8 height 5
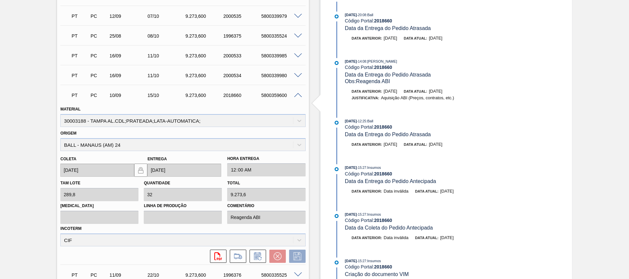
scroll to position [209, 0]
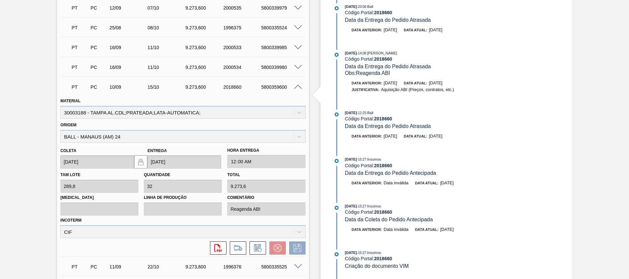
click at [299, 86] on span at bounding box center [298, 87] width 8 height 5
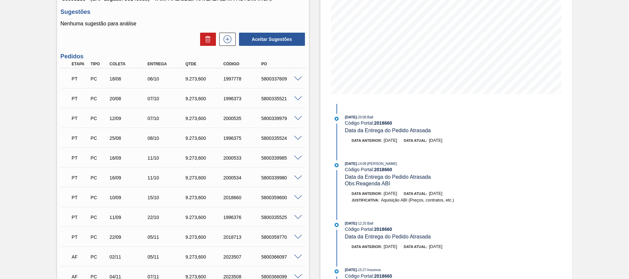
scroll to position [0, 0]
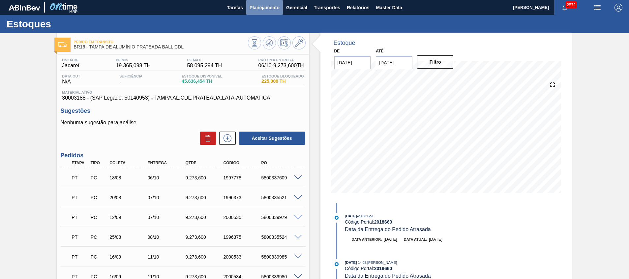
click at [268, 4] on span "Planejamento" at bounding box center [265, 8] width 30 height 8
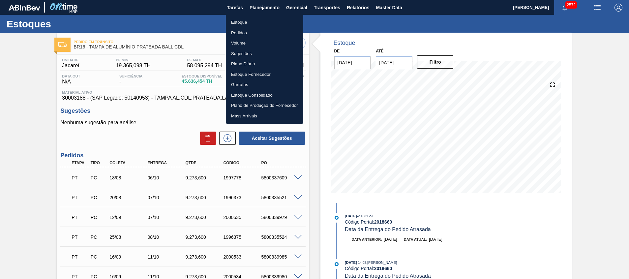
click at [271, 19] on li "Estoque" at bounding box center [265, 22] width 78 height 11
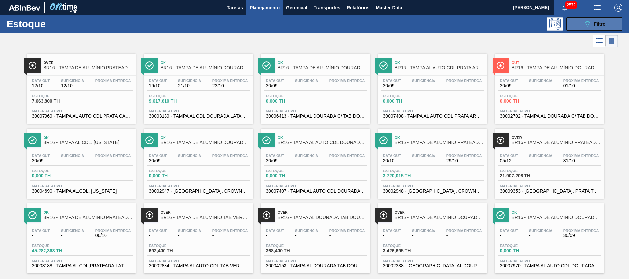
click at [585, 25] on icon "089F7B8B-B2A5-4AFE-B5C0-19BA573D28AC" at bounding box center [588, 24] width 8 height 8
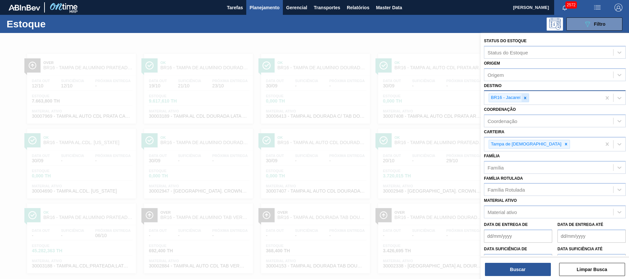
click at [528, 97] on icon at bounding box center [525, 98] width 5 height 5
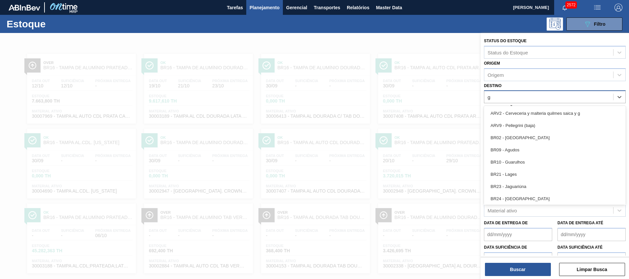
type input "gu"
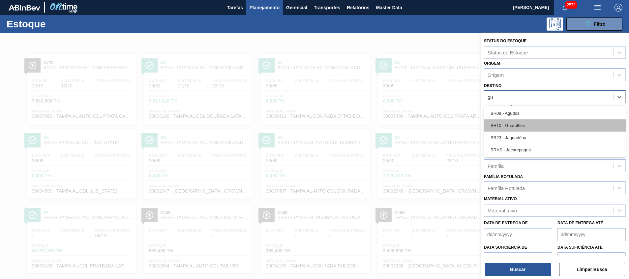
click at [522, 125] on div "BR10 - Guarulhos" at bounding box center [555, 125] width 142 height 12
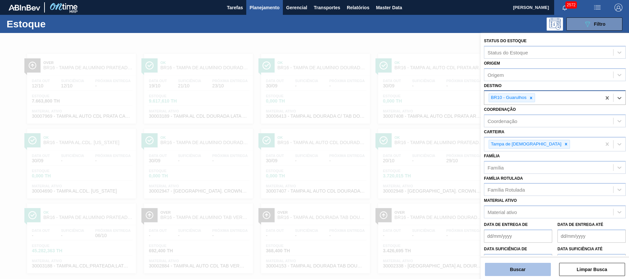
click at [523, 271] on button "Buscar" at bounding box center [518, 269] width 66 height 13
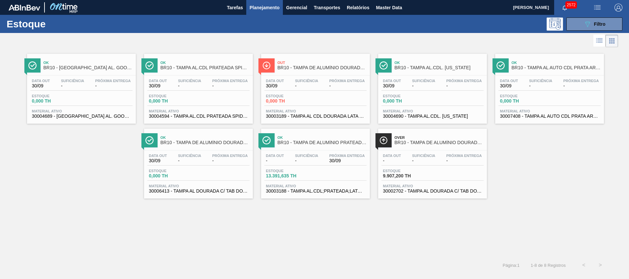
click at [326, 176] on div "Estoque 13.391,635 TH" at bounding box center [316, 175] width 102 height 12
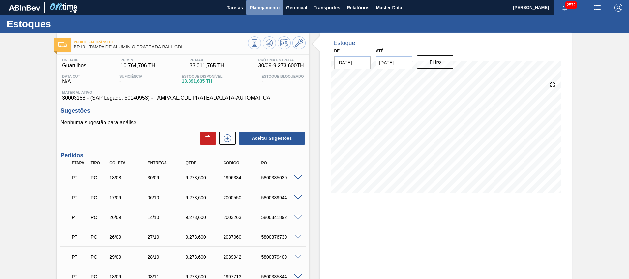
click at [273, 7] on span "Planejamento" at bounding box center [265, 8] width 30 height 8
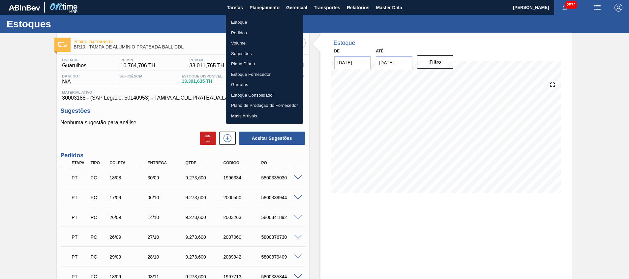
click at [273, 24] on li "Estoque" at bounding box center [265, 22] width 78 height 11
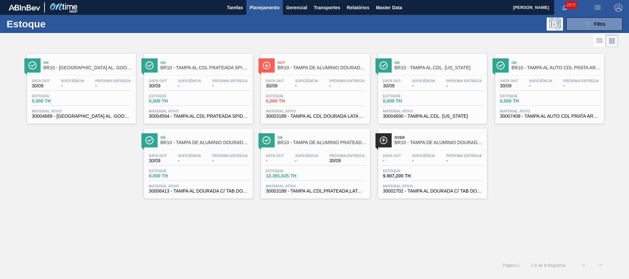
drag, startPoint x: 579, startPoint y: 25, endPoint x: 565, endPoint y: 48, distance: 26.9
click at [578, 26] on button "089F7B8B-B2A5-4AFE-B5C0-19BA573D28AC Filtro" at bounding box center [595, 23] width 56 height 13
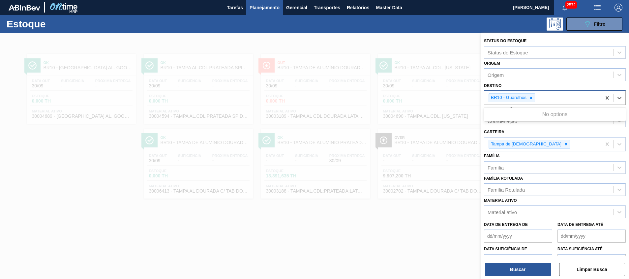
click at [527, 98] on div "BR10 - Guarulhos" at bounding box center [508, 98] width 39 height 8
click at [532, 97] on icon at bounding box center [531, 98] width 5 height 5
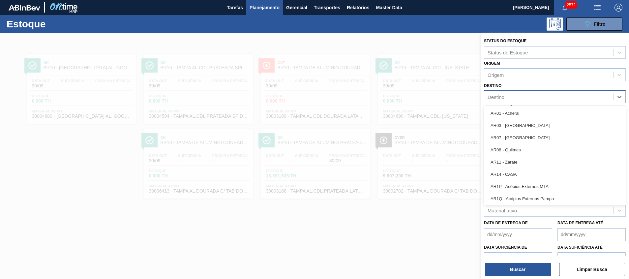
type input "JA"
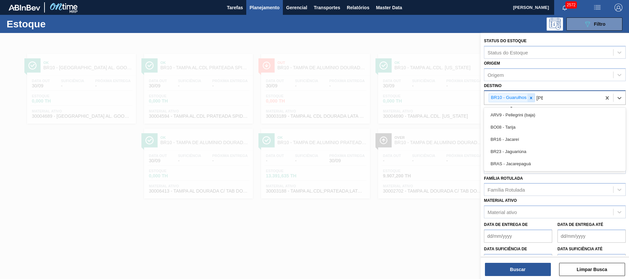
click at [533, 97] on icon at bounding box center [531, 98] width 5 height 5
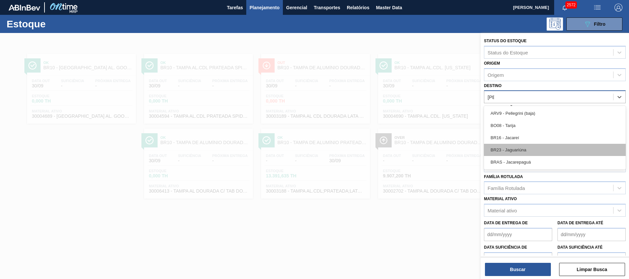
drag, startPoint x: 518, startPoint y: 162, endPoint x: 523, endPoint y: 150, distance: 13.4
click at [523, 150] on div "ARV9 - Pellegrini (baja) BO08 - Tarija BR16 - Jacareí BR23 - Jaguariúna BRAS - …" at bounding box center [555, 138] width 142 height 64
click at [523, 150] on div "BR23 - Jaguariúna" at bounding box center [555, 150] width 142 height 12
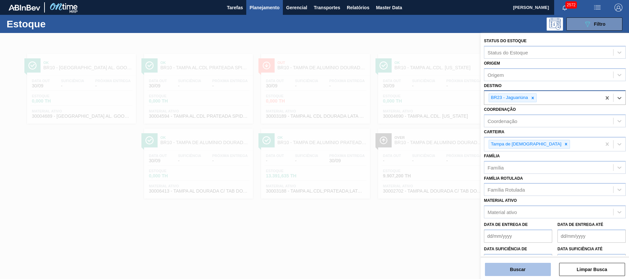
click at [518, 267] on button "Buscar" at bounding box center [518, 269] width 66 height 13
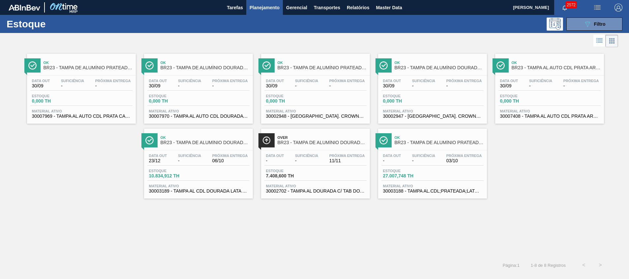
click at [424, 189] on span "30003188 - TAMPA AL.CDL;PRATEADA;LATA-AUTOMATICA;" at bounding box center [432, 191] width 99 height 5
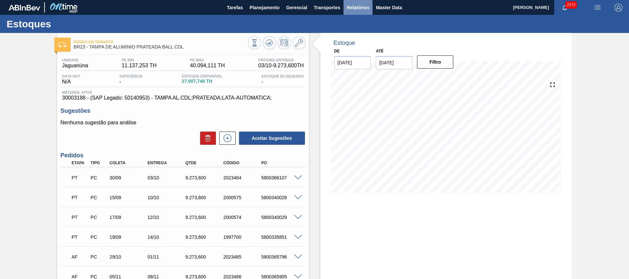
click at [347, 10] on span "Relatórios" at bounding box center [358, 8] width 22 height 8
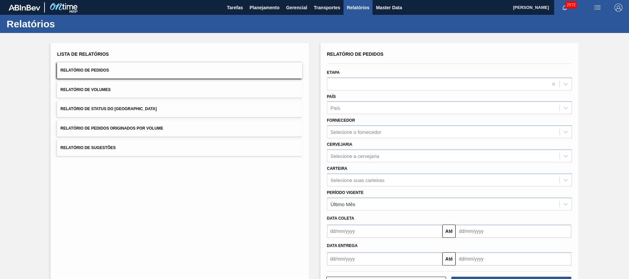
click at [337, 211] on div "Data coleta Até" at bounding box center [450, 224] width 250 height 28
click at [340, 208] on div "Último Mês" at bounding box center [444, 204] width 232 height 10
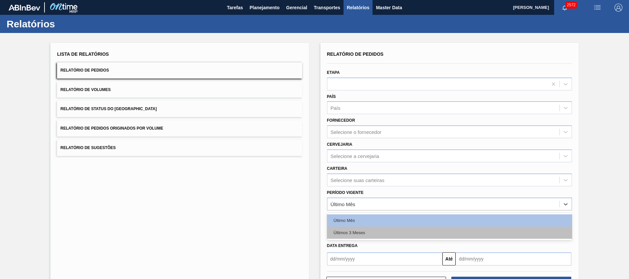
click at [344, 229] on div "Últimos 3 Meses" at bounding box center [449, 233] width 245 height 12
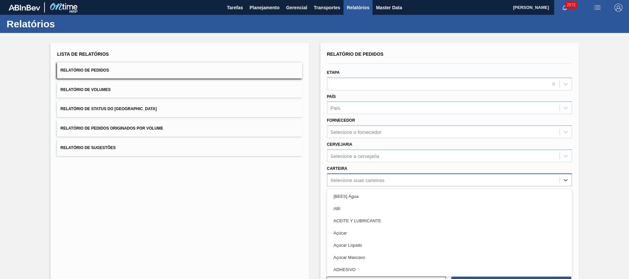
scroll to position [12, 0]
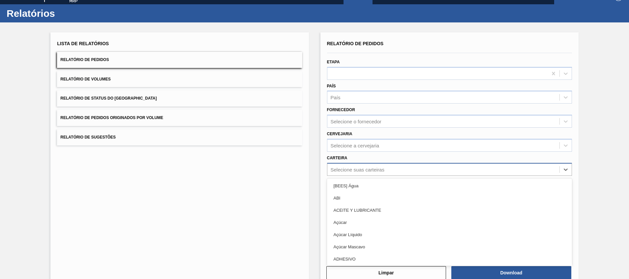
click at [434, 176] on div "option [BEES] Água focused, 1 of 101. 101 results available. Use Up and Down to…" at bounding box center [449, 169] width 245 height 13
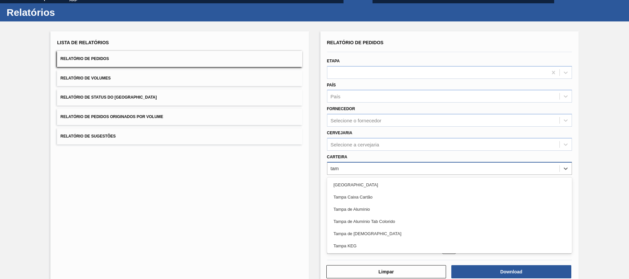
type input "tamp"
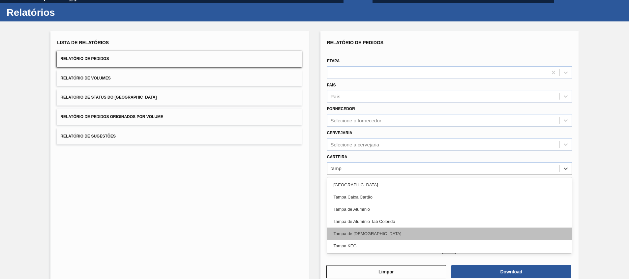
click at [422, 228] on div "Tampa de [DEMOGRAPHIC_DATA]" at bounding box center [449, 234] width 245 height 12
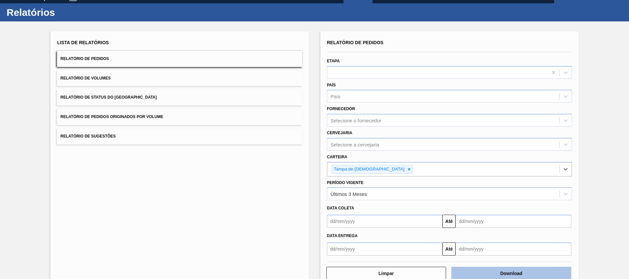
click at [484, 275] on button "Download" at bounding box center [512, 273] width 120 height 13
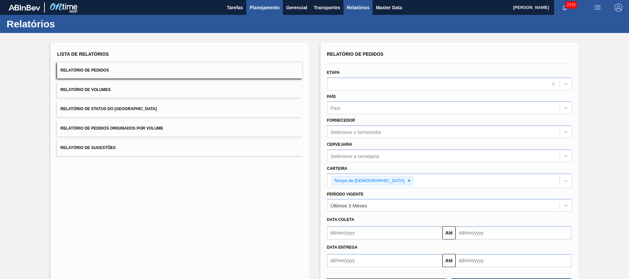
click at [263, 10] on span "Planejamento" at bounding box center [265, 8] width 30 height 8
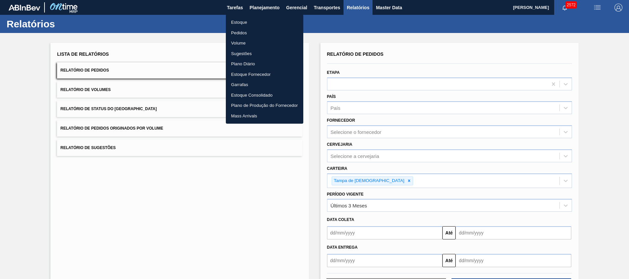
click at [263, 26] on li "Estoque" at bounding box center [265, 22] width 78 height 11
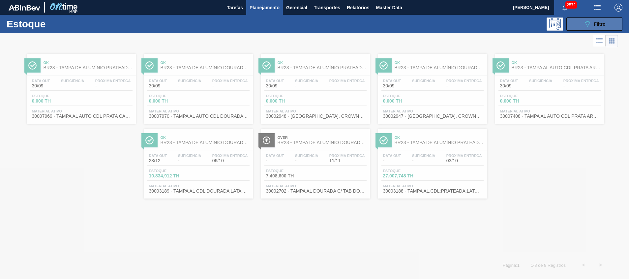
click at [600, 23] on span "Filtro" at bounding box center [600, 23] width 12 height 5
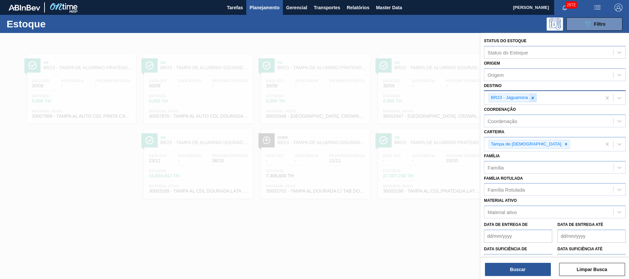
click at [532, 96] on icon at bounding box center [533, 98] width 5 height 5
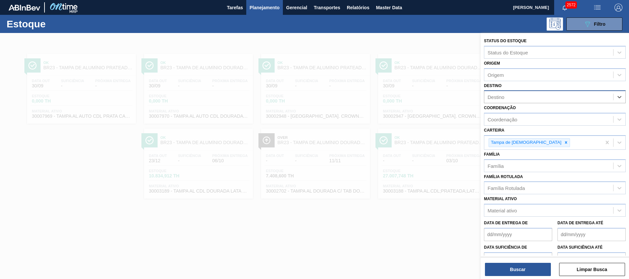
type input "11"
drag, startPoint x: 532, startPoint y: 96, endPoint x: 437, endPoint y: 98, distance: 95.0
click at [481, 98] on div "Status do Estoque Status do Estoque Origem Origem Destino option BR23 - Jaguari…" at bounding box center [555, 172] width 148 height 279
type input "s"
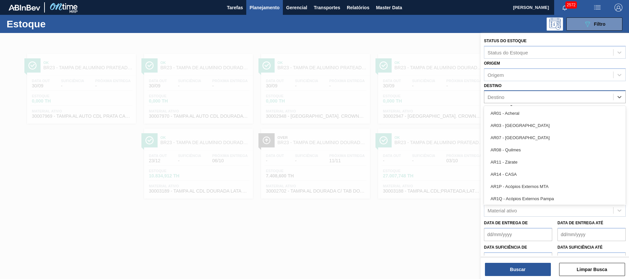
type input "11"
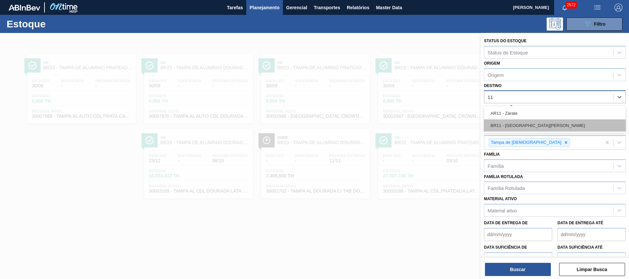
click at [489, 120] on div "BR11 - São Luís" at bounding box center [555, 125] width 142 height 12
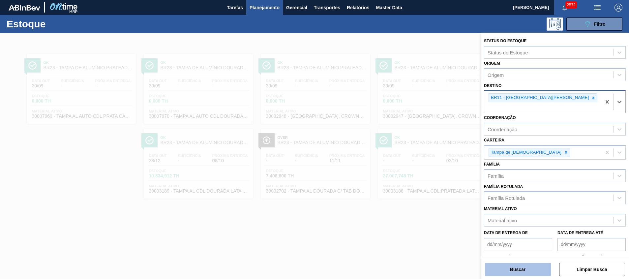
click at [490, 269] on button "Buscar" at bounding box center [518, 269] width 66 height 13
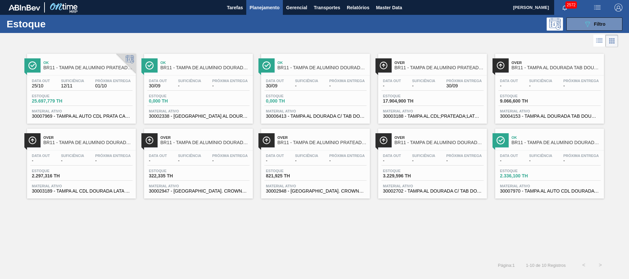
click at [120, 96] on div "Estoque 25.697,779 TH" at bounding box center [81, 100] width 102 height 12
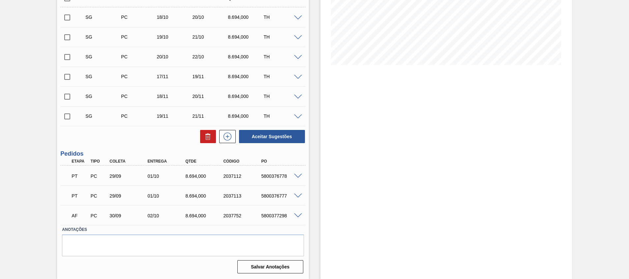
scroll to position [79, 0]
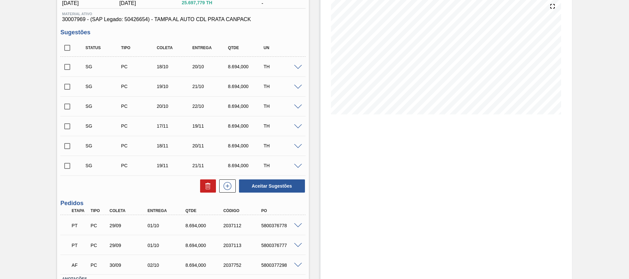
drag, startPoint x: 70, startPoint y: 47, endPoint x: 95, endPoint y: 70, distance: 33.6
click at [70, 47] on input "checkbox" at bounding box center [67, 48] width 14 height 14
checkbox input "true"
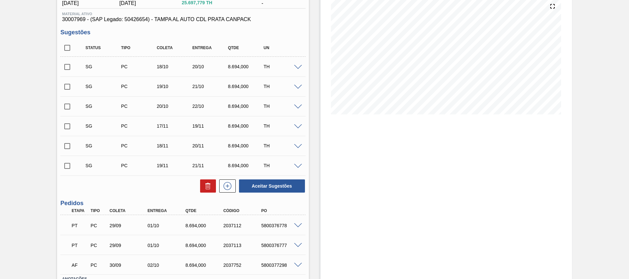
checkbox input "true"
click at [207, 183] on icon at bounding box center [208, 186] width 8 height 8
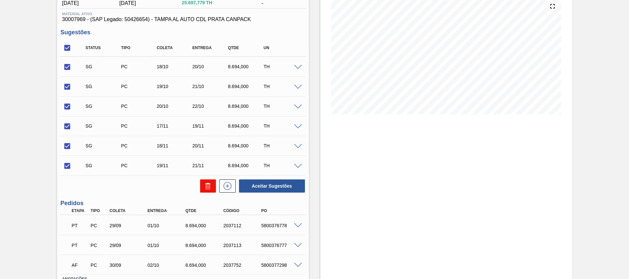
checkbox input "false"
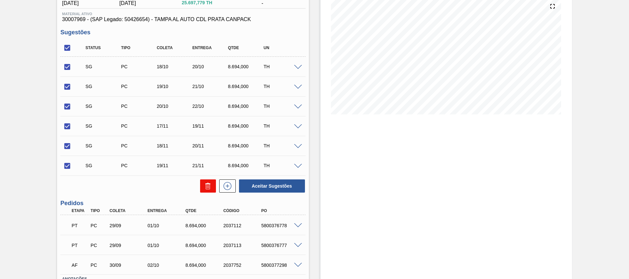
checkbox input "false"
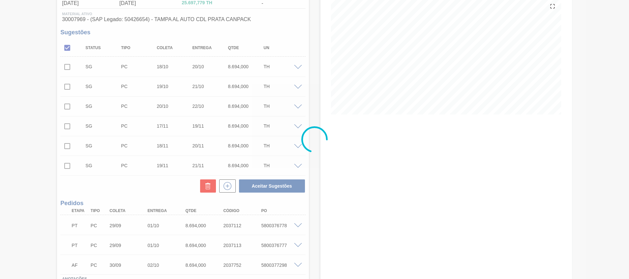
scroll to position [5, 0]
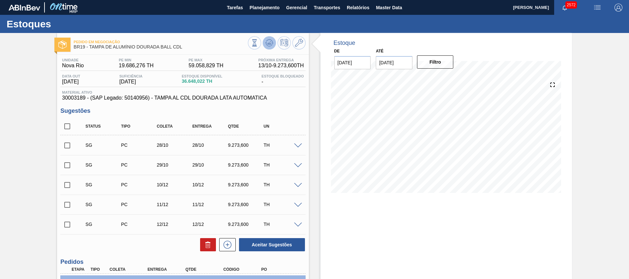
click at [268, 45] on icon at bounding box center [270, 43] width 8 height 8
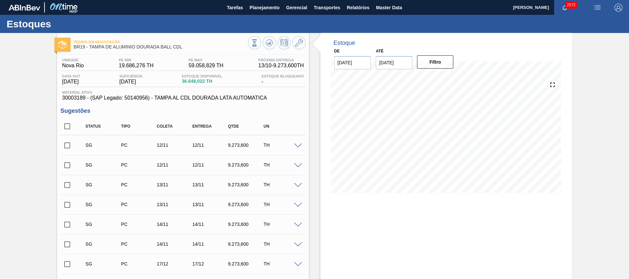
click at [69, 146] on input "checkbox" at bounding box center [67, 146] width 14 height 14
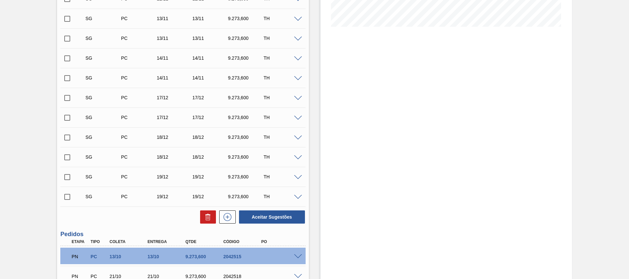
scroll to position [247, 0]
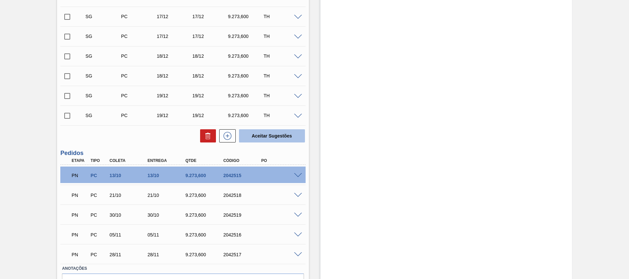
click at [265, 139] on button "Aceitar Sugestões" at bounding box center [272, 135] width 66 height 13
checkbox input "false"
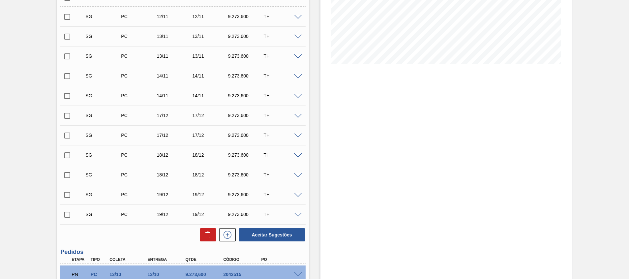
scroll to position [0, 0]
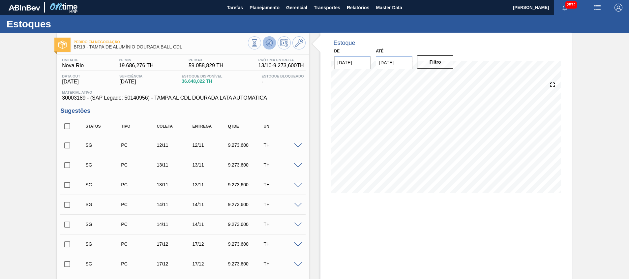
click at [270, 44] on icon at bounding box center [269, 42] width 4 height 3
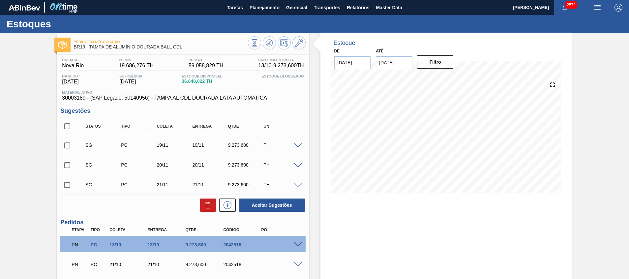
click at [71, 126] on input "checkbox" at bounding box center [67, 126] width 14 height 14
checkbox input "true"
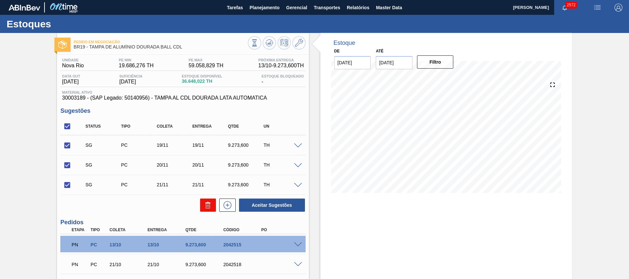
click at [208, 207] on icon at bounding box center [208, 205] width 0 height 3
checkbox input "false"
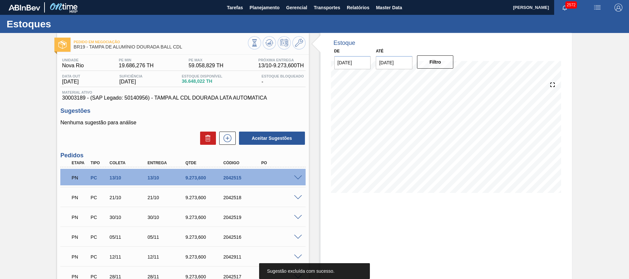
click at [273, 50] on div at bounding box center [277, 43] width 58 height 15
click at [270, 47] on icon at bounding box center [270, 43] width 8 height 8
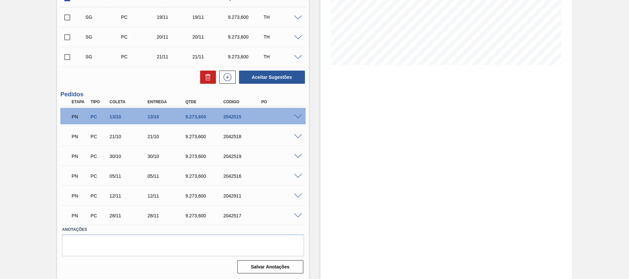
scroll to position [79, 0]
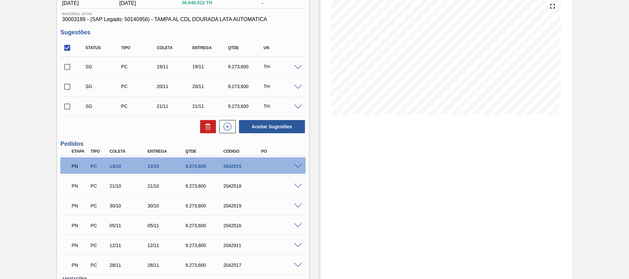
click at [78, 87] on span at bounding box center [79, 86] width 10 height 13
click at [66, 85] on input "checkbox" at bounding box center [67, 87] width 14 height 14
click at [70, 82] on input "checkbox" at bounding box center [67, 87] width 14 height 14
checkbox input "false"
click at [70, 64] on input "checkbox" at bounding box center [67, 67] width 14 height 14
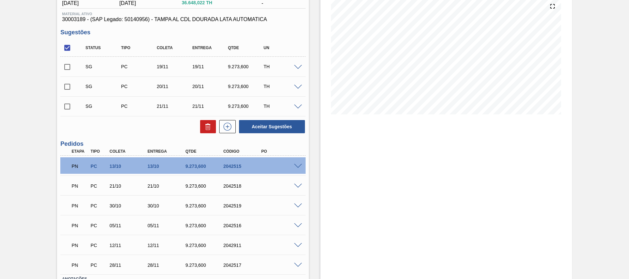
checkbox input "true"
click at [73, 106] on input "checkbox" at bounding box center [67, 107] width 14 height 14
checkbox input "true"
click at [269, 121] on button "Aceitar Sugestões" at bounding box center [272, 126] width 66 height 13
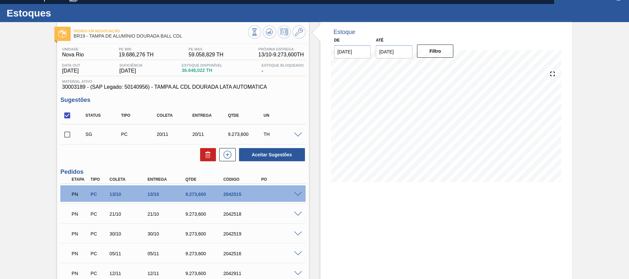
scroll to position [0, 0]
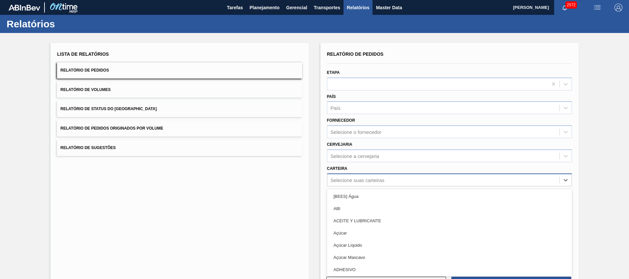
click at [369, 183] on div "option [BEES] Água focused, 1 of 101. 101 results available. Use Up and Down to…" at bounding box center [449, 180] width 245 height 13
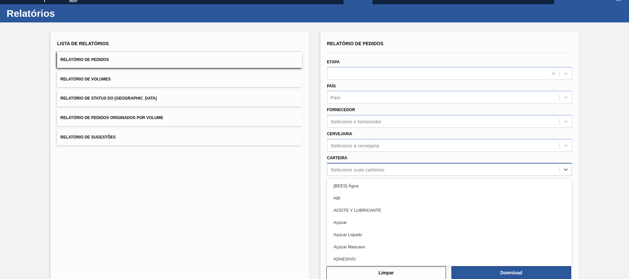
scroll to position [12, 0]
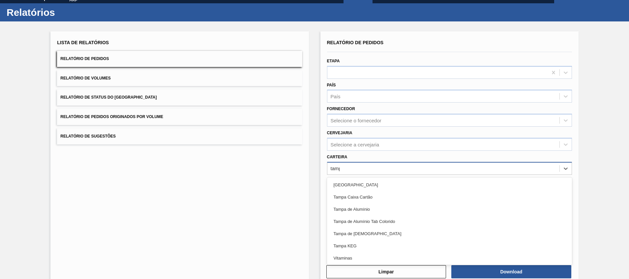
type input "tampa"
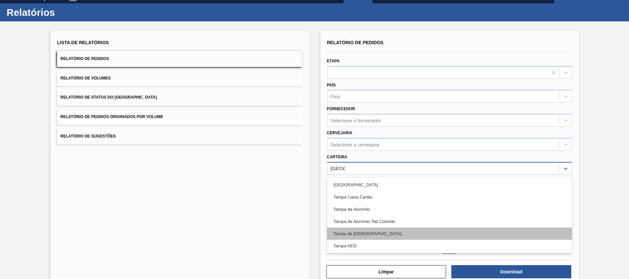
click at [374, 235] on div "Tampa de Lata" at bounding box center [449, 234] width 245 height 12
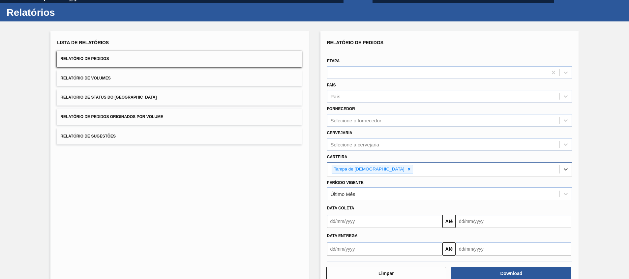
click at [475, 266] on div "Download" at bounding box center [512, 273] width 125 height 15
click at [476, 273] on button "Download" at bounding box center [512, 273] width 120 height 13
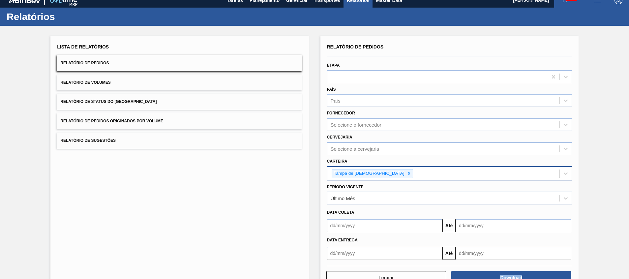
scroll to position [0, 0]
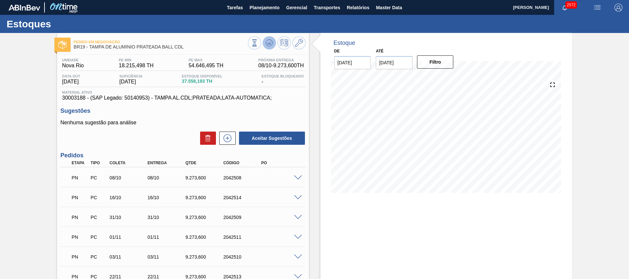
click at [272, 46] on icon at bounding box center [270, 43] width 8 height 8
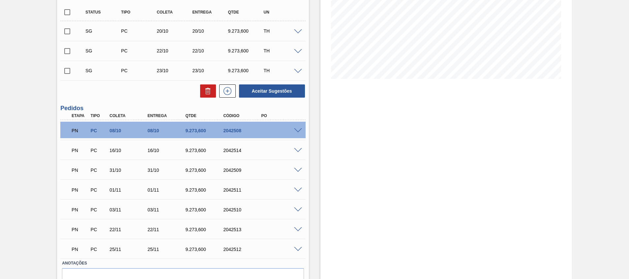
scroll to position [98, 0]
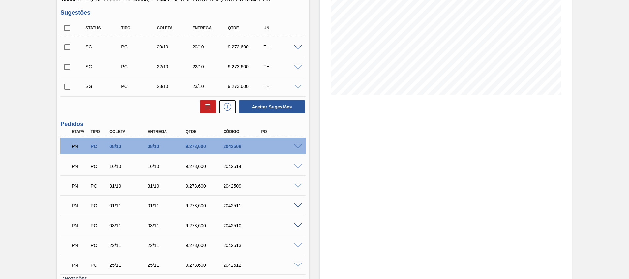
click at [66, 45] on input "checkbox" at bounding box center [67, 47] width 14 height 14
click at [68, 47] on input "checkbox" at bounding box center [67, 47] width 14 height 14
checkbox input "false"
click at [71, 86] on input "checkbox" at bounding box center [67, 87] width 14 height 14
click at [256, 104] on button "Aceitar Sugestões" at bounding box center [272, 106] width 66 height 13
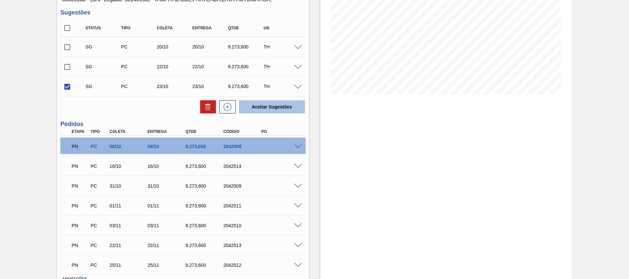
checkbox input "false"
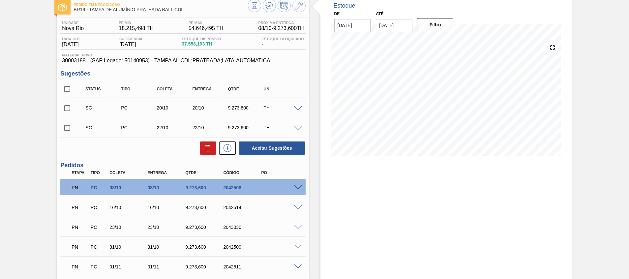
scroll to position [0, 0]
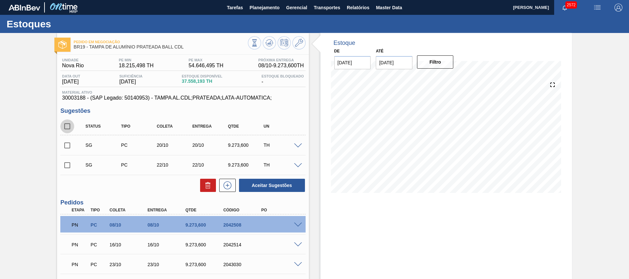
click at [63, 127] on input "checkbox" at bounding box center [67, 126] width 14 height 14
checkbox input "true"
click at [208, 180] on button at bounding box center [208, 185] width 16 height 13
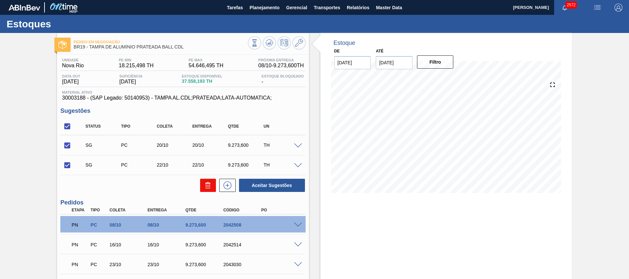
checkbox input "false"
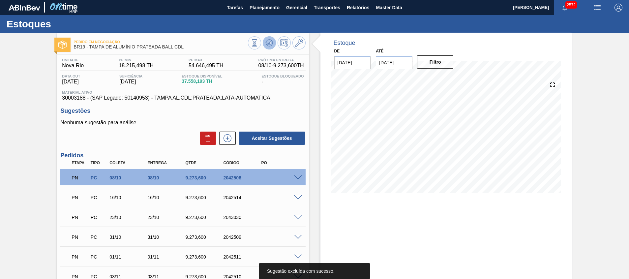
click at [267, 45] on icon at bounding box center [270, 43] width 8 height 8
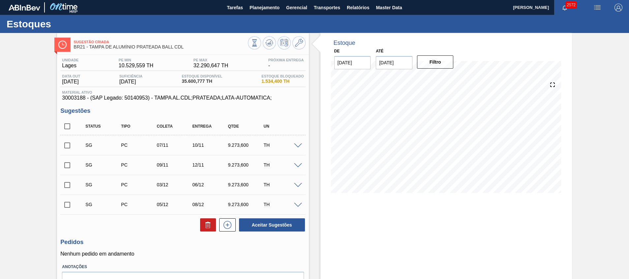
click at [72, 146] on input "checkbox" at bounding box center [67, 146] width 14 height 14
checkbox input "true"
click at [299, 148] on div "SG PC 07/11 10/11 9.273,600 TH" at bounding box center [182, 145] width 245 height 16
click at [300, 144] on span at bounding box center [298, 146] width 8 height 5
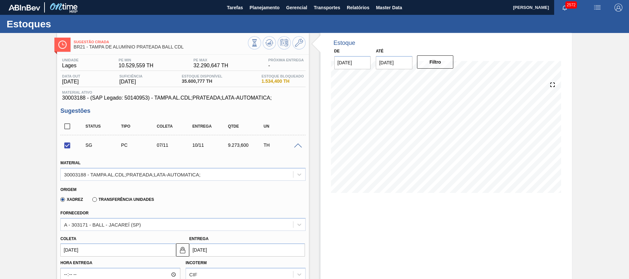
click at [300, 144] on span at bounding box center [298, 146] width 8 height 5
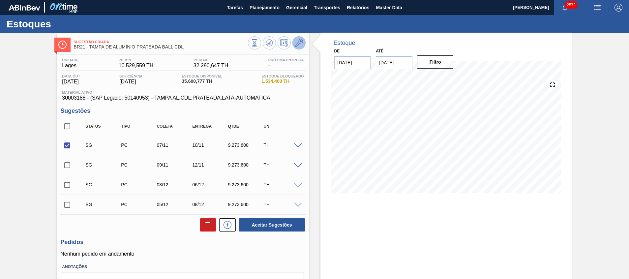
click at [297, 44] on icon at bounding box center [299, 43] width 8 height 8
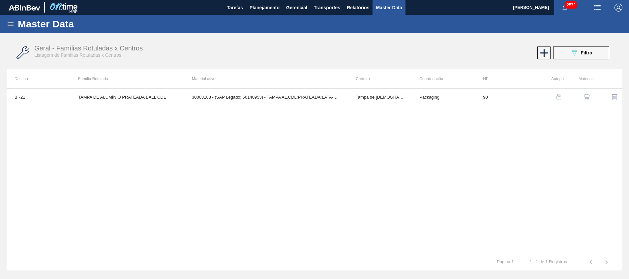
click at [588, 97] on img "button" at bounding box center [587, 97] width 7 height 7
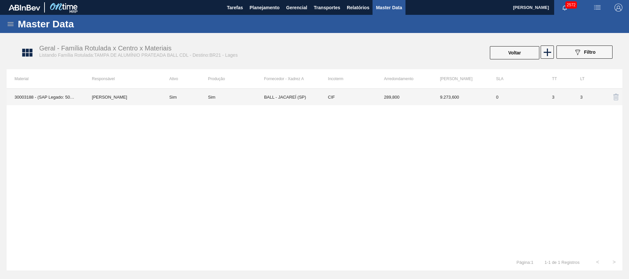
click at [399, 90] on td "289,800" at bounding box center [404, 97] width 56 height 16
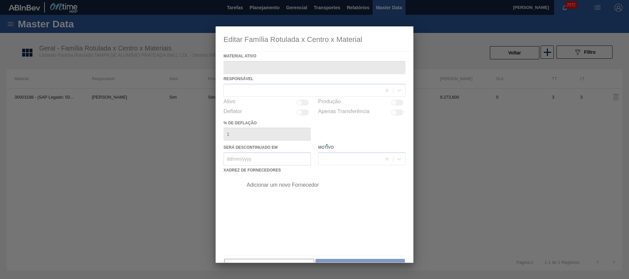
type ativo "30003188 - (SAP Legado: 50140953) - TAMPA AL.CDL;PRATEADA;LATA-AUTOMATICA;"
checkbox input "true"
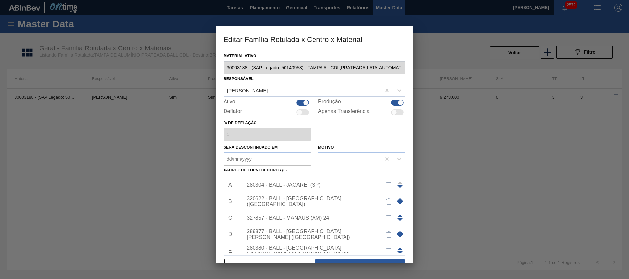
click at [291, 184] on div "280304 - BALL - JACAREÍ (SP)" at bounding box center [311, 185] width 129 height 6
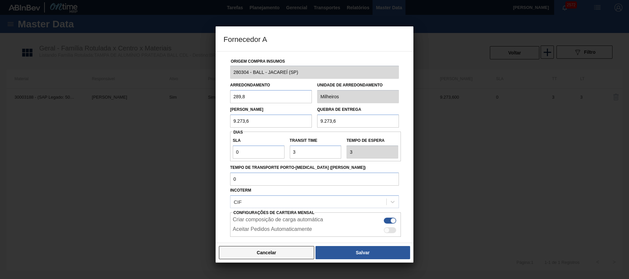
click at [272, 256] on button "Cancelar" at bounding box center [266, 252] width 95 height 13
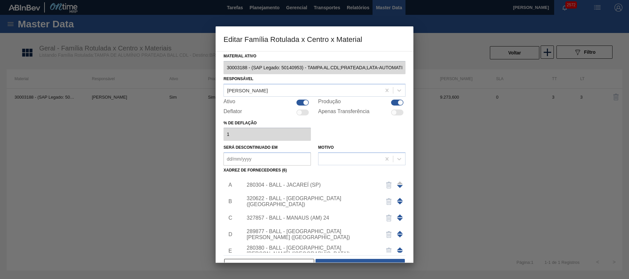
click at [400, 214] on span at bounding box center [400, 215] width 6 height 3
click at [399, 199] on span at bounding box center [400, 199] width 6 height 3
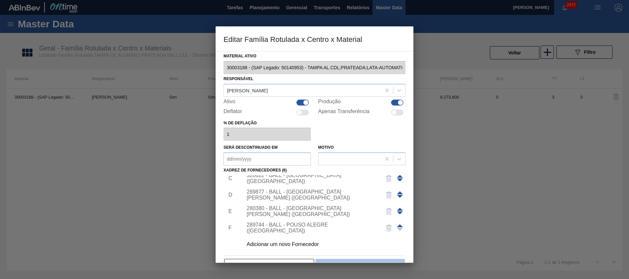
click at [340, 260] on button "Salvar" at bounding box center [360, 265] width 89 height 13
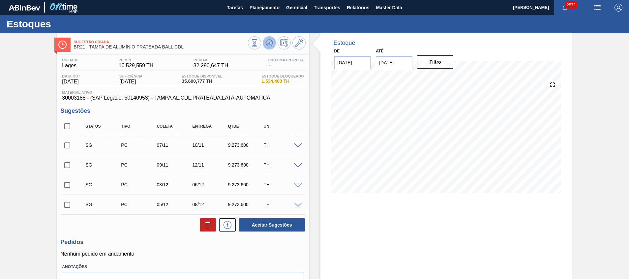
click at [267, 45] on icon at bounding box center [270, 43] width 8 height 8
click at [71, 146] on input "checkbox" at bounding box center [67, 146] width 14 height 14
checkbox input "true"
click at [73, 161] on input "checkbox" at bounding box center [67, 165] width 14 height 14
checkbox input "true"
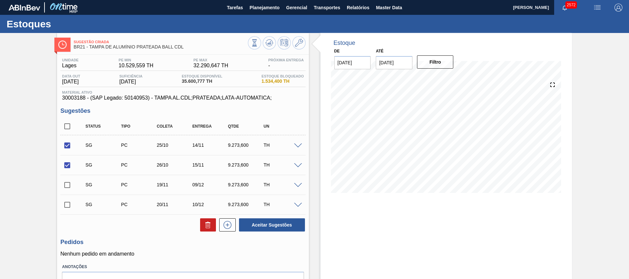
click at [70, 186] on input "checkbox" at bounding box center [67, 185] width 14 height 14
checkbox input "true"
click at [71, 193] on div "SG PC 19/11 09/12 9.273,600 TH" at bounding box center [182, 185] width 245 height 16
click at [71, 198] on input "checkbox" at bounding box center [67, 205] width 14 height 14
checkbox input "true"
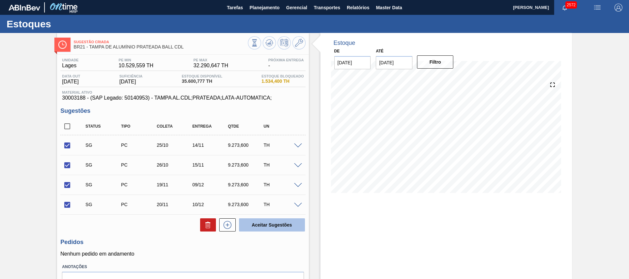
click at [293, 220] on button "Aceitar Sugestões" at bounding box center [272, 224] width 66 height 13
checkbox input "false"
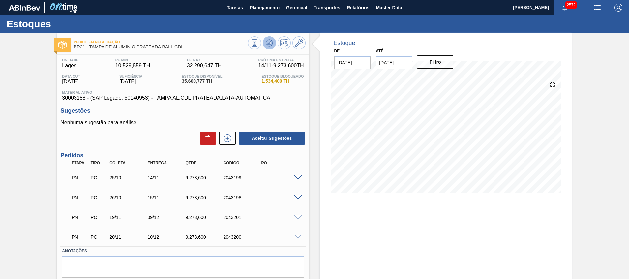
click at [271, 45] on icon at bounding box center [270, 43] width 8 height 8
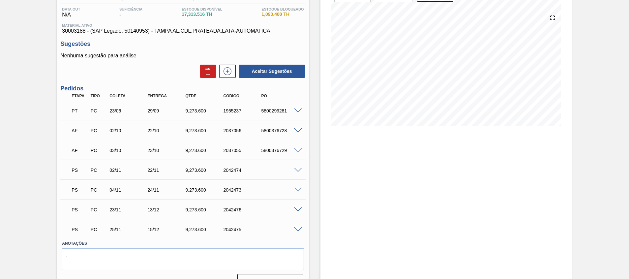
scroll to position [81, 0]
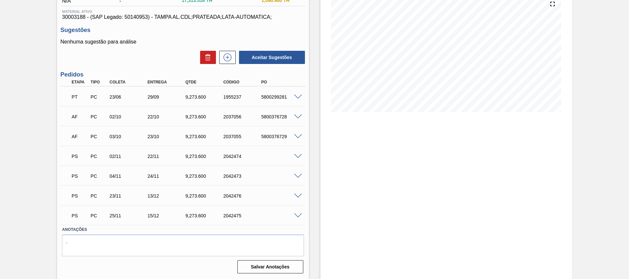
click at [295, 156] on span at bounding box center [298, 156] width 8 height 5
type input "289,8"
type input "9.273,6"
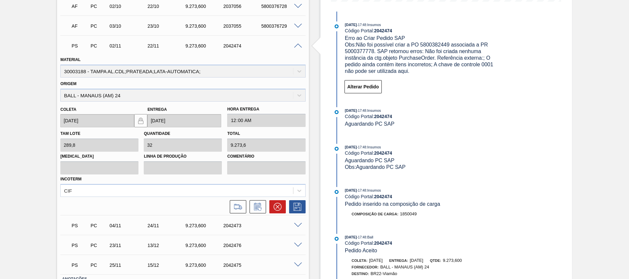
scroll to position [142, 0]
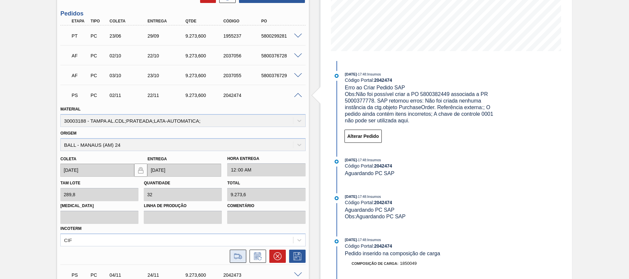
click at [238, 259] on icon at bounding box center [238, 256] width 11 height 8
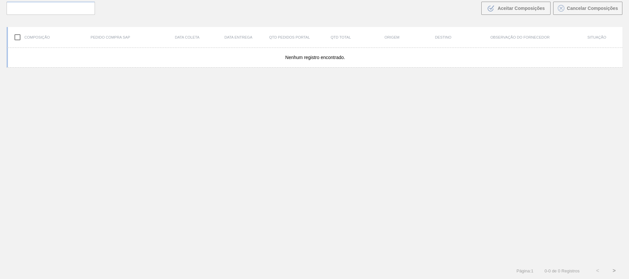
scroll to position [48, 0]
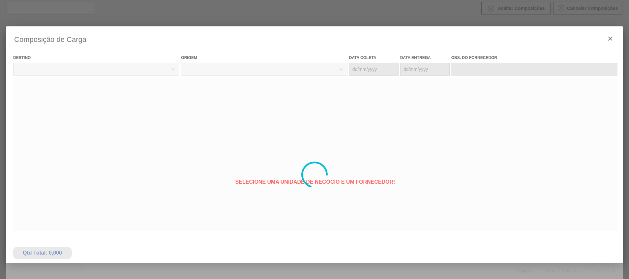
type coleta "[DATE]"
type entrega "[DATE]"
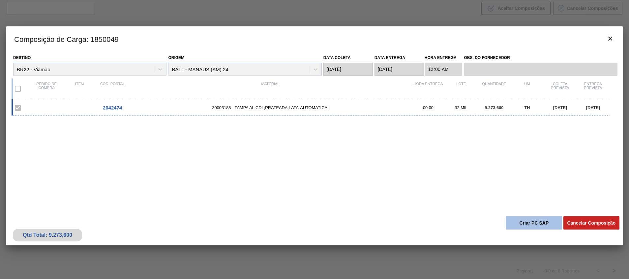
click at [519, 220] on button "Criar PC SAP" at bounding box center [534, 222] width 56 height 13
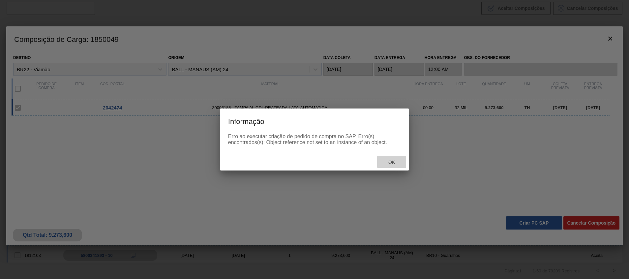
click at [392, 163] on span "Ok" at bounding box center [391, 162] width 17 height 5
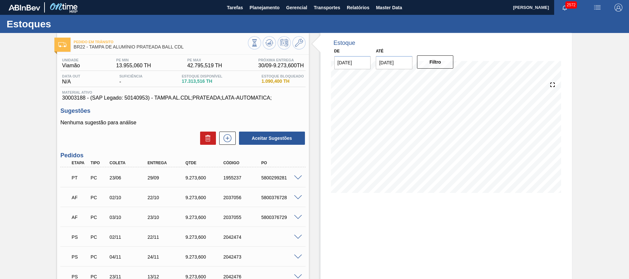
scroll to position [49, 0]
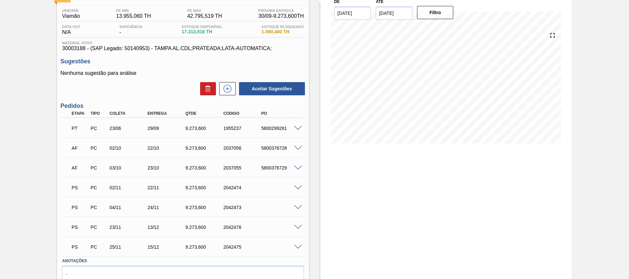
click at [298, 185] on div at bounding box center [299, 187] width 13 height 5
click at [298, 187] on span at bounding box center [298, 187] width 8 height 5
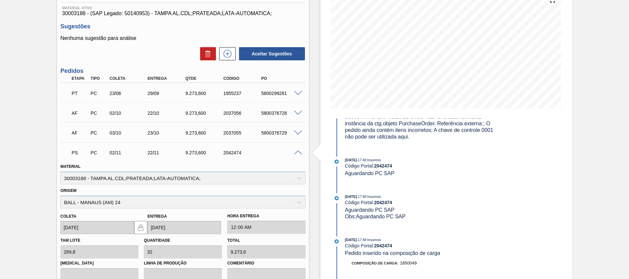
scroll to position [99, 0]
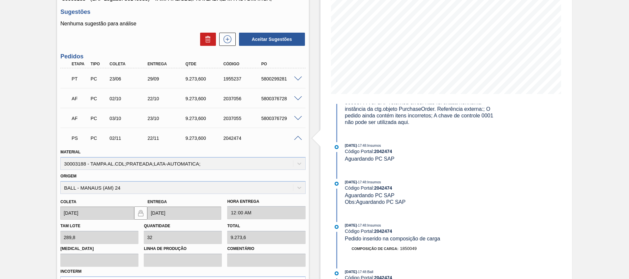
click at [296, 140] on div "PS PC 02/11 22/11 9.273,600 2042474" at bounding box center [182, 137] width 245 height 16
click at [296, 138] on span at bounding box center [298, 138] width 8 height 5
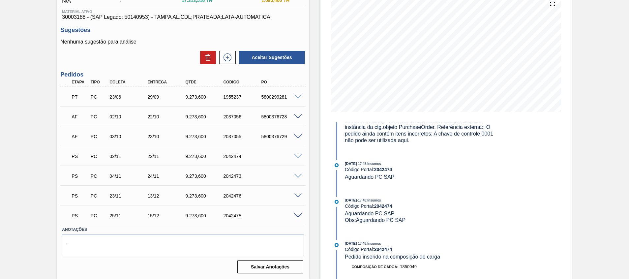
scroll to position [0, 0]
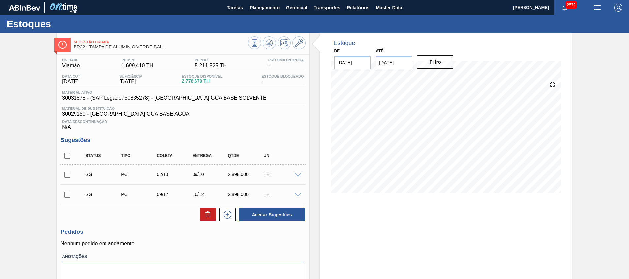
click at [70, 155] on input "checkbox" at bounding box center [67, 156] width 14 height 14
checkbox input "true"
click at [207, 209] on button at bounding box center [208, 214] width 16 height 13
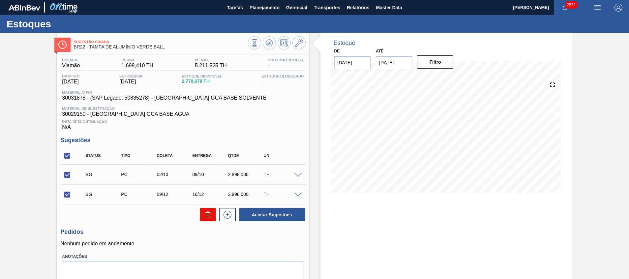
checkbox input "false"
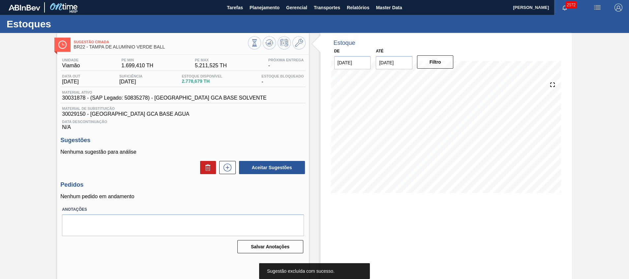
click at [272, 35] on div "Sugestão Criada BR22 - TAMPA DE ALUMÍNIO VERDE BALL" at bounding box center [183, 42] width 252 height 18
click at [271, 39] on icon at bounding box center [270, 43] width 8 height 8
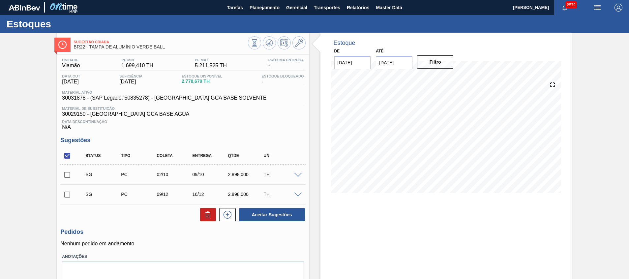
click at [68, 196] on input "checkbox" at bounding box center [67, 195] width 14 height 14
checkbox input "true"
click at [304, 43] on button at bounding box center [299, 42] width 13 height 13
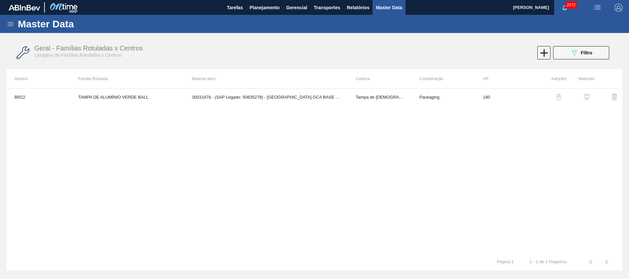
click at [587, 93] on button "button" at bounding box center [587, 97] width 16 height 16
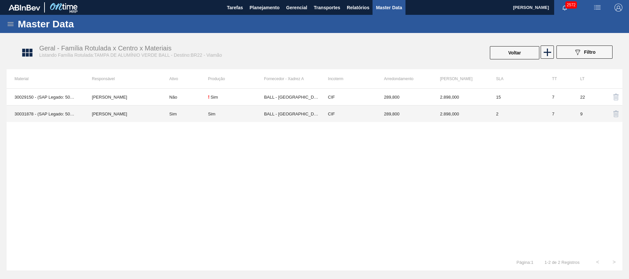
click at [202, 114] on td "Sim" at bounding box center [185, 114] width 47 height 17
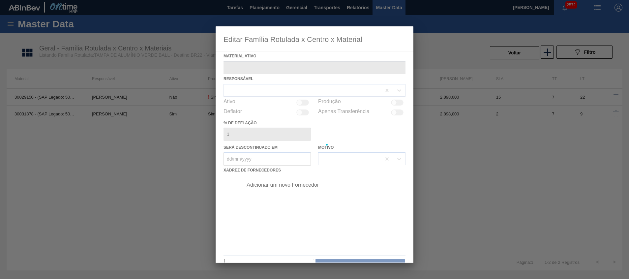
type ativo "30031878 - (SAP Legado: 50835278) - TAMPA AL VERDE GCA BASE SOLVENTE"
checkbox input "true"
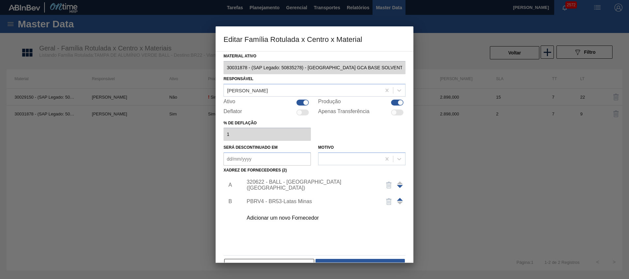
click at [261, 179] on div "320622 - BALL - RECIFE (PE)" at bounding box center [322, 185] width 167 height 16
click at [259, 183] on div "320622 - BALL - RECIFE (PE)" at bounding box center [311, 185] width 129 height 12
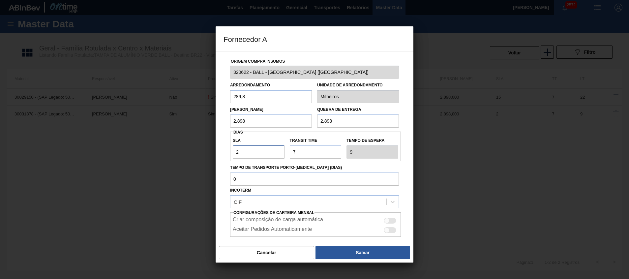
drag, startPoint x: 276, startPoint y: 151, endPoint x: 123, endPoint y: 145, distance: 153.9
click at [134, 148] on div "Fornecedor A Origem Compra Insumos 320622 - BALL - RECIFE (PE) Arredondamento 2…" at bounding box center [314, 139] width 629 height 279
type input "5"
type input "12"
type input "5"
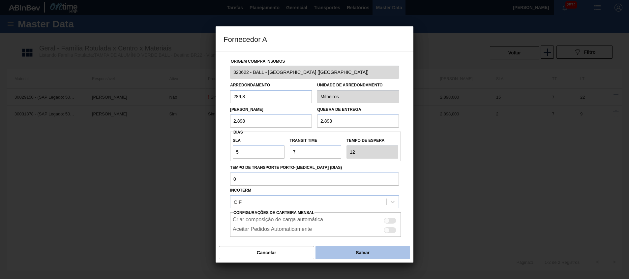
click at [369, 252] on button "Salvar" at bounding box center [363, 252] width 95 height 13
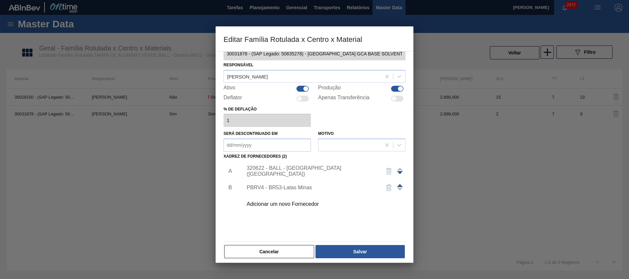
scroll to position [18, 0]
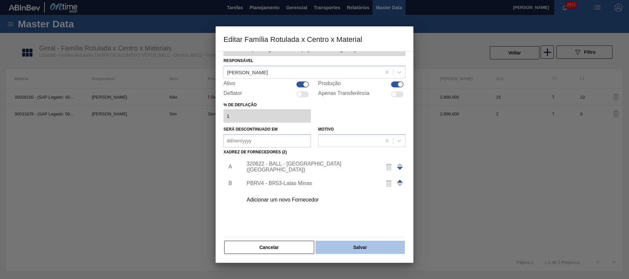
click at [358, 243] on button "Salvar" at bounding box center [360, 247] width 89 height 13
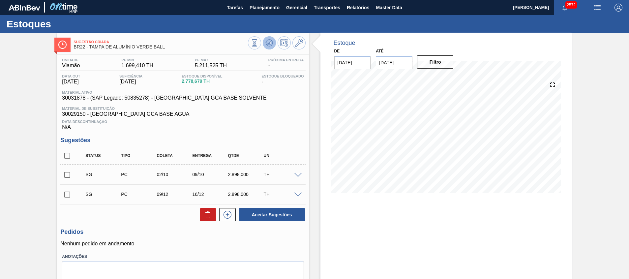
click at [265, 48] on button at bounding box center [269, 42] width 13 height 13
click at [66, 175] on input "checkbox" at bounding box center [67, 175] width 14 height 14
click at [280, 211] on button "Aceitar Sugestões" at bounding box center [272, 214] width 66 height 13
checkbox input "false"
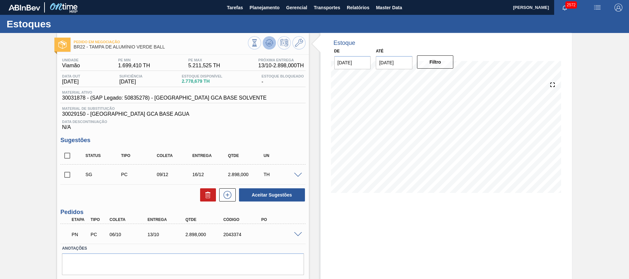
click at [272, 41] on icon at bounding box center [270, 43] width 8 height 8
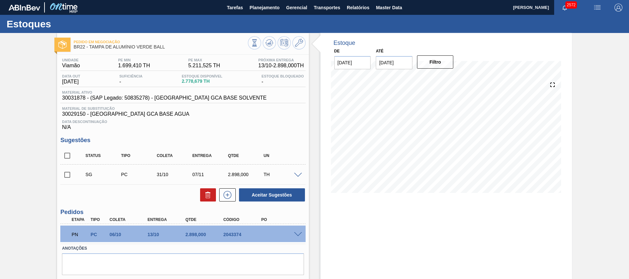
click at [66, 157] on input "checkbox" at bounding box center [67, 156] width 14 height 14
checkbox input "true"
click at [209, 194] on icon at bounding box center [208, 195] width 4 height 5
checkbox input "false"
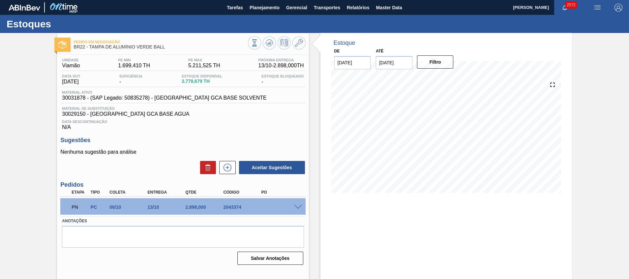
click at [417, 235] on div "Estoque De 30/09/2025 Até 30/11/2025 Filtro 10/11 Projeção de Estoque 4,407.535…" at bounding box center [447, 158] width 252 height 251
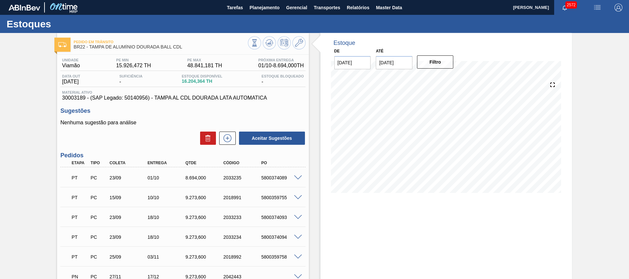
scroll to position [101, 0]
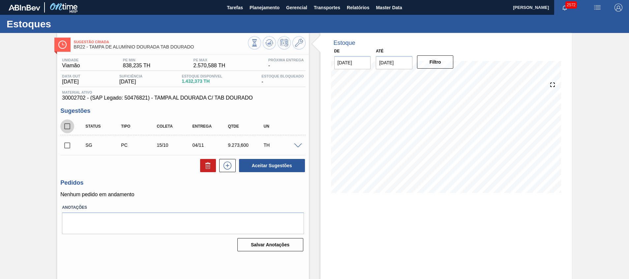
click at [64, 122] on input "checkbox" at bounding box center [67, 126] width 14 height 14
checkbox input "true"
click at [209, 168] on icon at bounding box center [208, 166] width 8 height 8
checkbox input "false"
click at [69, 128] on input "checkbox" at bounding box center [67, 126] width 14 height 14
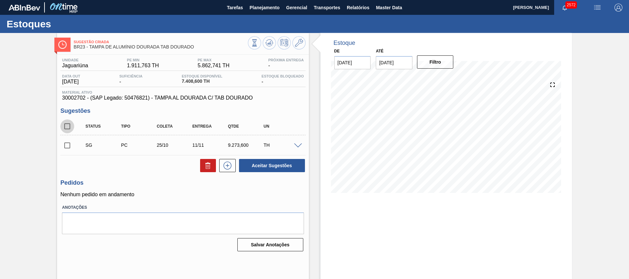
checkbox input "true"
click at [207, 169] on icon at bounding box center [208, 166] width 4 height 5
checkbox input "false"
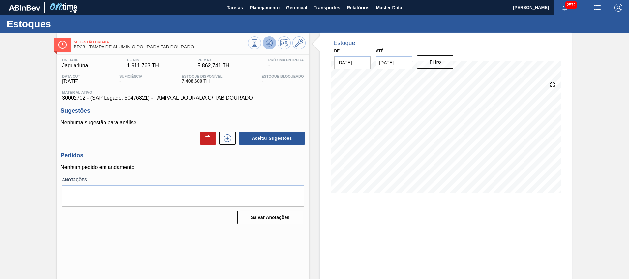
click at [272, 40] on icon at bounding box center [270, 43] width 8 height 8
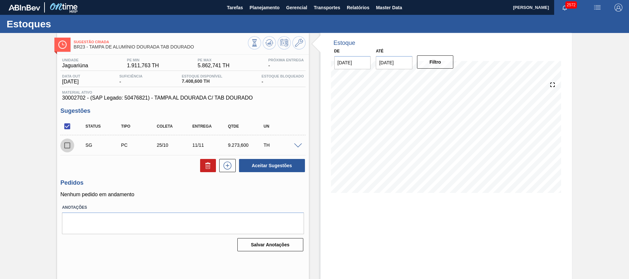
click at [71, 146] on input "checkbox" at bounding box center [67, 146] width 14 height 14
checkbox input "true"
click at [287, 160] on button "Aceitar Sugestões" at bounding box center [272, 165] width 66 height 13
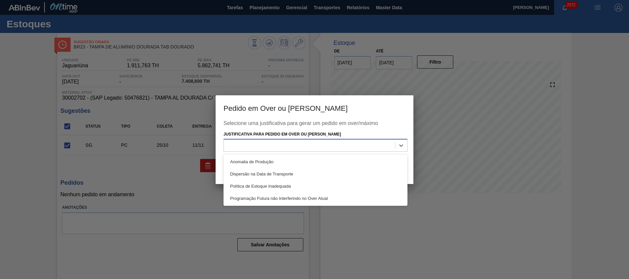
click at [389, 145] on div at bounding box center [309, 146] width 171 height 10
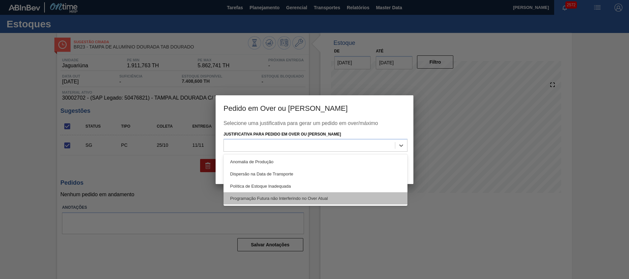
click at [365, 198] on div "Programação Futura não Interferindo no Over Atual" at bounding box center [316, 198] width 184 height 12
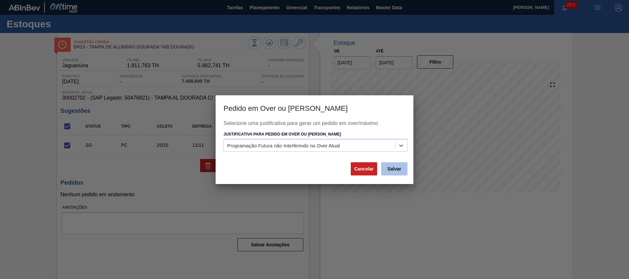
click at [387, 173] on button "Salvar" at bounding box center [394, 168] width 26 height 13
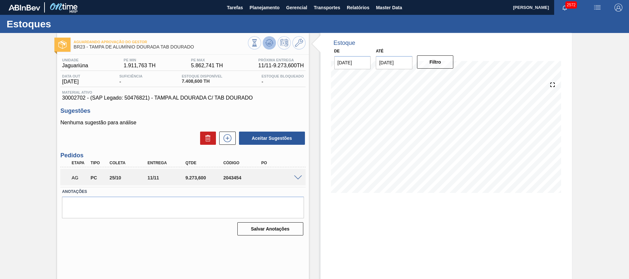
click at [269, 40] on icon at bounding box center [270, 43] width 8 height 8
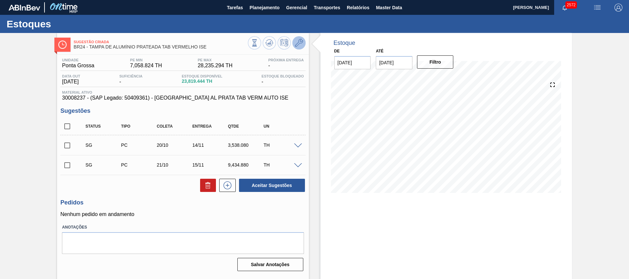
click at [295, 44] on icon at bounding box center [299, 43] width 8 height 8
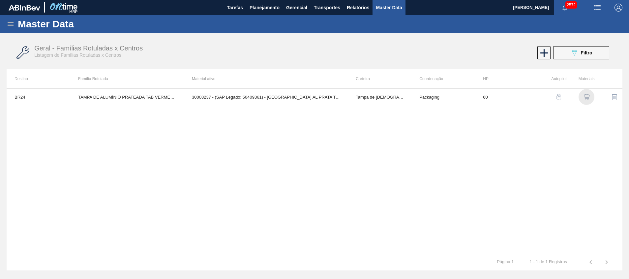
click at [585, 96] on img "button" at bounding box center [587, 97] width 7 height 7
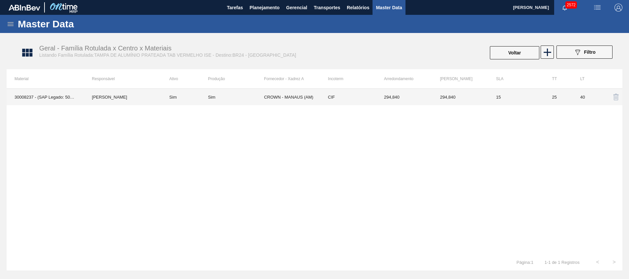
click at [308, 98] on td "CROWN - MANAUS (AM)" at bounding box center [292, 97] width 56 height 16
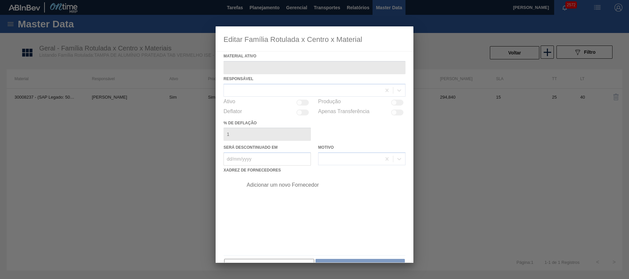
type ativo "30008237 - (SAP Legado: 50409361) - [GEOGRAPHIC_DATA] AL PRATA TAB VERM AUTO ISE"
checkbox input "true"
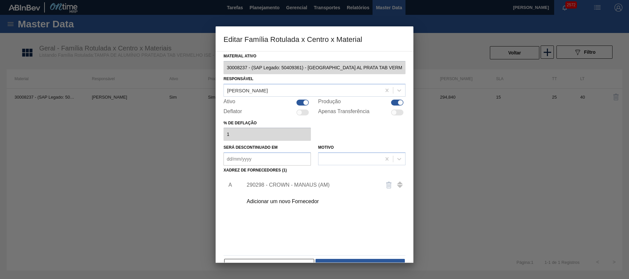
click at [297, 182] on div "290298 - CROWN - MANAUS (AM)" at bounding box center [311, 185] width 129 height 6
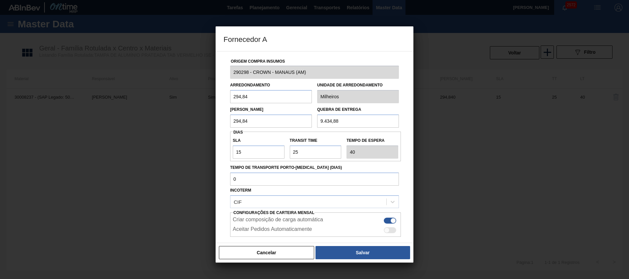
drag, startPoint x: 348, startPoint y: 123, endPoint x: 299, endPoint y: 124, distance: 49.2
click at [300, 124] on div "Lote Mínimo 294,84 Quebra de entrega 9.434,88" at bounding box center [315, 115] width 174 height 24
drag, startPoint x: 291, startPoint y: 123, endPoint x: 185, endPoint y: 126, distance: 105.6
click at [186, 126] on div "Fornecedor A Origem Compra Insumos 290298 - CROWN - MANAUS (AM) Arredondamento …" at bounding box center [314, 139] width 629 height 279
paste input "9.434,88"
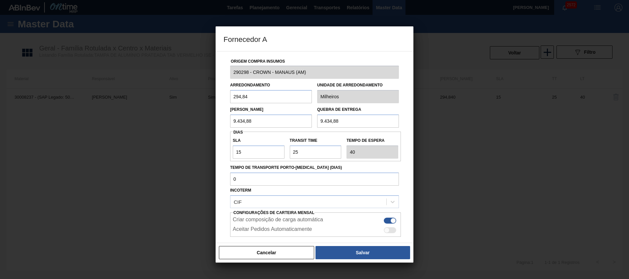
type input "9.434,88"
drag, startPoint x: 275, startPoint y: 159, endPoint x: 123, endPoint y: 159, distance: 152.4
click at [135, 159] on div "Fornecedor A Origem Compra Insumos 290298 - CROWN - MANAUS (AM) Arredondamento …" at bounding box center [314, 139] width 629 height 279
type input "7"
type input "32"
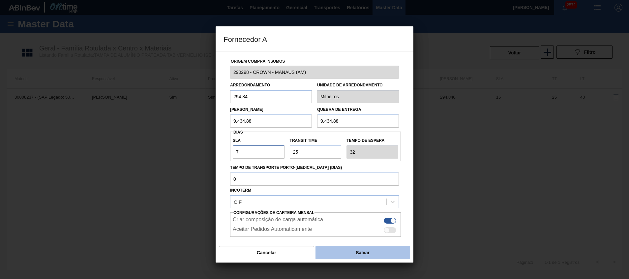
type input "7"
click at [339, 252] on button "Salvar" at bounding box center [363, 252] width 95 height 13
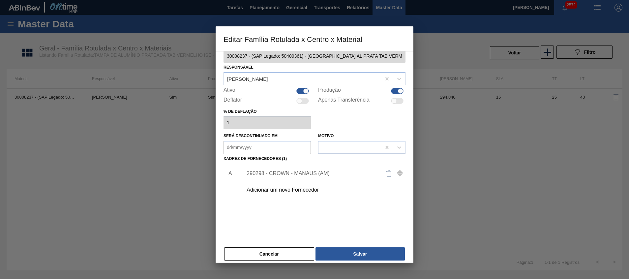
scroll to position [18, 0]
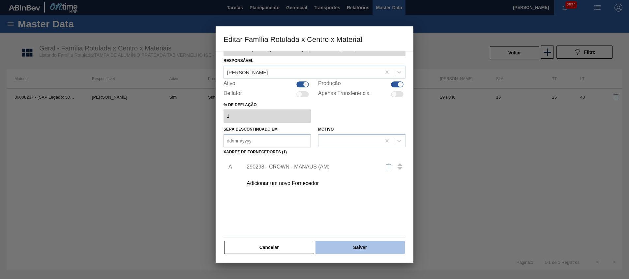
click at [339, 243] on button "Salvar" at bounding box center [360, 247] width 89 height 13
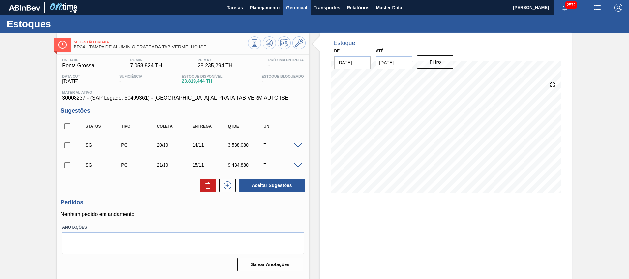
drag, startPoint x: 272, startPoint y: 41, endPoint x: 293, endPoint y: 14, distance: 34.0
click at [271, 41] on icon at bounding box center [270, 43] width 8 height 8
click at [67, 149] on input "checkbox" at bounding box center [67, 146] width 14 height 14
checkbox input "true"
click at [66, 164] on input "checkbox" at bounding box center [67, 165] width 14 height 14
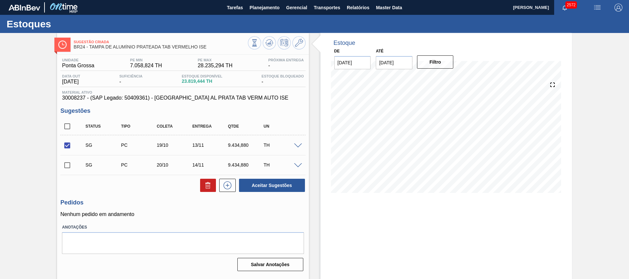
checkbox input "true"
click at [267, 180] on button "Aceitar Sugestões" at bounding box center [272, 185] width 66 height 13
checkbox input "false"
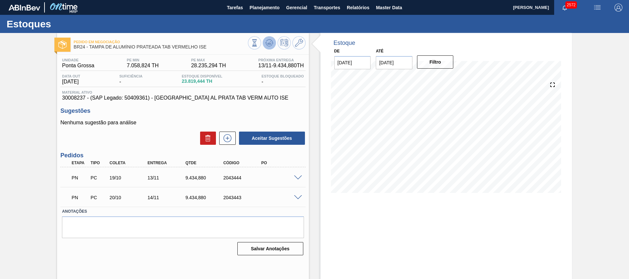
click at [273, 38] on button at bounding box center [269, 42] width 13 height 13
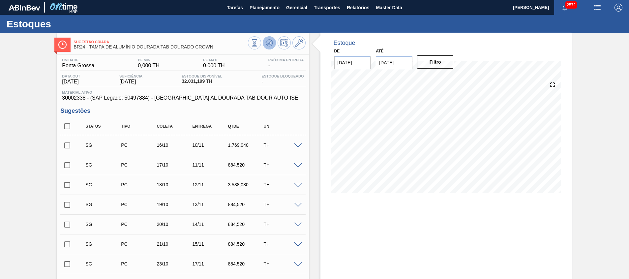
click at [271, 42] on icon at bounding box center [270, 43] width 8 height 8
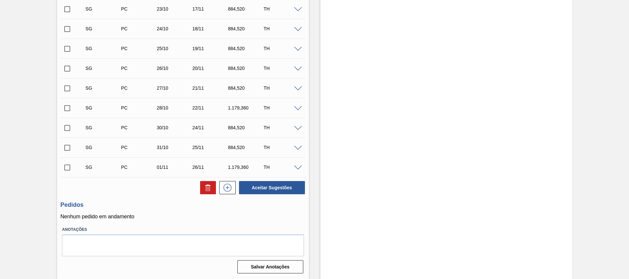
scroll to position [8, 0]
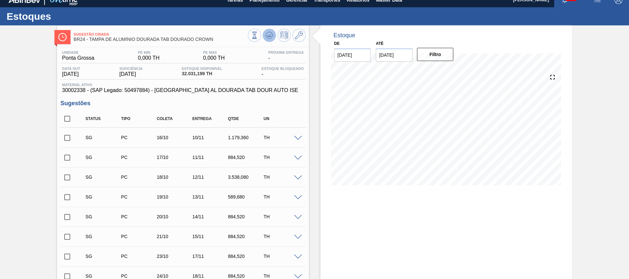
click at [267, 38] on icon at bounding box center [270, 35] width 8 height 8
click at [305, 36] on div "Sugestão Criada BR24 - TAMPA DE ALUMÍNIO DOURADA TAB DOURADO CROWN" at bounding box center [183, 36] width 252 height 15
click at [301, 34] on icon at bounding box center [299, 35] width 8 height 8
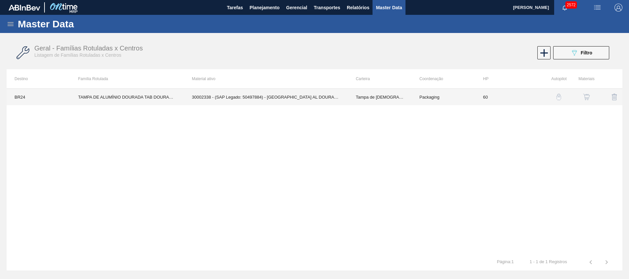
click at [463, 91] on td "Packaging" at bounding box center [444, 97] width 64 height 16
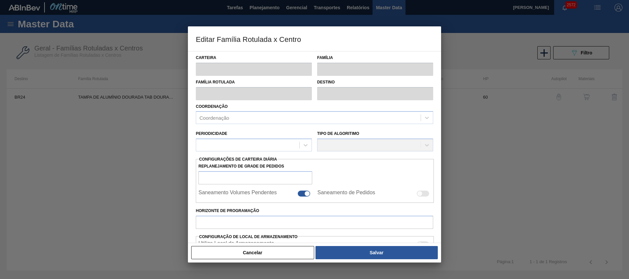
type input "Tampa de [DEMOGRAPHIC_DATA]"
type input "Tampa de Alumínio"
type input "TAMPA DE ALUMÍNIO DOURADA TAB DOURADO CROWN"
type input "BR24 - Ponta Grossa"
type input "60"
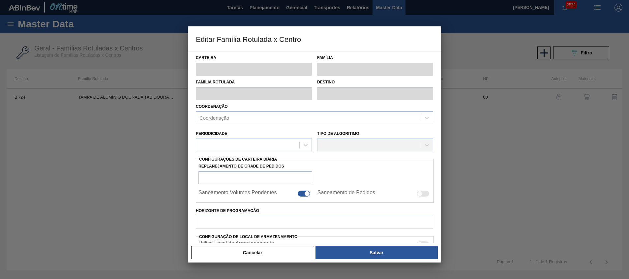
type input "0"
type input "100"
type input "0,000"
checkbox input "true"
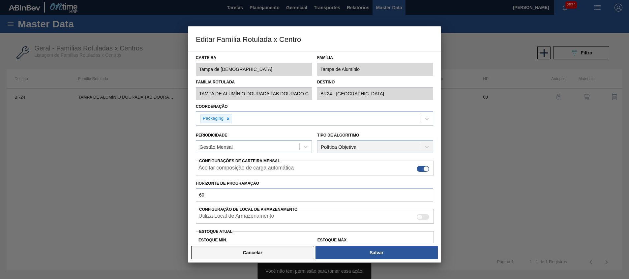
click at [276, 255] on button "Cancelar" at bounding box center [252, 252] width 123 height 13
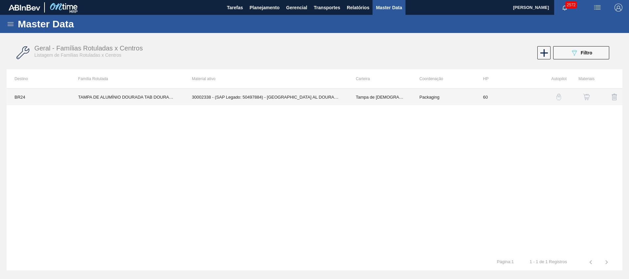
click at [211, 96] on td "30002338 - (SAP Legado: 50497884) - TAMPA AL DOURADA TAB DOUR AUTO ISE" at bounding box center [266, 97] width 164 height 16
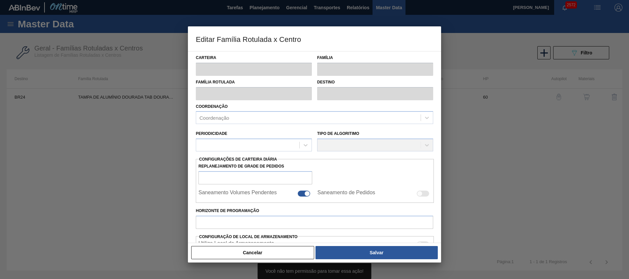
type input "Tampa de Lata"
type input "Tampa de Alumínio"
type input "TAMPA DE ALUMÍNIO DOURADA TAB DOURADO CROWN"
type input "BR24 - Ponta Grossa"
type input "60"
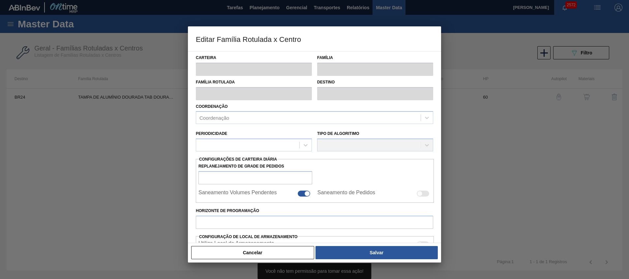
type input "0"
type input "100"
type input "0,000"
checkbox input "true"
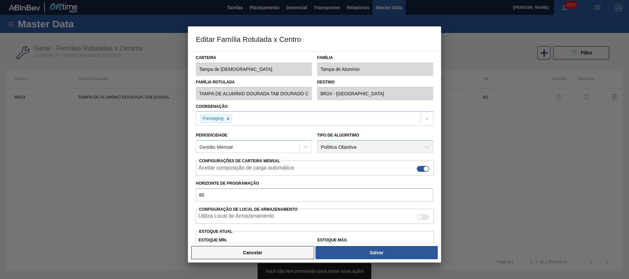
click at [258, 254] on button "Cancelar" at bounding box center [252, 252] width 123 height 13
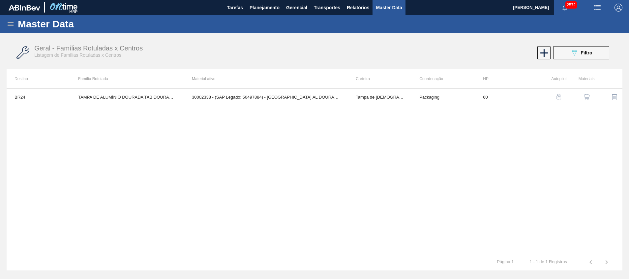
click at [590, 91] on button "button" at bounding box center [587, 97] width 16 height 16
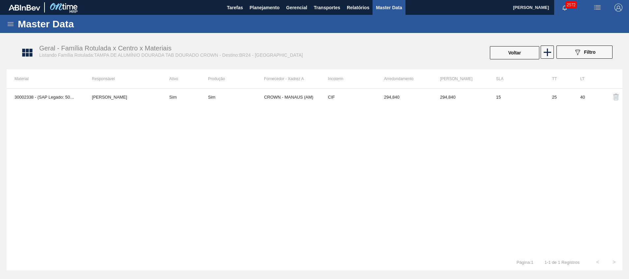
click at [406, 99] on td "294,840" at bounding box center [404, 97] width 56 height 16
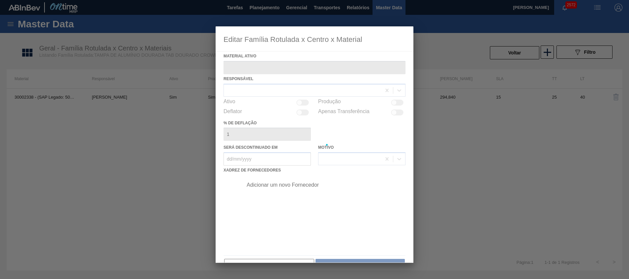
type ativo "30002338 - (SAP Legado: 50497884) - TAMPA AL DOURADA TAB DOUR AUTO ISE"
checkbox input "true"
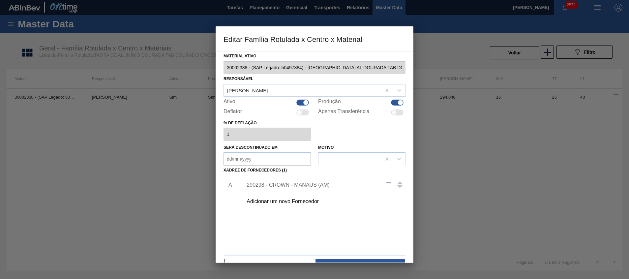
click at [281, 183] on div "290298 - CROWN - MANAUS (AM)" at bounding box center [311, 185] width 129 height 6
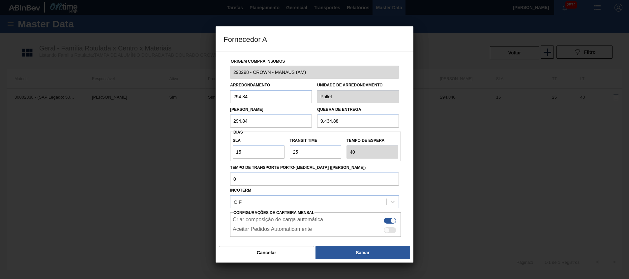
drag, startPoint x: 354, startPoint y: 121, endPoint x: 230, endPoint y: 128, distance: 124.3
click at [243, 128] on div "Origem Compra Insumos 290298 - CROWN - MANAUS (AM) Arredondamento 294,84 Unidad…" at bounding box center [315, 160] width 182 height 218
drag, startPoint x: 266, startPoint y: 122, endPoint x: 225, endPoint y: 118, distance: 41.5
click at [225, 118] on div "Origem Compra Insumos 290298 - CROWN - MANAUS (AM) Arredondamento 294,84 Unidad…" at bounding box center [315, 160] width 182 height 218
paste input "9.434,88"
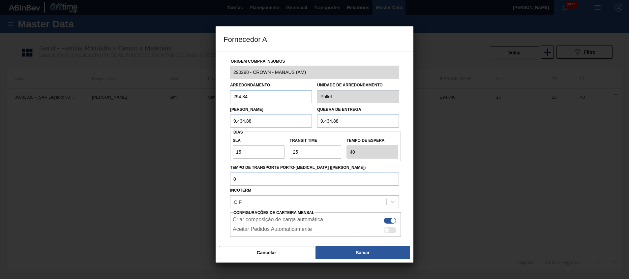
type input "9.434,88"
click at [335, 243] on div "Cancelar Salvar" at bounding box center [315, 253] width 198 height 20
click at [335, 245] on div "Cancelar Salvar" at bounding box center [315, 253] width 198 height 20
click at [241, 144] on label "SLA" at bounding box center [259, 141] width 52 height 10
click at [241, 145] on input "15" at bounding box center [259, 151] width 52 height 13
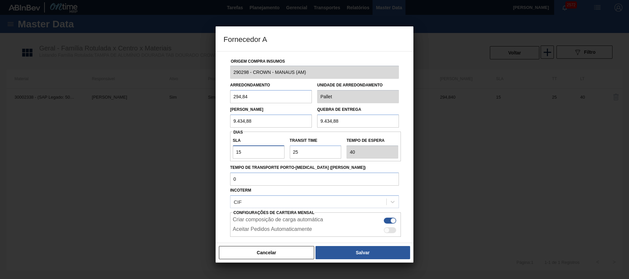
drag, startPoint x: 251, startPoint y: 152, endPoint x: 173, endPoint y: 149, distance: 78.9
click at [174, 150] on div "Fornecedor A Origem Compra Insumos 290298 - CROWN - MANAUS (AM) Arredondamento …" at bounding box center [314, 139] width 629 height 279
type input "7"
type input "32"
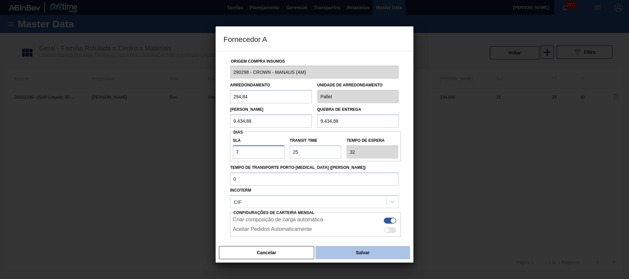
type input "7"
click at [342, 255] on button "Salvar" at bounding box center [363, 252] width 95 height 13
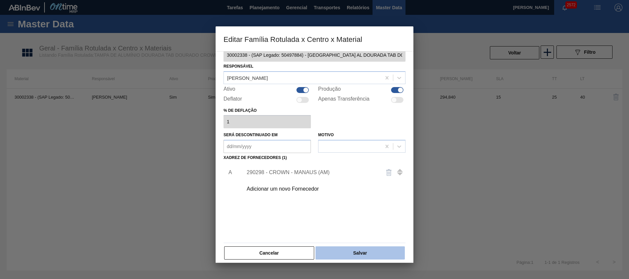
scroll to position [18, 0]
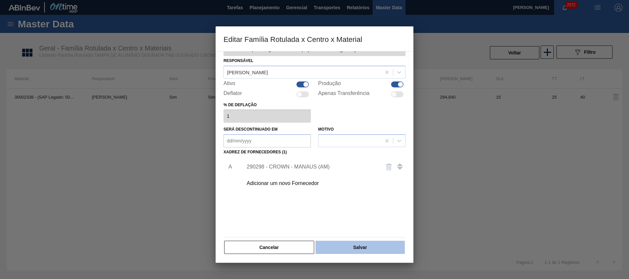
click at [344, 250] on button "Salvar" at bounding box center [360, 247] width 89 height 13
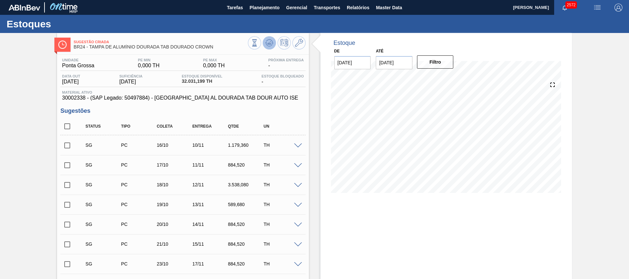
click at [272, 45] on icon at bounding box center [270, 43] width 8 height 8
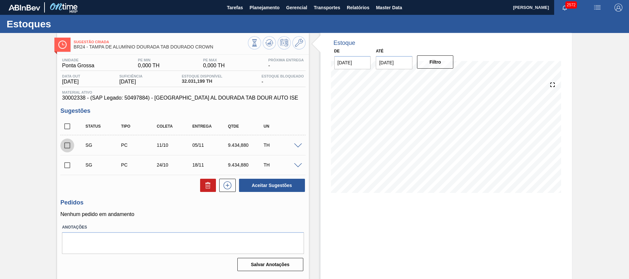
click at [72, 148] on input "checkbox" at bounding box center [67, 146] width 14 height 14
checkbox input "true"
click at [68, 168] on input "checkbox" at bounding box center [67, 165] width 14 height 14
checkbox input "true"
click at [280, 189] on button "Aceitar Sugestões" at bounding box center [272, 185] width 66 height 13
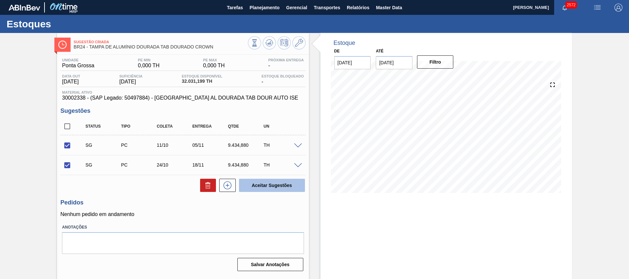
checkbox input "false"
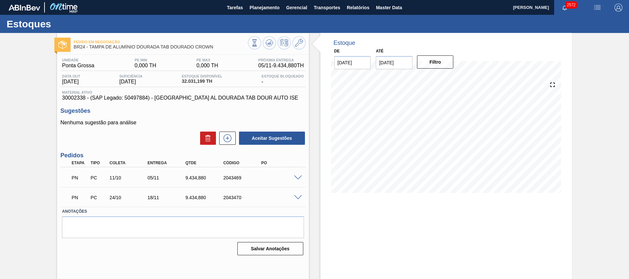
click at [69, 100] on span "30002338 - (SAP Legado: 50497884) - TAMPA AL DOURADA TAB DOUR AUTO ISE" at bounding box center [183, 98] width 242 height 6
click at [71, 96] on span "30002338 - (SAP Legado: 50497884) - TAMPA AL DOURADA TAB DOUR AUTO ISE" at bounding box center [183, 98] width 242 height 6
copy span "30002338"
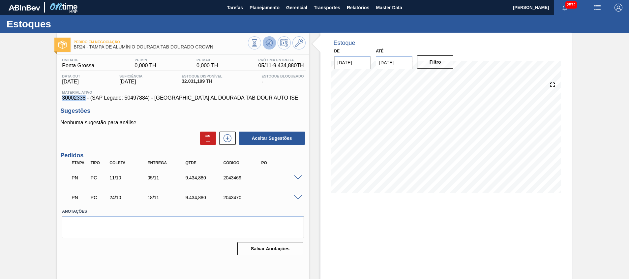
click at [270, 43] on icon at bounding box center [269, 42] width 4 height 3
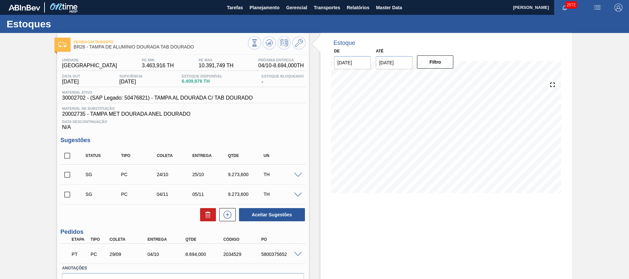
click at [297, 174] on span at bounding box center [298, 175] width 8 height 5
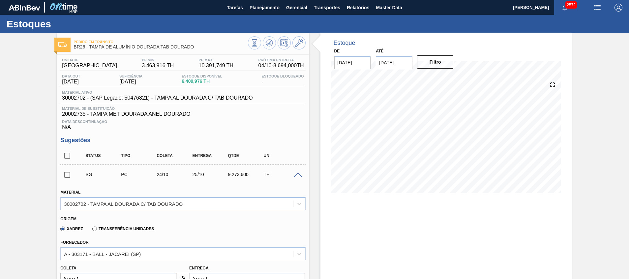
click at [298, 175] on span at bounding box center [298, 175] width 8 height 5
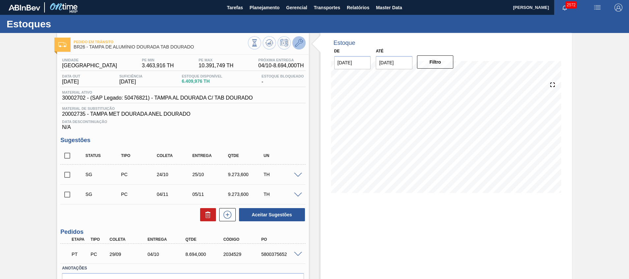
click at [299, 47] on button at bounding box center [299, 42] width 13 height 13
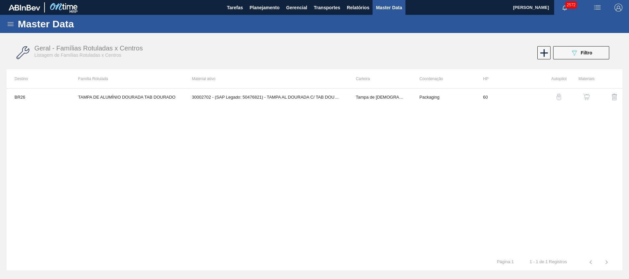
click at [581, 96] on button "button" at bounding box center [587, 97] width 16 height 16
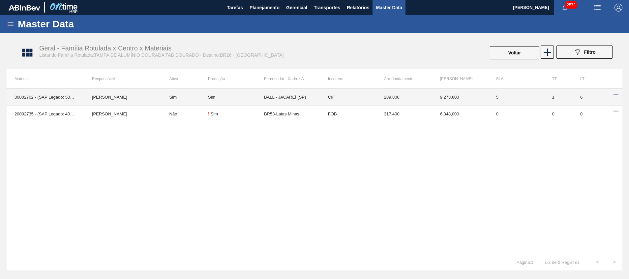
click at [291, 97] on td "BALL - JACAREÍ (SP)" at bounding box center [292, 97] width 56 height 17
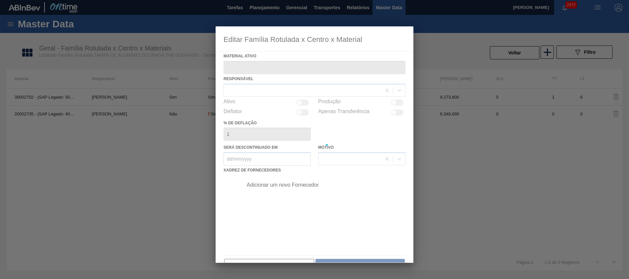
type ativo "30002702 - (SAP Legado: 50476821) - TAMPA AL DOURADA C/ TAB DOURADO"
checkbox input "true"
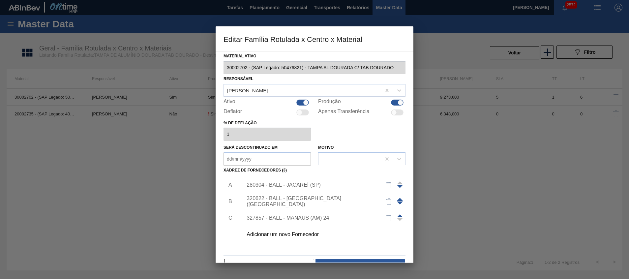
click at [327, 181] on div "280304 - BALL - JACAREÍ (SP)" at bounding box center [322, 185] width 167 height 16
click at [398, 215] on span at bounding box center [400, 215] width 6 height 3
click at [400, 201] on div at bounding box center [400, 202] width 6 height 16
click at [400, 200] on span at bounding box center [400, 199] width 6 height 3
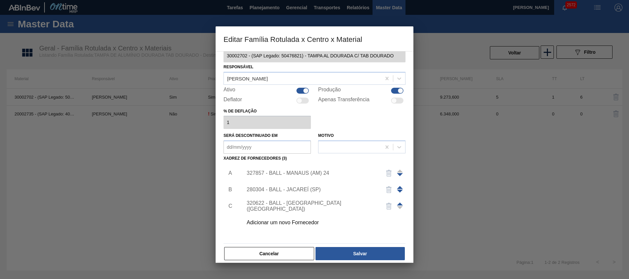
scroll to position [18, 0]
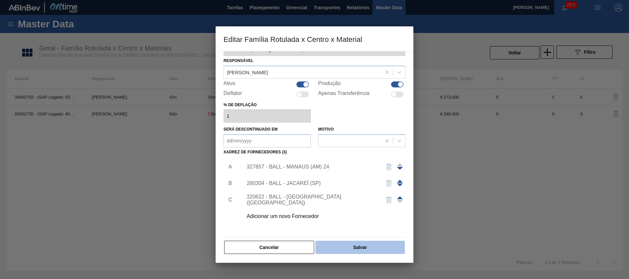
click at [358, 246] on button "Salvar" at bounding box center [360, 247] width 89 height 13
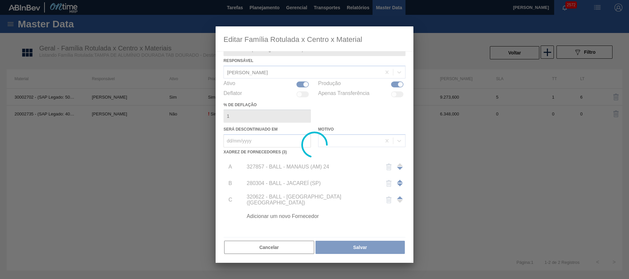
click at [360, 248] on div at bounding box center [315, 144] width 198 height 237
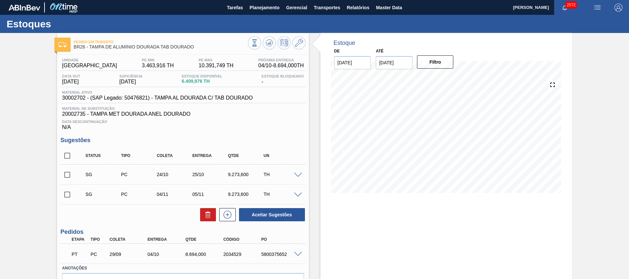
drag, startPoint x: 66, startPoint y: 175, endPoint x: 103, endPoint y: 183, distance: 37.9
click at [66, 174] on input "checkbox" at bounding box center [67, 175] width 14 height 14
click at [207, 214] on icon at bounding box center [208, 215] width 8 height 8
checkbox input "false"
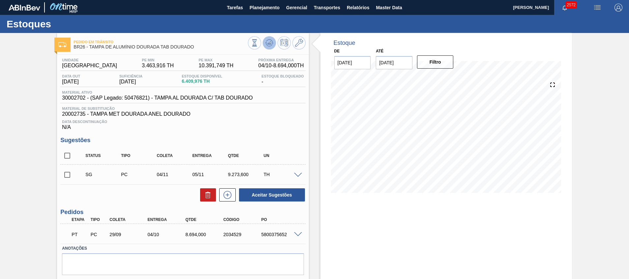
click at [269, 44] on icon at bounding box center [269, 42] width 4 height 3
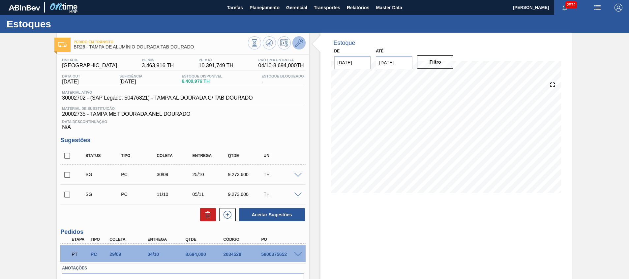
click at [303, 44] on button at bounding box center [299, 42] width 13 height 13
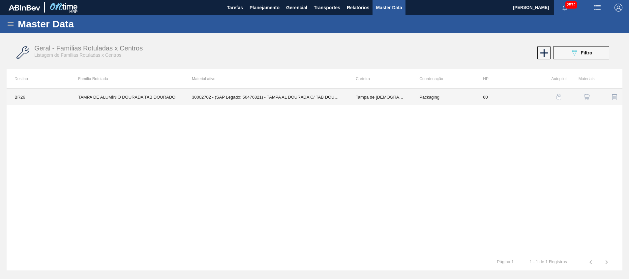
click at [312, 91] on td "30002702 - (SAP Legado: 50476821) - TAMPA AL DOURADA C/ TAB DOURADO" at bounding box center [266, 97] width 164 height 16
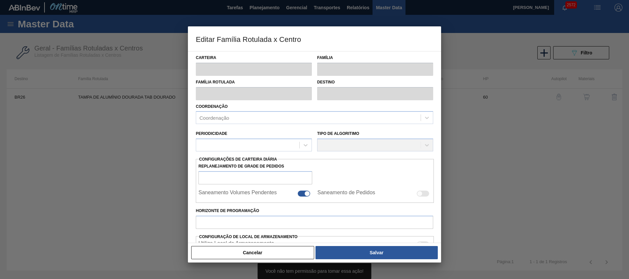
type input "Tampa de [DEMOGRAPHIC_DATA]"
type input "Tampa de Alumínio"
type input "TAMPA DE ALUMÍNIO DOURADA TAB DOURADO"
type input "BR26 - [GEOGRAPHIC_DATA]"
type input "60"
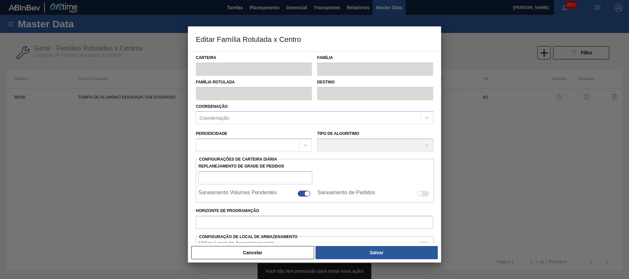
type input "3.463,916"
type input "10.391,749"
type input "50"
type input "6.927,832"
checkbox input "true"
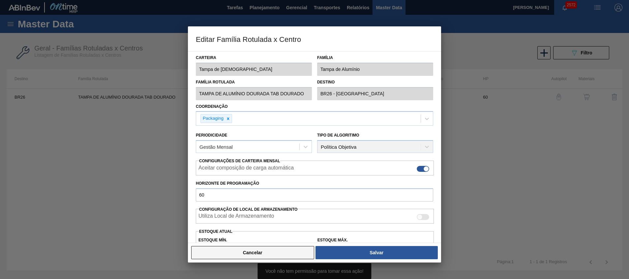
click at [266, 255] on button "Cancelar" at bounding box center [252, 252] width 123 height 13
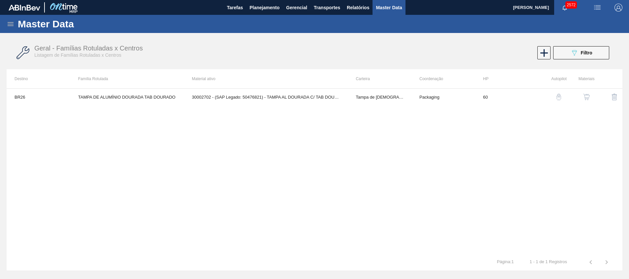
click at [587, 93] on button "button" at bounding box center [587, 97] width 16 height 16
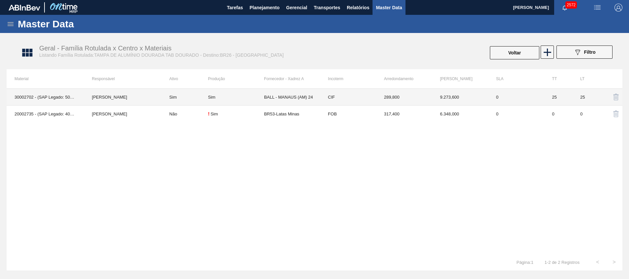
click at [284, 100] on td "BALL - MANAUS (AM) 24" at bounding box center [292, 97] width 56 height 17
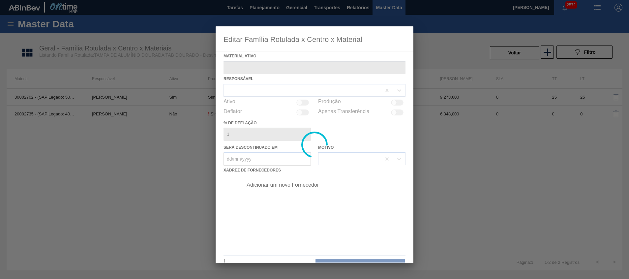
type ativo "30002702 - (SAP Legado: 50476821) - TAMPA AL DOURADA C/ TAB DOURADO"
checkbox input "true"
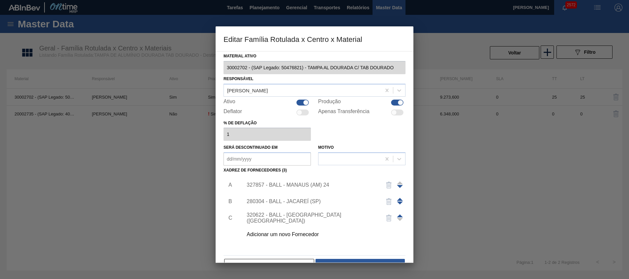
click at [293, 199] on div "280304 - BALL - JACAREÍ (SP)" at bounding box center [311, 202] width 129 height 6
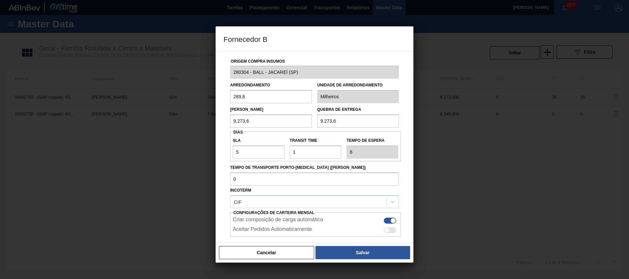
drag, startPoint x: 336, startPoint y: 126, endPoint x: 295, endPoint y: 126, distance: 40.6
click at [295, 126] on div "Lote Mínimo 9.273,6 Quebra de entrega 9.273,6" at bounding box center [315, 115] width 174 height 24
click at [287, 252] on button "Cancelar" at bounding box center [266, 252] width 95 height 13
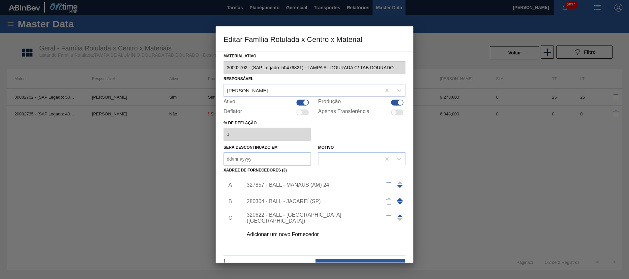
click at [400, 214] on span at bounding box center [400, 215] width 6 height 3
click at [328, 205] on div "320622 - BALL - RECIFE (PE)" at bounding box center [322, 201] width 167 height 16
click at [293, 196] on div "320622 - BALL - RECIFE (PE)" at bounding box center [322, 201] width 167 height 16
click at [292, 197] on div "320622 - BALL - RECIFE (PE)" at bounding box center [322, 201] width 167 height 16
click at [293, 199] on div "320622 - BALL - RECIFE (PE)" at bounding box center [311, 202] width 129 height 12
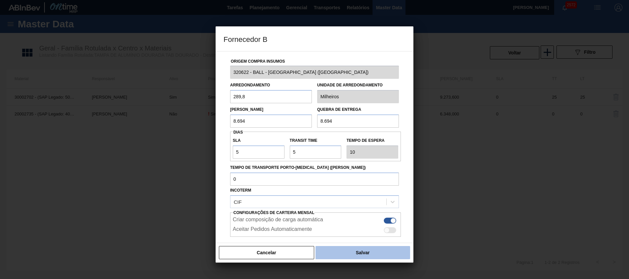
click at [328, 256] on button "Salvar" at bounding box center [363, 252] width 95 height 13
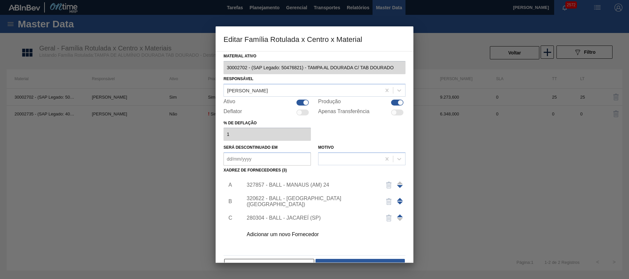
click at [400, 198] on span at bounding box center [400, 199] width 6 height 3
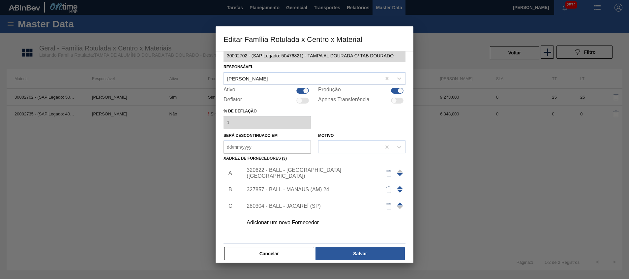
scroll to position [18, 0]
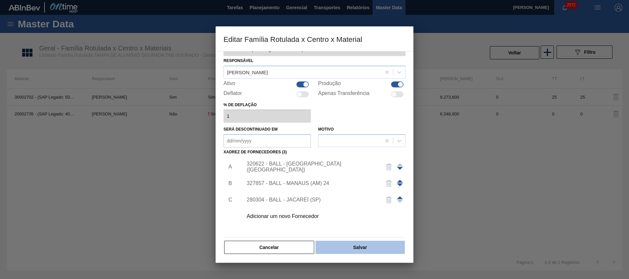
click at [354, 245] on button "Salvar" at bounding box center [360, 247] width 89 height 13
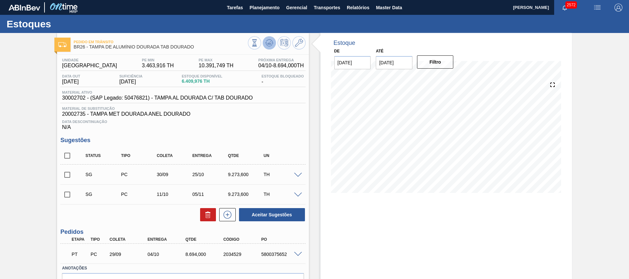
click at [263, 44] on button at bounding box center [269, 42] width 13 height 13
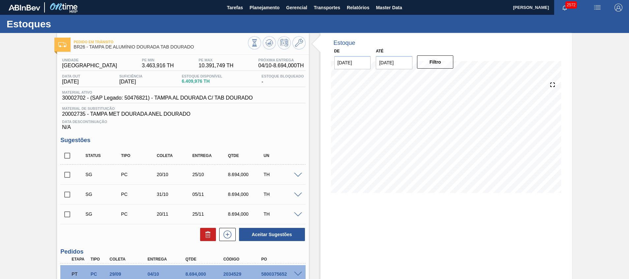
click at [68, 193] on input "checkbox" at bounding box center [67, 195] width 14 height 14
checkbox input "true"
click at [67, 215] on input "checkbox" at bounding box center [67, 215] width 14 height 14
checkbox input "true"
click at [210, 238] on icon at bounding box center [208, 235] width 8 height 8
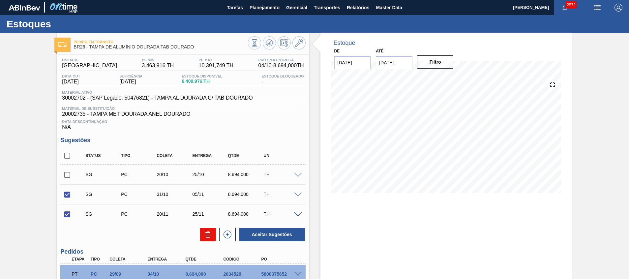
checkbox input "false"
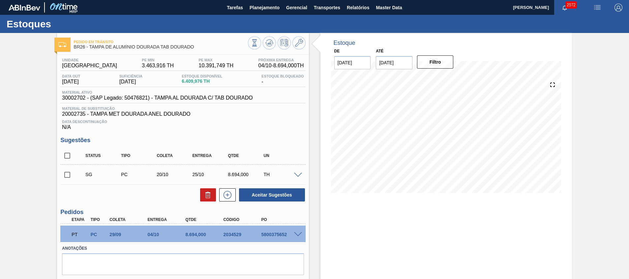
click at [63, 176] on input "checkbox" at bounding box center [67, 175] width 14 height 14
checkbox input "true"
click at [256, 192] on button "Aceitar Sugestões" at bounding box center [272, 194] width 66 height 13
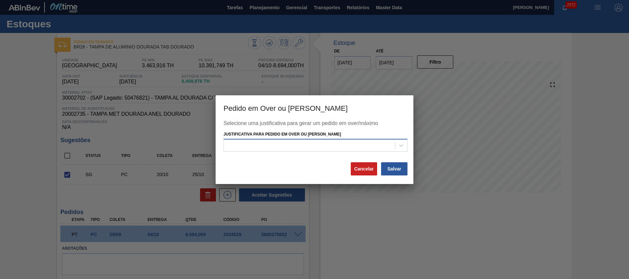
click at [285, 147] on div at bounding box center [309, 146] width 171 height 10
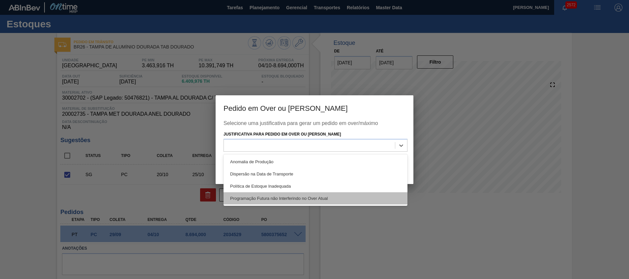
click at [277, 198] on div "Programação Futura não Interferindo no Over Atual" at bounding box center [316, 198] width 184 height 12
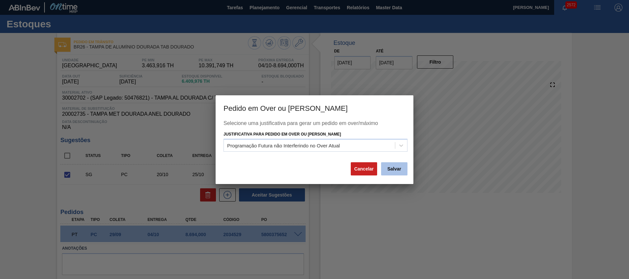
click at [401, 163] on button "Salvar" at bounding box center [394, 168] width 26 height 13
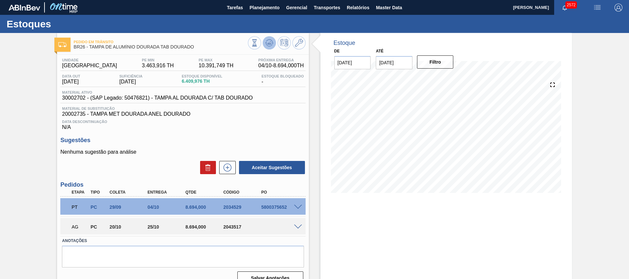
click at [267, 43] on icon at bounding box center [270, 43] width 8 height 8
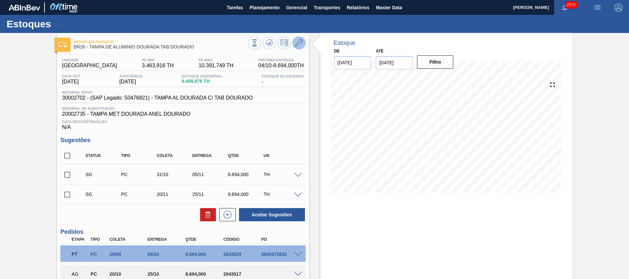
click at [298, 38] on button at bounding box center [299, 42] width 13 height 13
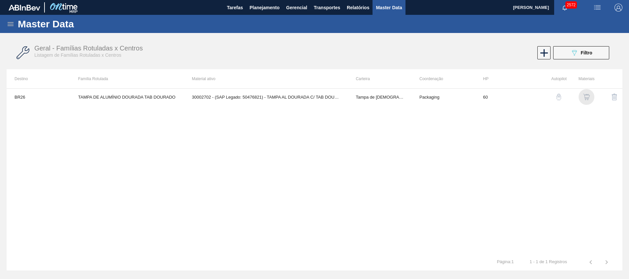
click at [584, 98] on img "button" at bounding box center [587, 97] width 7 height 7
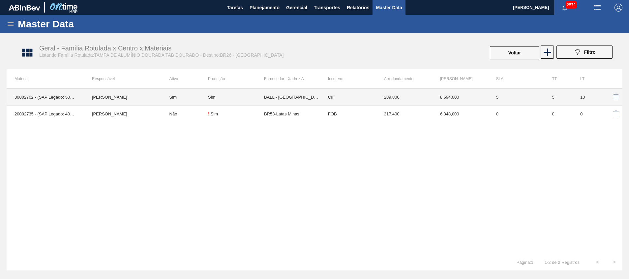
click at [287, 98] on td "BALL - RECIFE (PE)" at bounding box center [292, 97] width 56 height 17
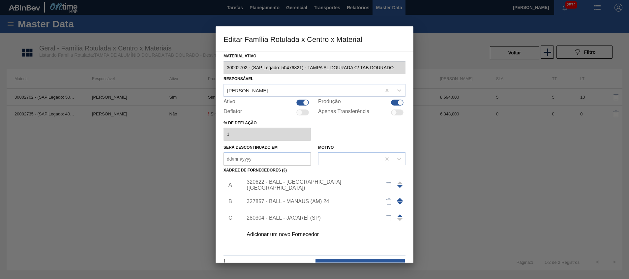
click at [398, 199] on span at bounding box center [400, 199] width 6 height 3
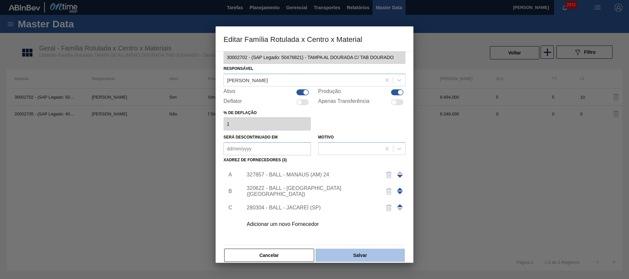
scroll to position [18, 0]
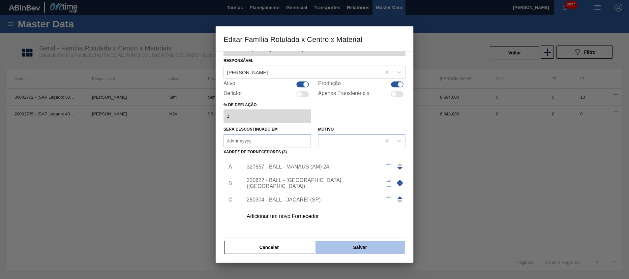
click at [345, 249] on button "Salvar" at bounding box center [360, 247] width 89 height 13
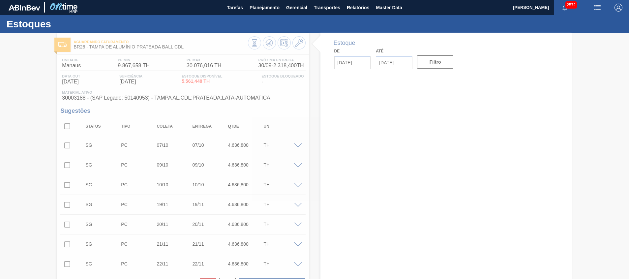
type input "[DATE]"
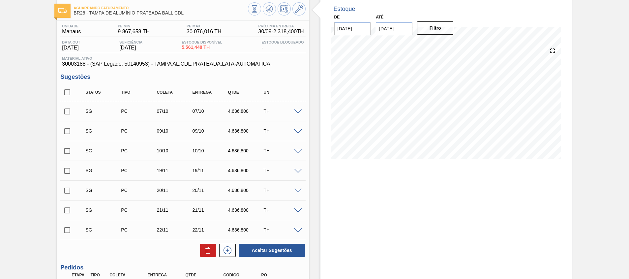
scroll to position [49, 0]
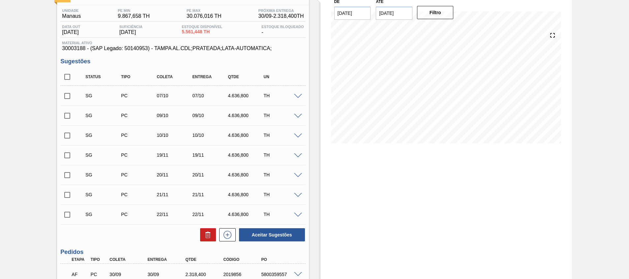
click at [75, 158] on span at bounding box center [79, 154] width 10 height 13
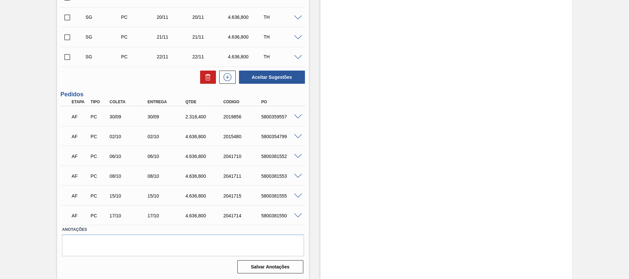
scroll to position [108, 0]
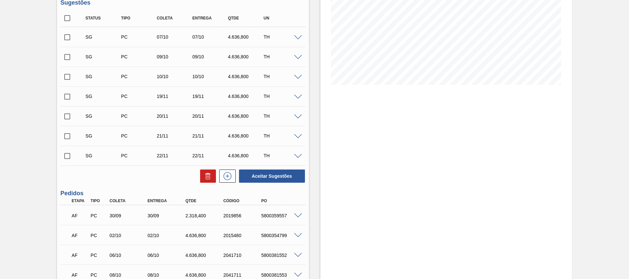
click at [67, 95] on input "checkbox" at bounding box center [67, 97] width 14 height 14
checkbox input "true"
click at [68, 140] on input "checkbox" at bounding box center [67, 136] width 14 height 14
checkbox input "true"
click at [70, 153] on input "checkbox" at bounding box center [67, 156] width 14 height 14
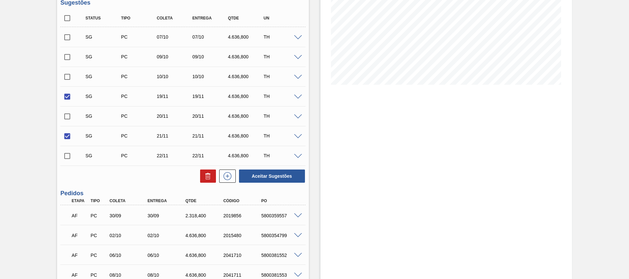
checkbox input "true"
click at [67, 77] on input "checkbox" at bounding box center [67, 77] width 14 height 14
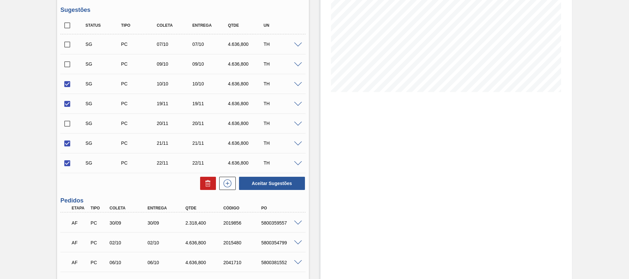
scroll to position [9, 0]
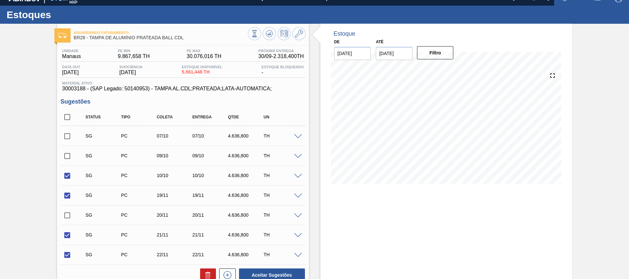
click at [68, 174] on input "checkbox" at bounding box center [67, 176] width 14 height 14
checkbox input "false"
click at [70, 192] on input "checkbox" at bounding box center [67, 196] width 14 height 14
checkbox input "false"
click at [267, 271] on button "Aceitar Sugestões" at bounding box center [272, 275] width 66 height 13
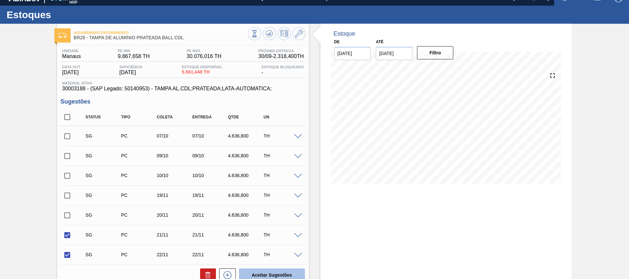
checkbox input "false"
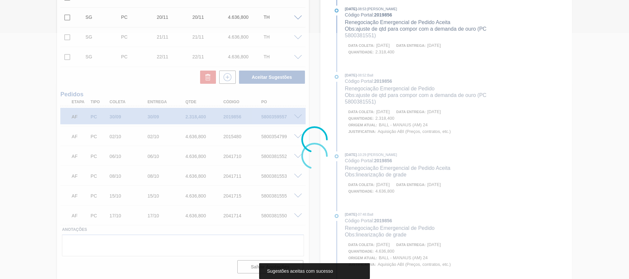
scroll to position [69, 0]
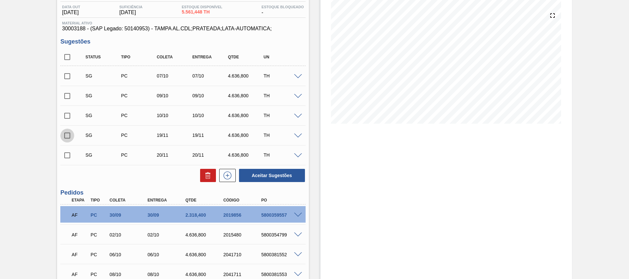
click at [68, 139] on input "checkbox" at bounding box center [67, 136] width 14 height 14
click at [269, 175] on button "Aceitar Sugestões" at bounding box center [272, 175] width 66 height 13
checkbox input "false"
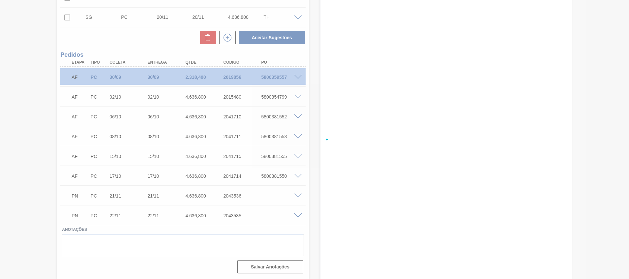
scroll to position [37, 0]
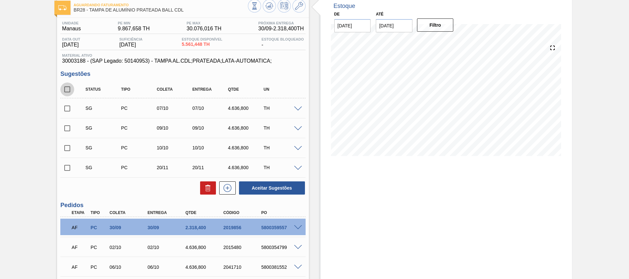
click at [63, 90] on input "checkbox" at bounding box center [67, 89] width 14 height 14
checkbox input "true"
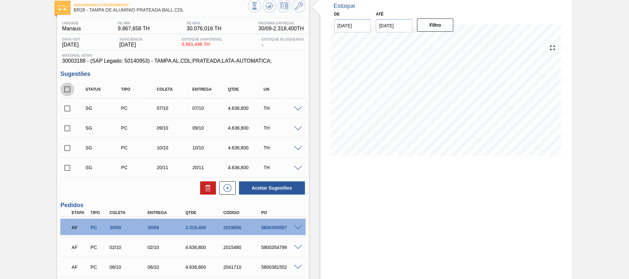
checkbox input "true"
click at [203, 191] on button at bounding box center [208, 187] width 16 height 13
checkbox input "false"
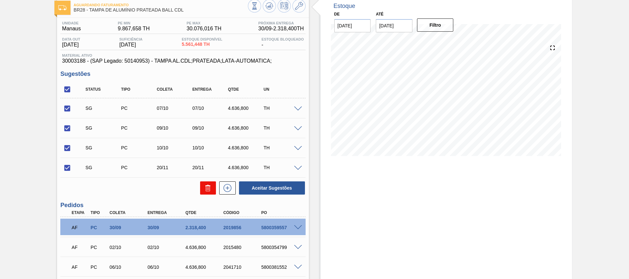
checkbox input "false"
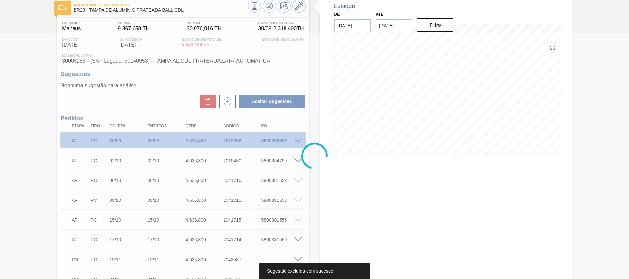
scroll to position [0, 0]
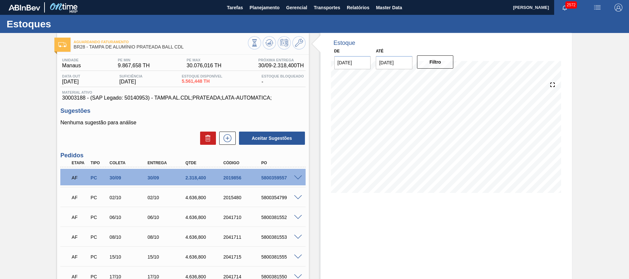
click at [276, 39] on div at bounding box center [277, 43] width 58 height 15
click at [272, 41] on icon at bounding box center [270, 43] width 8 height 8
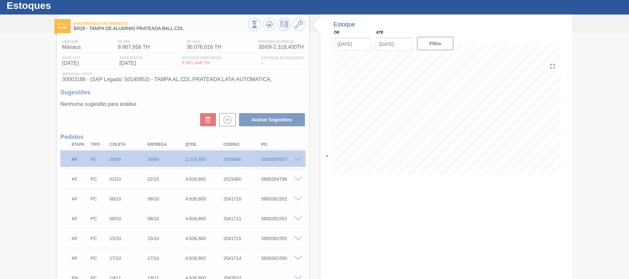
scroll to position [17, 0]
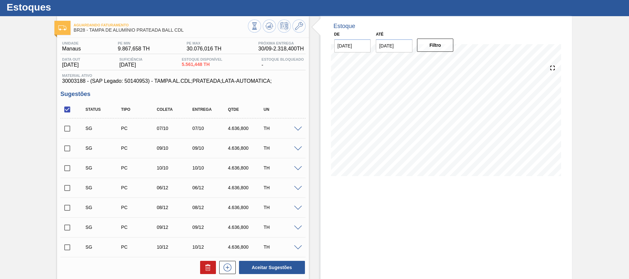
click at [68, 108] on input "checkbox" at bounding box center [67, 110] width 14 height 14
click at [69, 108] on input "checkbox" at bounding box center [67, 110] width 14 height 14
checkbox input "true"
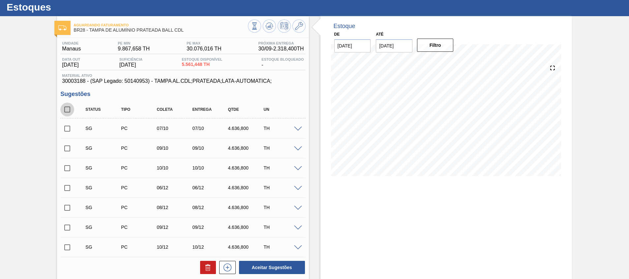
checkbox input "true"
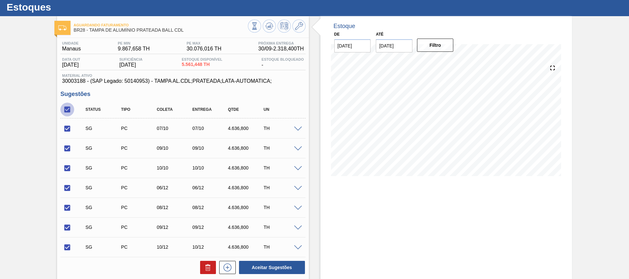
click at [69, 109] on input "checkbox" at bounding box center [67, 110] width 14 height 14
checkbox input "false"
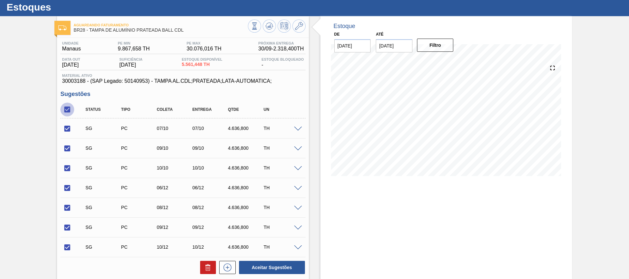
checkbox input "false"
click at [66, 108] on input "checkbox" at bounding box center [67, 110] width 14 height 14
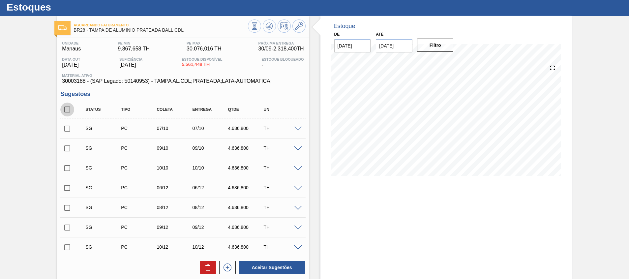
checkbox input "true"
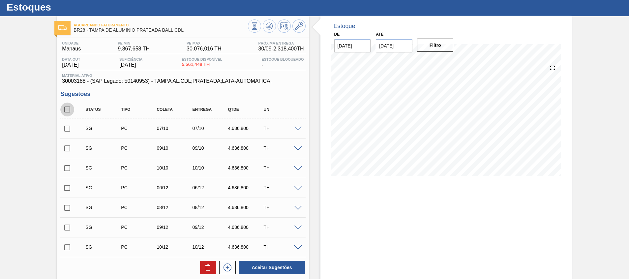
checkbox input "true"
click at [208, 267] on icon at bounding box center [208, 268] width 0 height 3
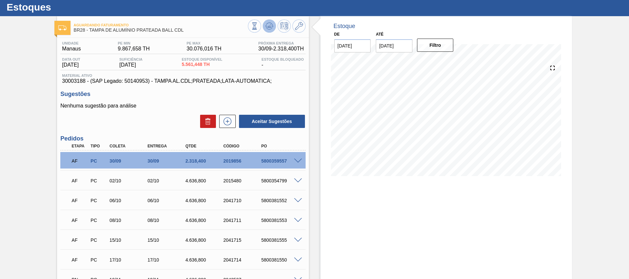
click at [273, 27] on button at bounding box center [269, 25] width 13 height 13
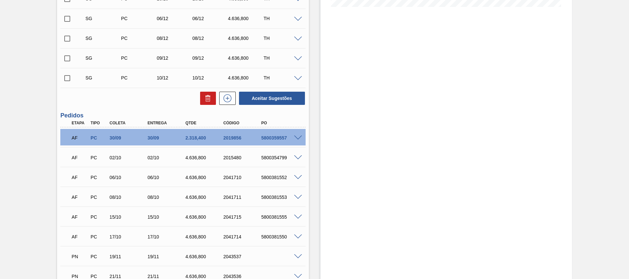
scroll to position [166, 0]
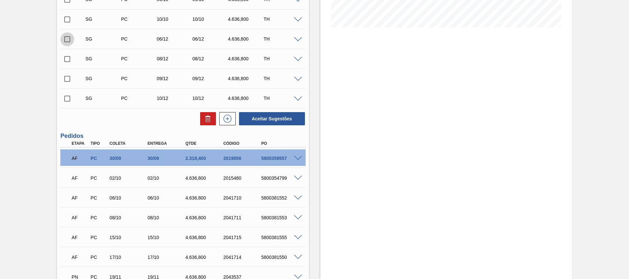
click at [65, 35] on input "checkbox" at bounding box center [67, 39] width 14 height 14
checkbox input "true"
click at [65, 73] on input "checkbox" at bounding box center [67, 79] width 14 height 14
checkbox input "true"
click at [69, 56] on input "checkbox" at bounding box center [67, 59] width 14 height 14
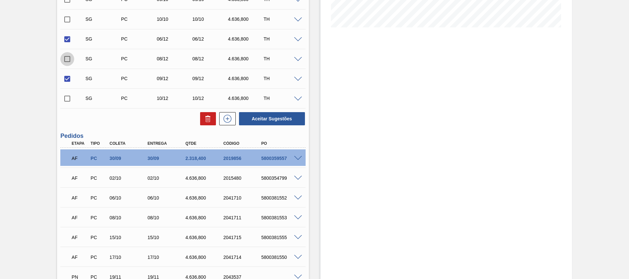
checkbox input "true"
click at [67, 79] on input "checkbox" at bounding box center [67, 79] width 14 height 14
checkbox input "false"
click at [68, 100] on input "checkbox" at bounding box center [67, 99] width 14 height 14
checkbox input "true"
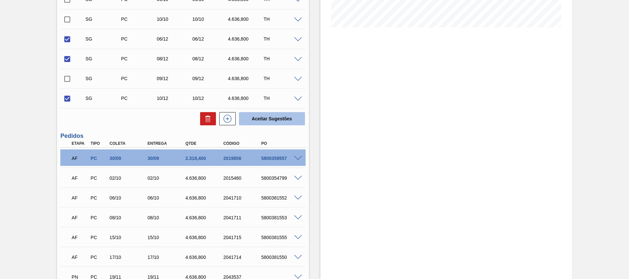
click at [297, 115] on button "Aceitar Sugestões" at bounding box center [272, 118] width 66 height 13
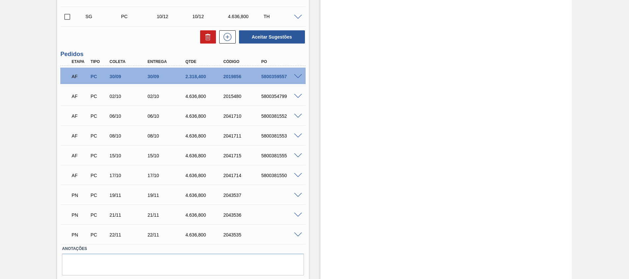
scroll to position [0, 0]
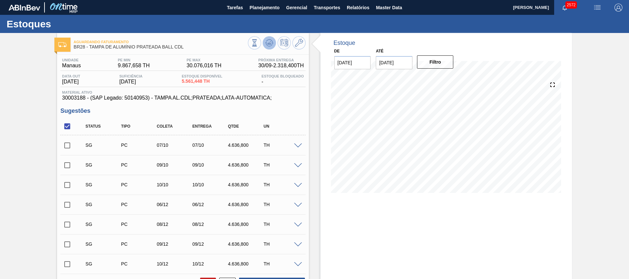
click at [268, 40] on icon at bounding box center [270, 43] width 8 height 8
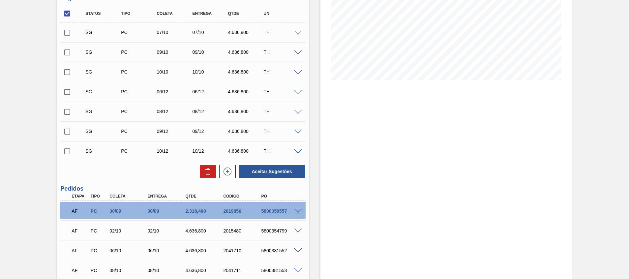
scroll to position [99, 0]
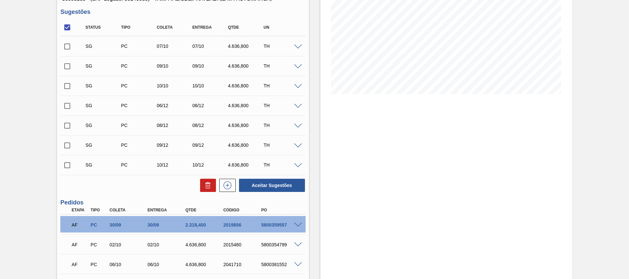
click at [69, 108] on input "checkbox" at bounding box center [67, 106] width 14 height 14
checkbox input "true"
click at [61, 139] on input "checkbox" at bounding box center [67, 146] width 14 height 14
checkbox input "true"
click at [70, 125] on input "checkbox" at bounding box center [67, 126] width 14 height 14
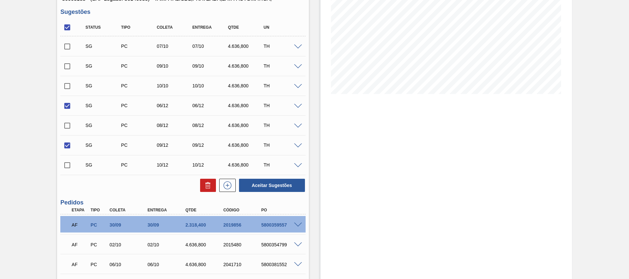
checkbox input "true"
click at [69, 150] on input "checkbox" at bounding box center [67, 146] width 14 height 14
checkbox input "false"
click at [71, 169] on input "checkbox" at bounding box center [67, 165] width 14 height 14
checkbox input "true"
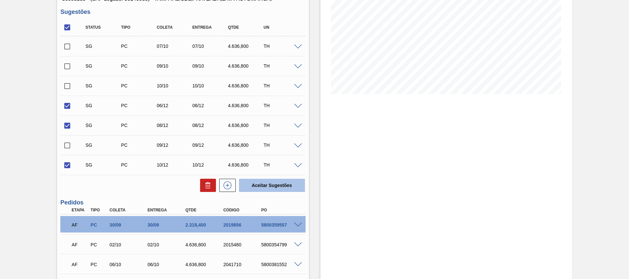
click at [293, 187] on button "Aceitar Sugestões" at bounding box center [272, 185] width 66 height 13
checkbox input "false"
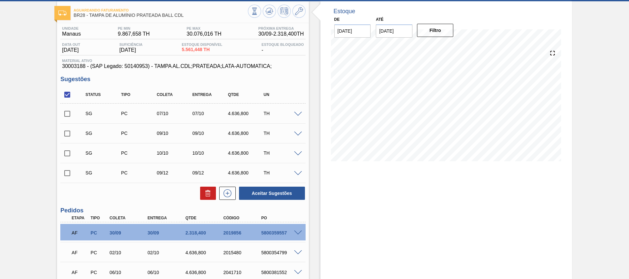
scroll to position [22, 0]
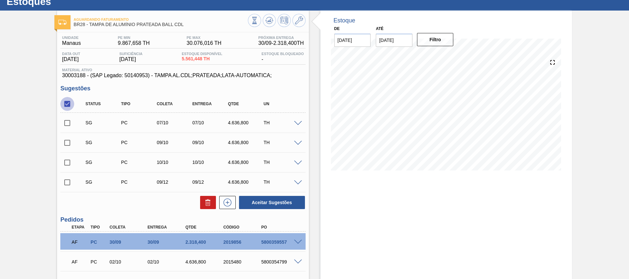
click at [67, 103] on input "checkbox" at bounding box center [67, 104] width 14 height 14
checkbox input "true"
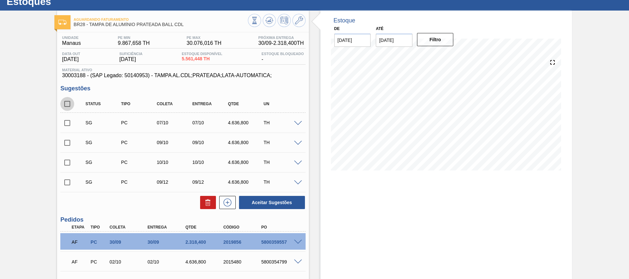
checkbox input "true"
click at [206, 202] on icon at bounding box center [208, 203] width 4 height 5
checkbox input "false"
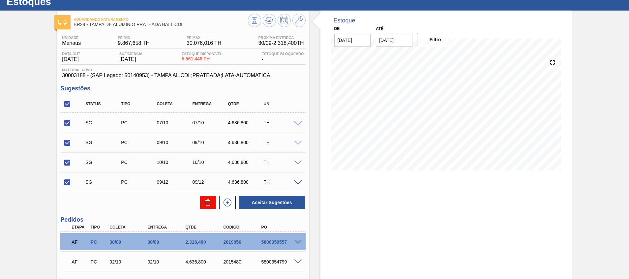
checkbox input "false"
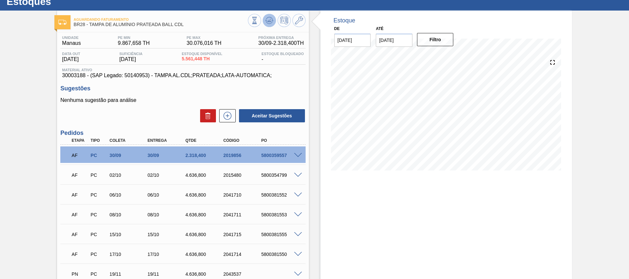
click at [266, 17] on icon at bounding box center [270, 20] width 8 height 8
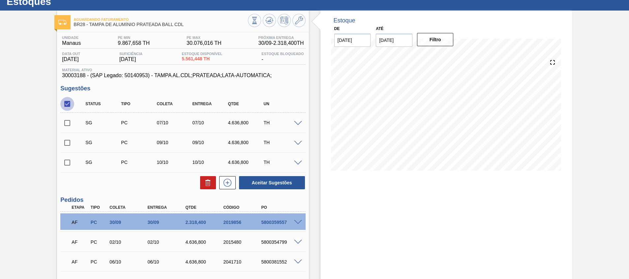
click at [68, 106] on input "checkbox" at bounding box center [67, 104] width 14 height 14
checkbox input "true"
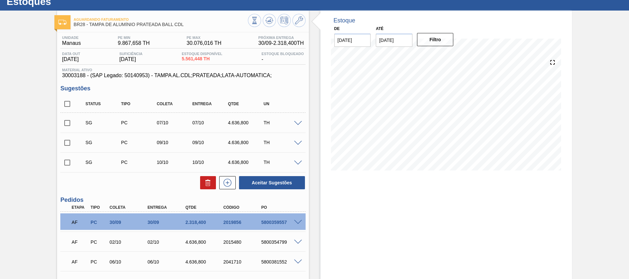
checkbox input "true"
click at [197, 183] on div at bounding box center [206, 182] width 19 height 13
click at [206, 181] on icon at bounding box center [208, 180] width 5 height 1
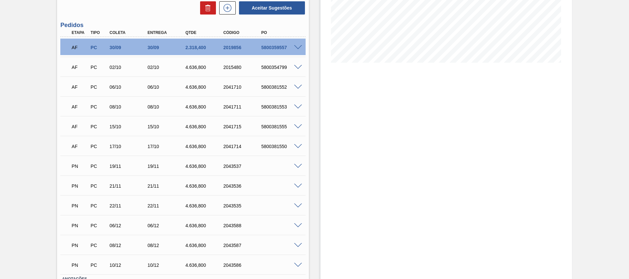
scroll to position [31, 0]
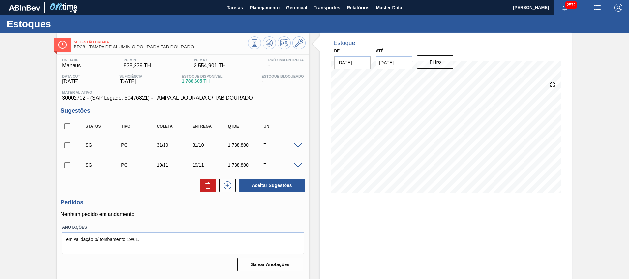
click at [300, 144] on span at bounding box center [298, 146] width 8 height 5
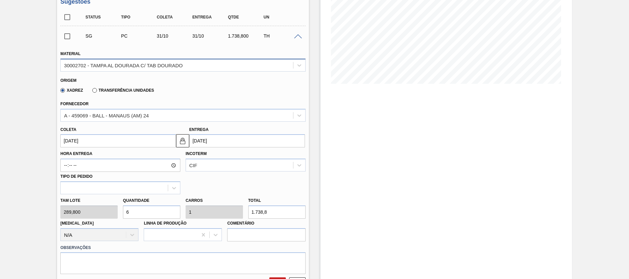
scroll to position [49, 0]
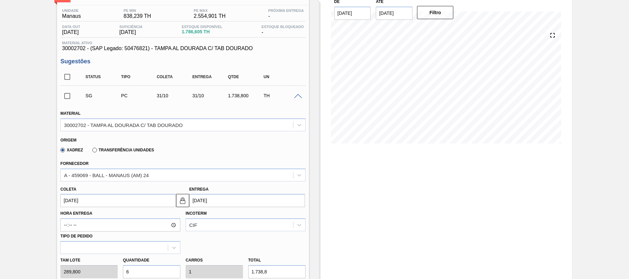
click at [296, 92] on div "SG PC 31/10 31/10 1.738,800 TH" at bounding box center [182, 95] width 245 height 16
click at [297, 95] on span at bounding box center [298, 96] width 8 height 5
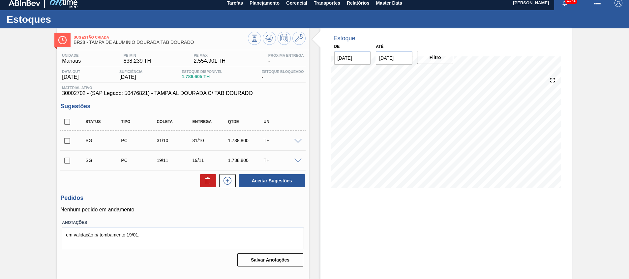
scroll to position [5, 0]
click at [69, 158] on input "checkbox" at bounding box center [67, 161] width 14 height 14
click at [201, 176] on button at bounding box center [208, 180] width 16 height 13
checkbox input "false"
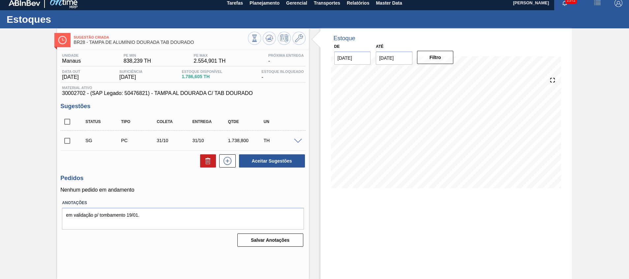
click at [68, 140] on input "checkbox" at bounding box center [67, 141] width 14 height 14
checkbox input "true"
click at [282, 160] on button "Aceitar Sugestões" at bounding box center [272, 160] width 66 height 13
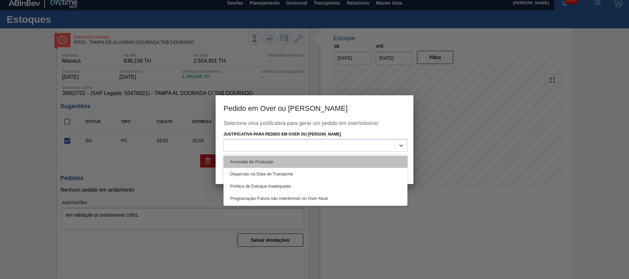
drag, startPoint x: 380, startPoint y: 143, endPoint x: 371, endPoint y: 167, distance: 24.9
click at [380, 144] on div at bounding box center [309, 146] width 171 height 10
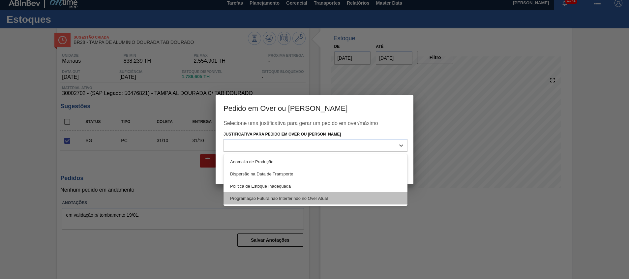
click at [355, 199] on div "Programação Futura não Interferindo no Over Atual" at bounding box center [316, 198] width 184 height 12
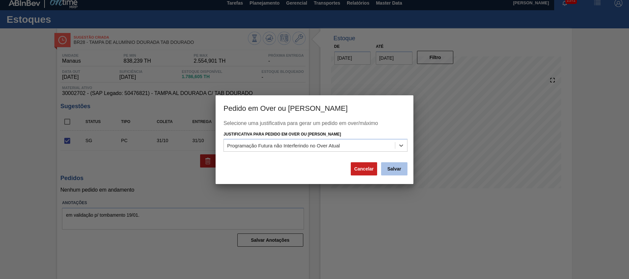
click at [388, 173] on button "Salvar" at bounding box center [394, 168] width 26 height 13
